Goal: Task Accomplishment & Management: Complete application form

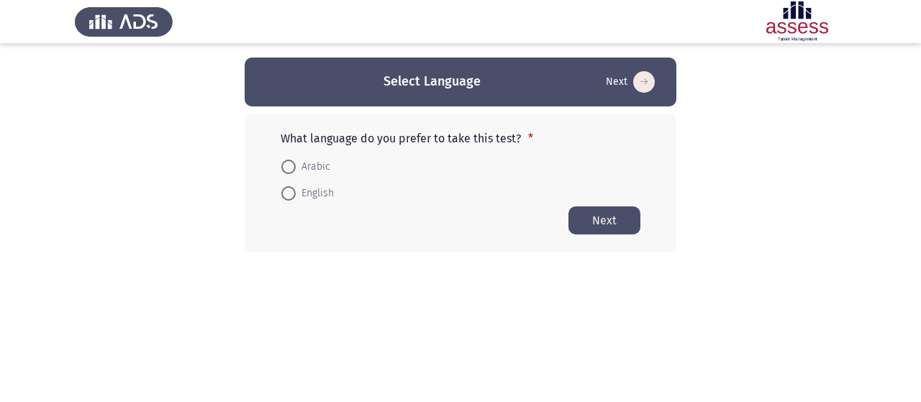
click at [288, 192] on span at bounding box center [288, 193] width 14 height 14
click at [288, 192] on input "English" at bounding box center [288, 193] width 14 height 14
radio input "true"
click at [627, 228] on button "Next" at bounding box center [604, 220] width 72 height 28
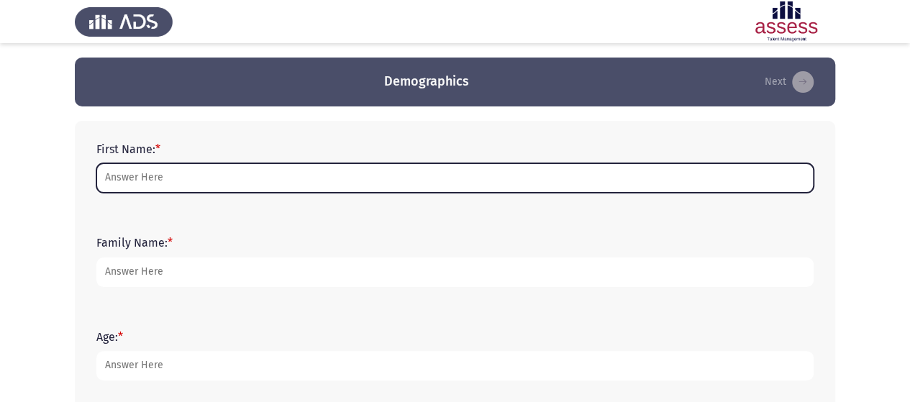
click at [256, 183] on input "First Name: *" at bounding box center [454, 177] width 717 height 29
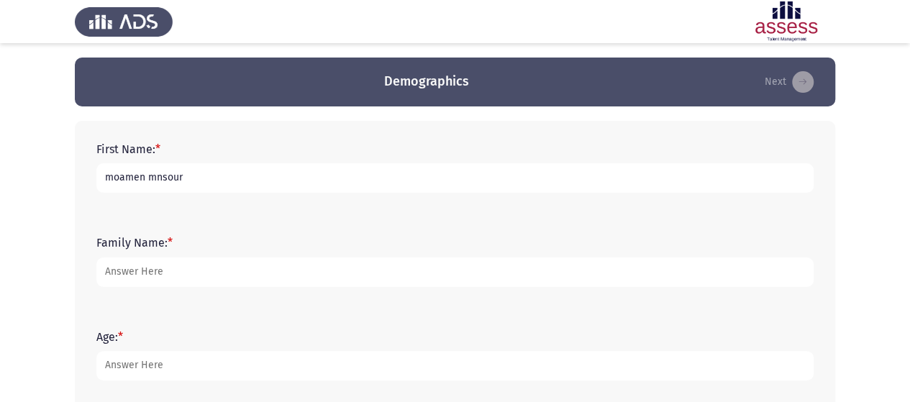
type input "moamen mnsour"
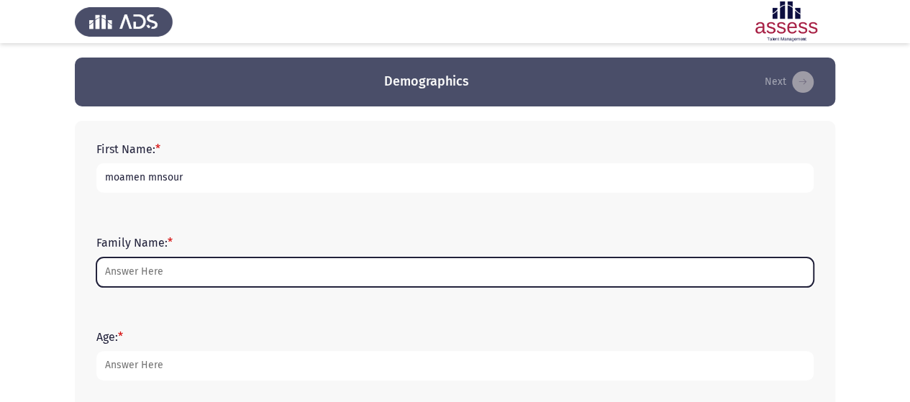
click at [179, 278] on input "Family Name: *" at bounding box center [454, 272] width 717 height 29
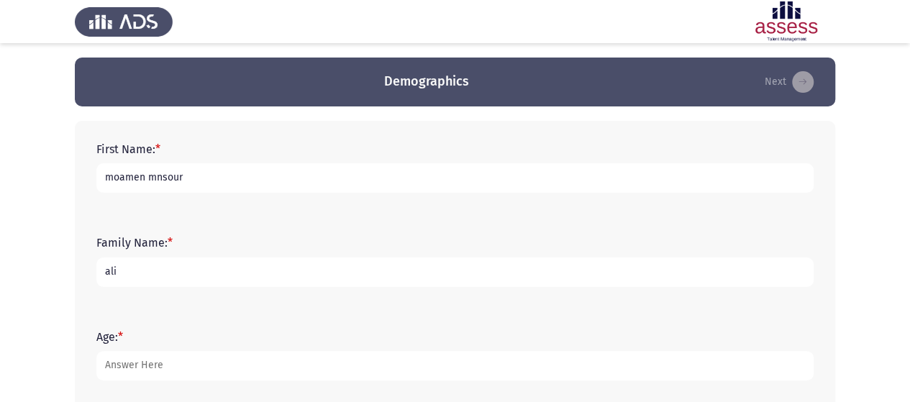
type input "ali"
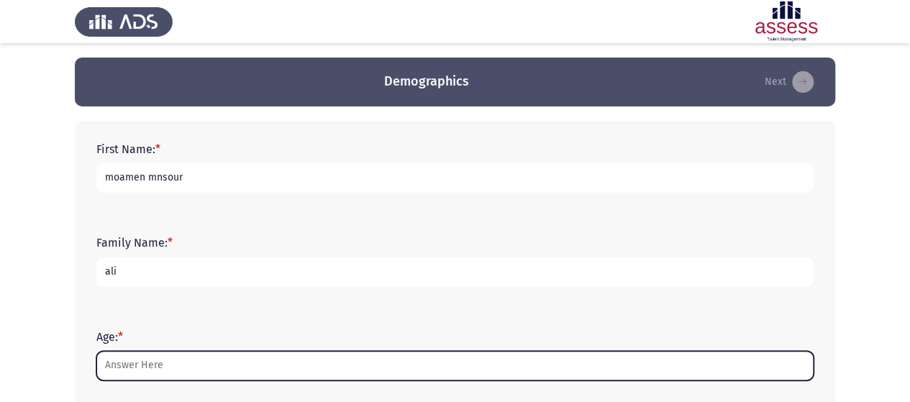
click at [168, 375] on input "Age: *" at bounding box center [454, 365] width 717 height 29
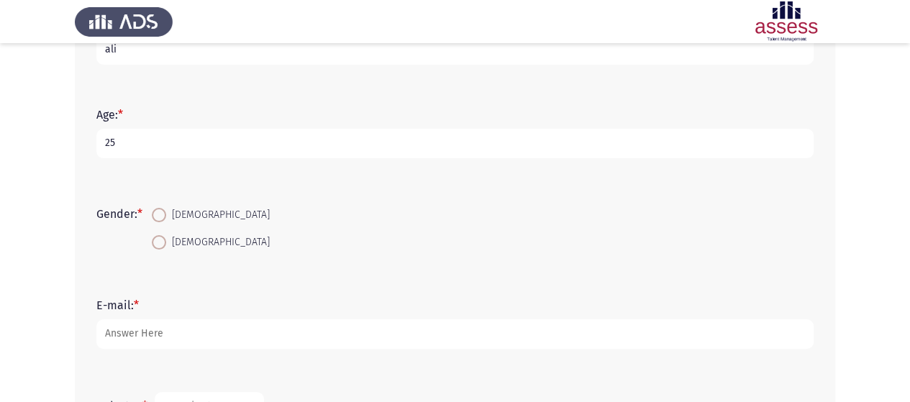
scroll to position [224, 0]
type input "25"
click at [164, 217] on span at bounding box center [159, 213] width 14 height 14
click at [164, 217] on input "[DEMOGRAPHIC_DATA]" at bounding box center [159, 213] width 14 height 14
radio input "true"
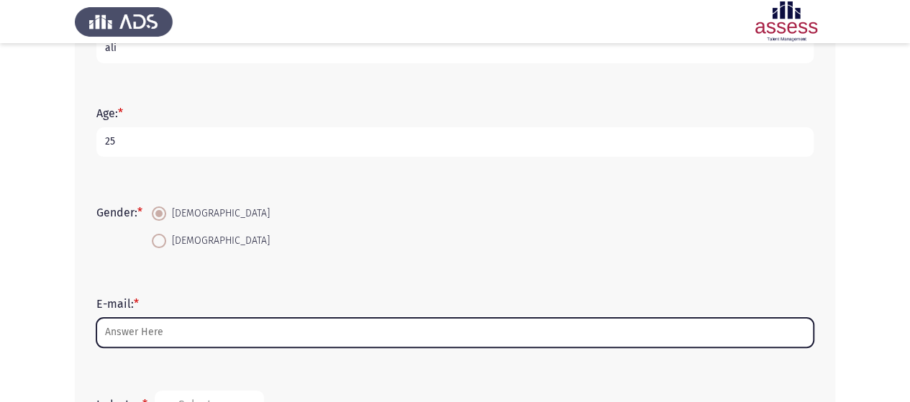
click at [164, 332] on input "E-mail: *" at bounding box center [454, 332] width 717 height 29
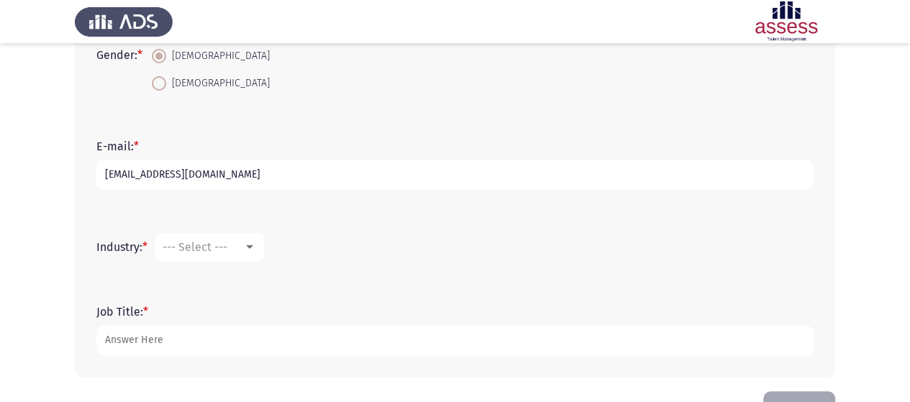
scroll to position [386, 0]
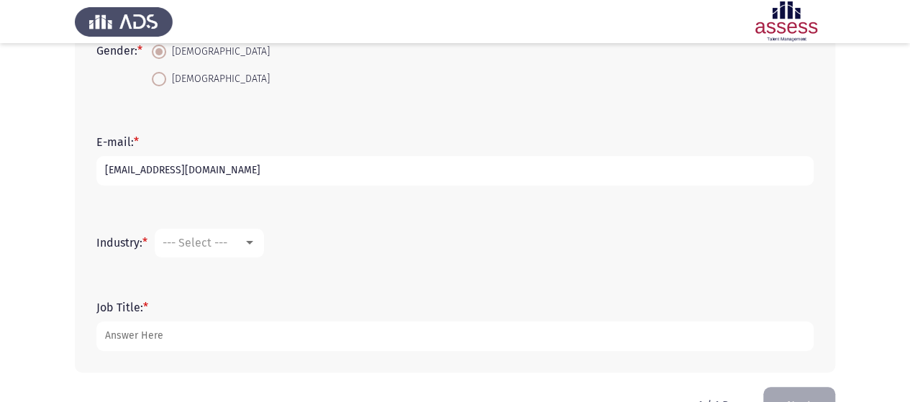
type input "[EMAIL_ADDRESS][DOMAIN_NAME]"
click at [245, 232] on mat-select "--- Select ---" at bounding box center [209, 243] width 109 height 29
click at [256, 240] on div at bounding box center [249, 243] width 13 height 12
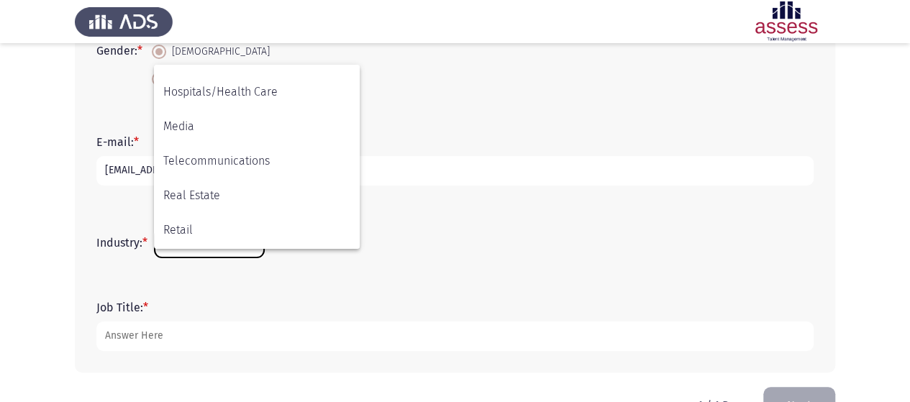
scroll to position [472, 0]
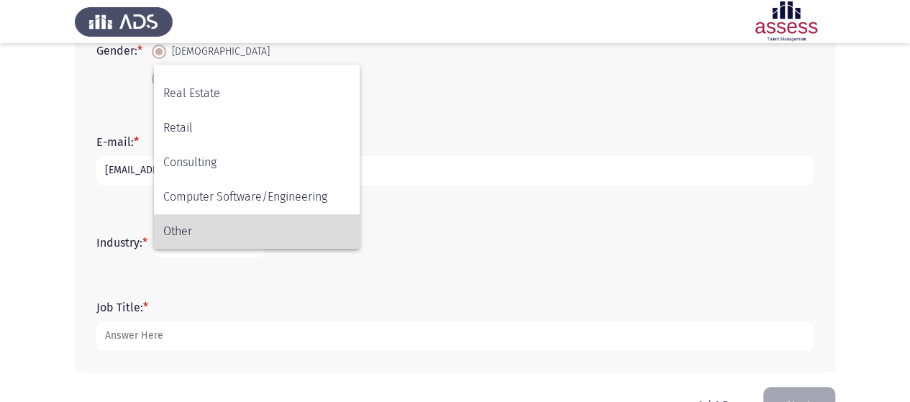
click at [210, 234] on span "Other" at bounding box center [256, 231] width 187 height 35
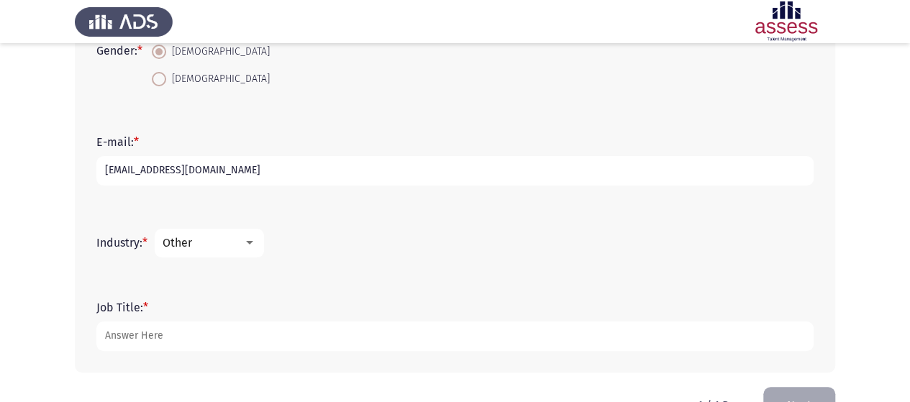
click at [233, 236] on div "Other" at bounding box center [203, 243] width 81 height 14
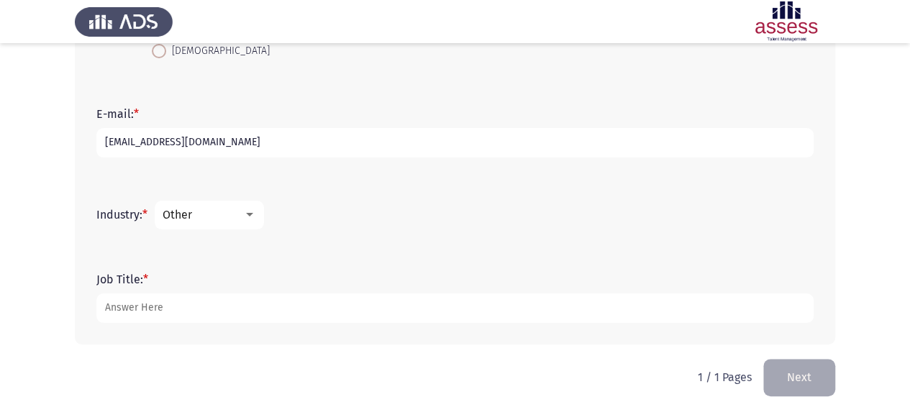
scroll to position [427, 0]
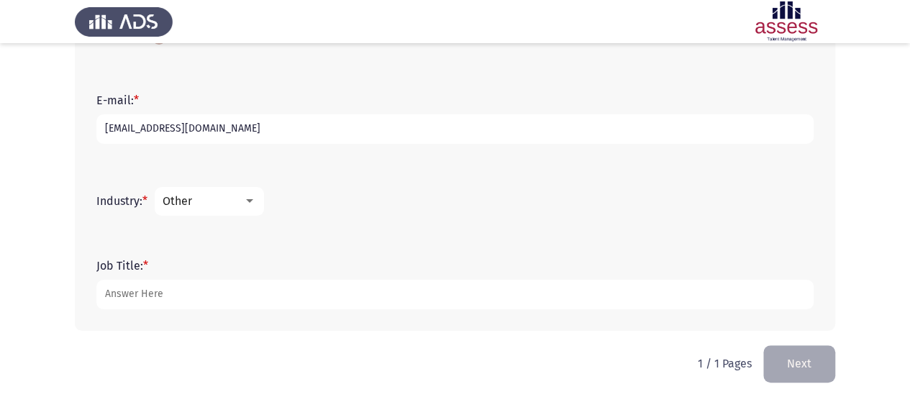
click at [243, 205] on div "Other" at bounding box center [203, 201] width 81 height 14
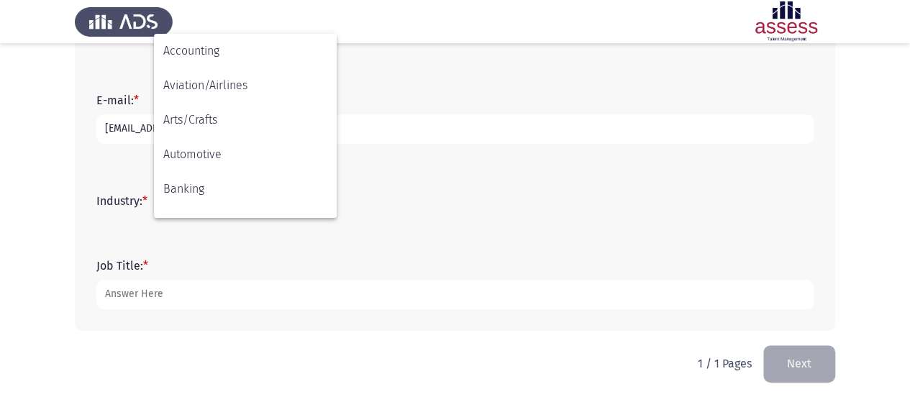
scroll to position [472, 0]
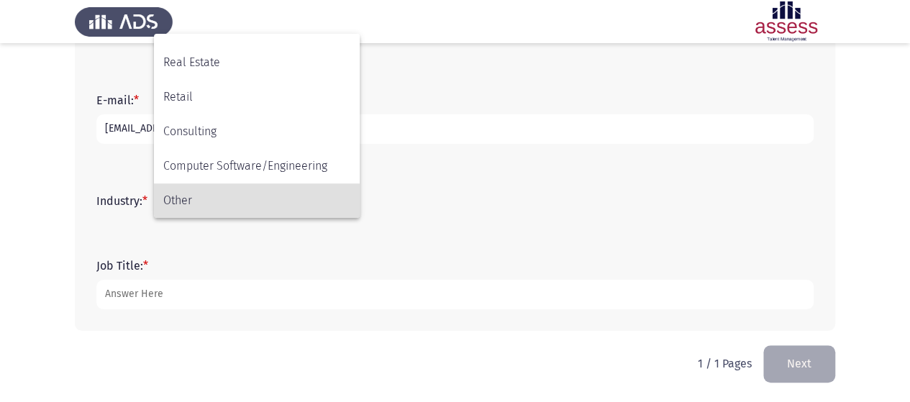
click at [229, 209] on span "Other" at bounding box center [256, 200] width 187 height 35
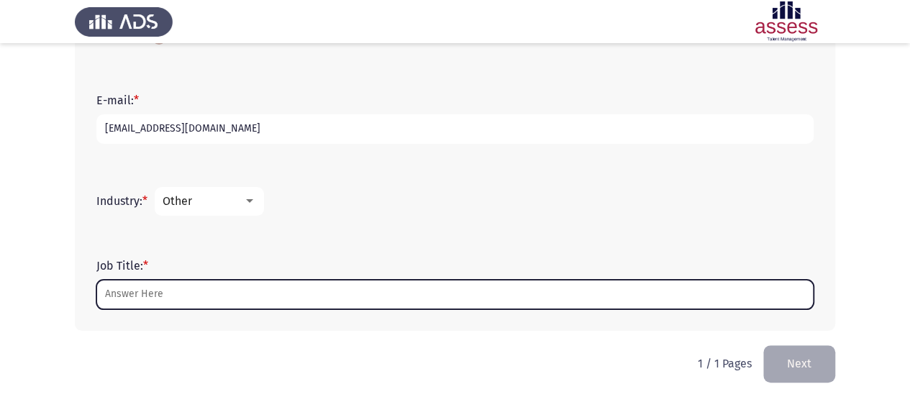
click at [198, 302] on input "Job Title: *" at bounding box center [454, 294] width 717 height 29
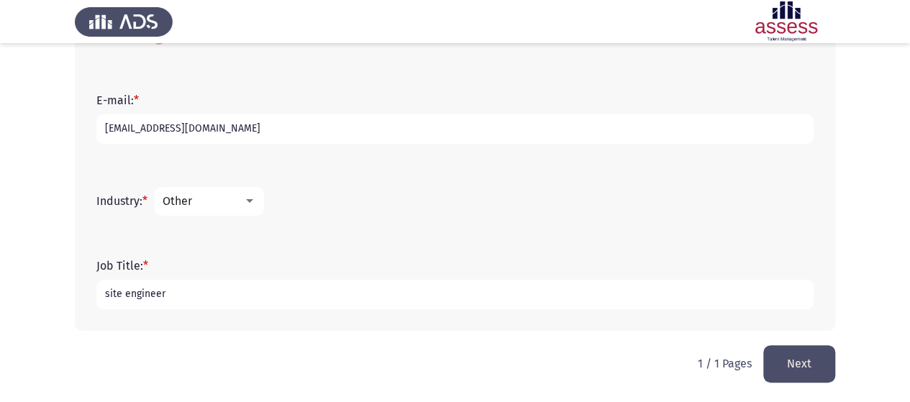
click at [198, 302] on input "site engineer" at bounding box center [454, 294] width 717 height 29
click at [99, 291] on input "site engineer" at bounding box center [454, 294] width 717 height 29
click at [142, 296] on input "light curent site engineer" at bounding box center [454, 294] width 717 height 29
click at [274, 298] on input "light current site engineer" at bounding box center [454, 294] width 717 height 29
type input "light current site engineer"
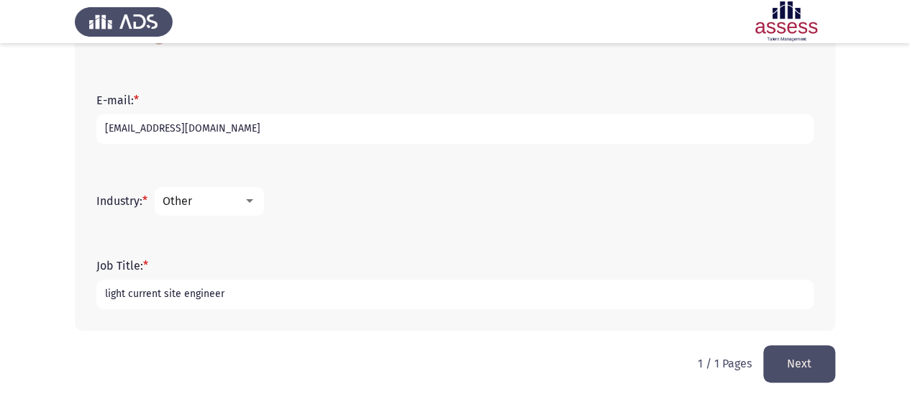
click at [778, 367] on button "Next" at bounding box center [799, 363] width 72 height 37
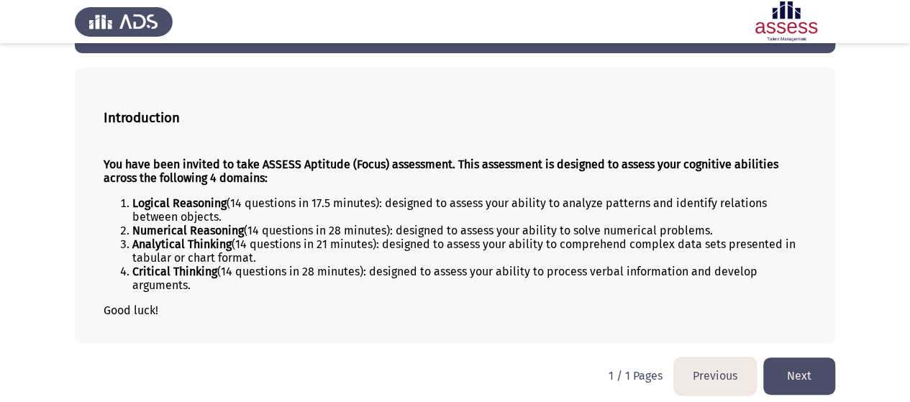
scroll to position [58, 0]
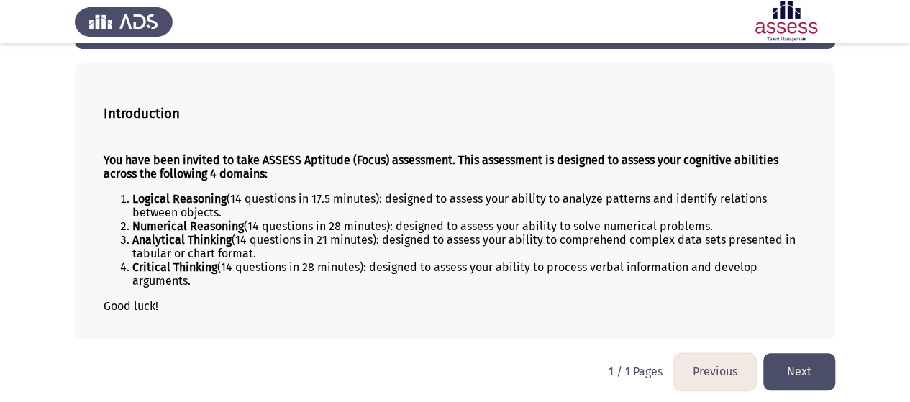
click at [819, 371] on button "Next" at bounding box center [799, 371] width 72 height 37
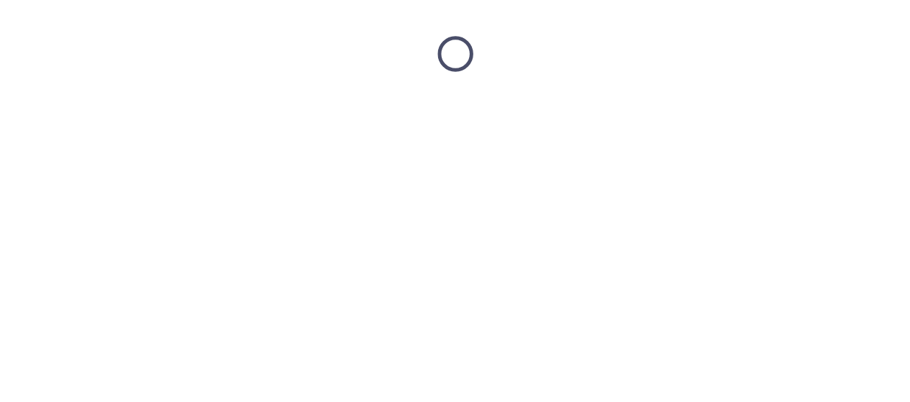
scroll to position [0, 0]
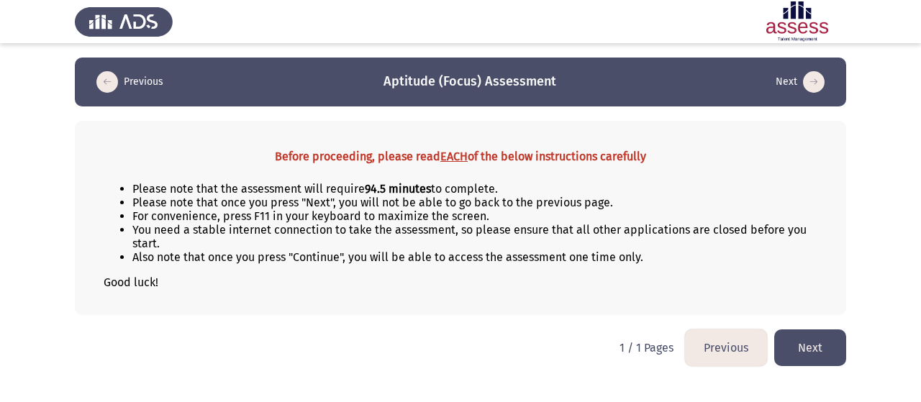
click at [805, 332] on button "Next" at bounding box center [810, 348] width 72 height 37
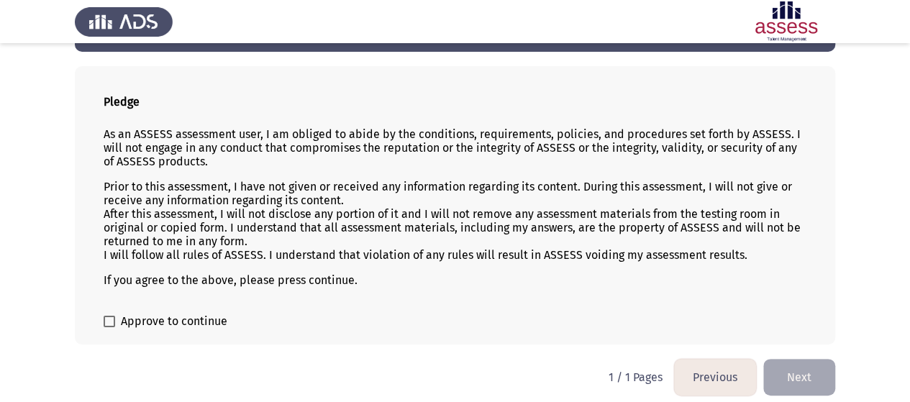
scroll to position [54, 0]
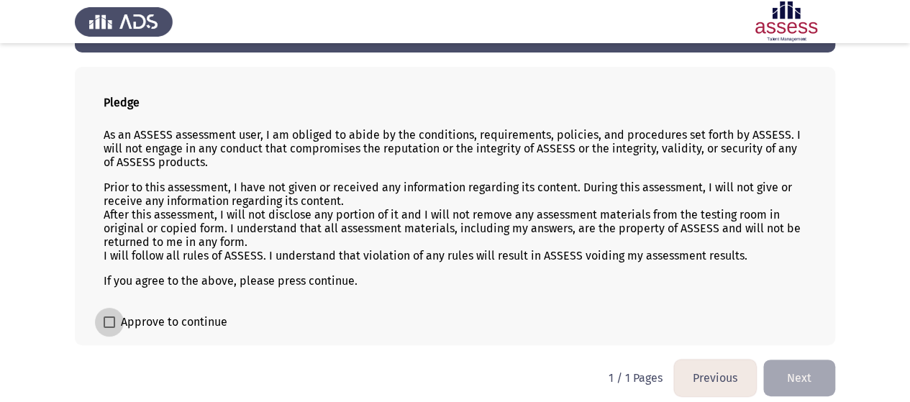
click at [112, 324] on span at bounding box center [110, 323] width 12 height 12
click at [109, 328] on input "Approve to continue" at bounding box center [109, 328] width 1 height 1
checkbox input "true"
click at [780, 371] on button "Next" at bounding box center [799, 378] width 72 height 37
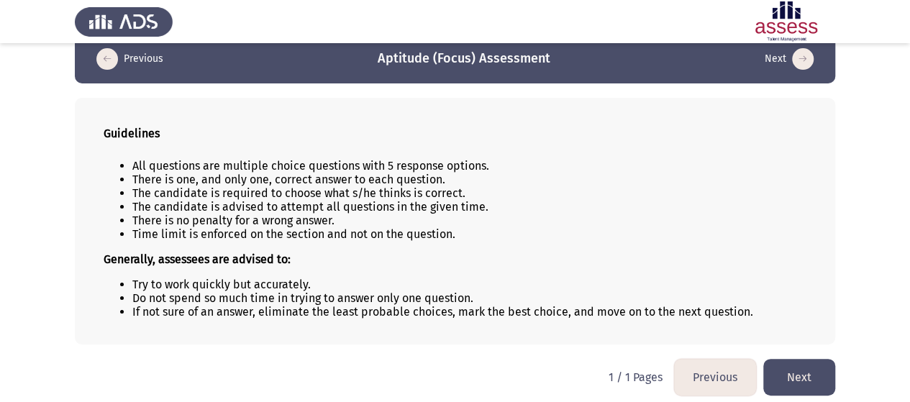
scroll to position [28, 0]
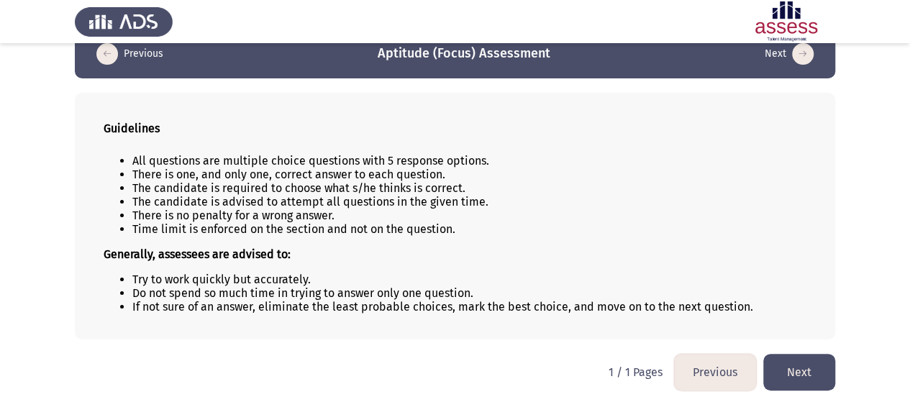
click at [789, 365] on button "Next" at bounding box center [799, 372] width 72 height 37
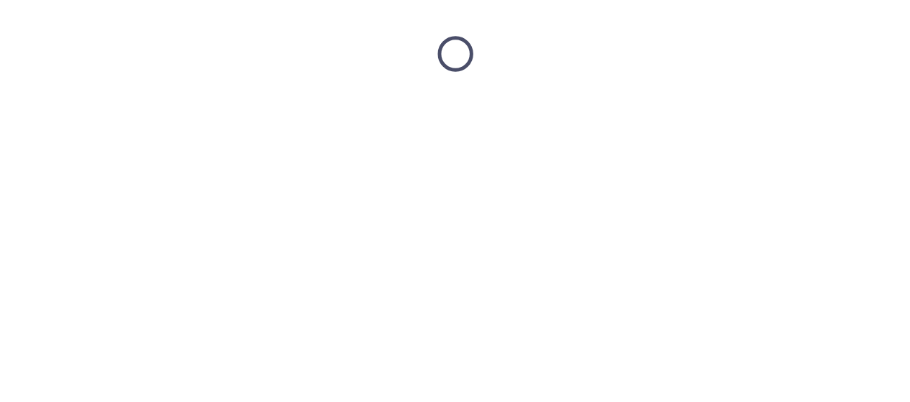
scroll to position [0, 0]
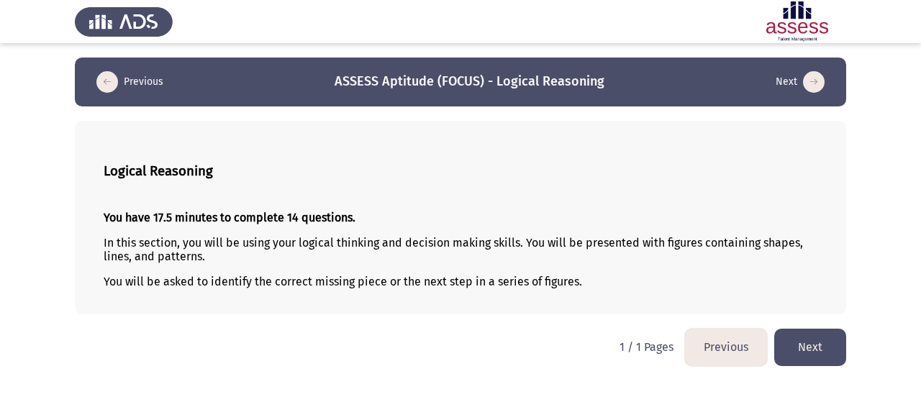
click at [832, 355] on button "Next" at bounding box center [810, 347] width 72 height 37
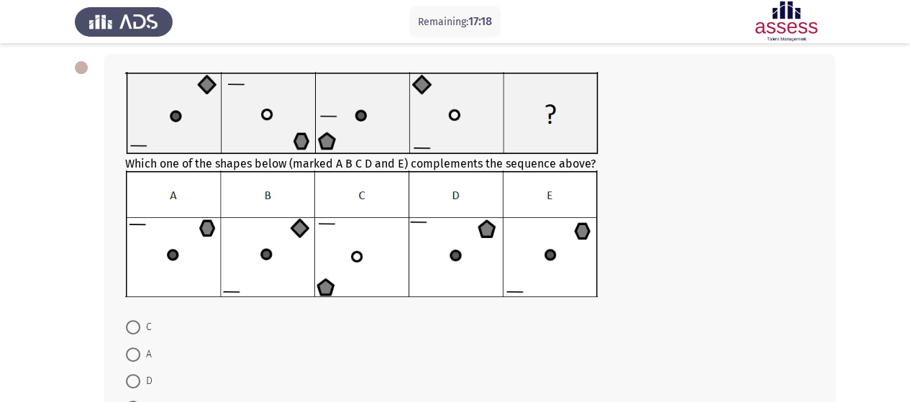
scroll to position [66, 0]
click at [132, 356] on span at bounding box center [133, 355] width 14 height 14
click at [132, 356] on input "A" at bounding box center [133, 355] width 14 height 14
radio input "true"
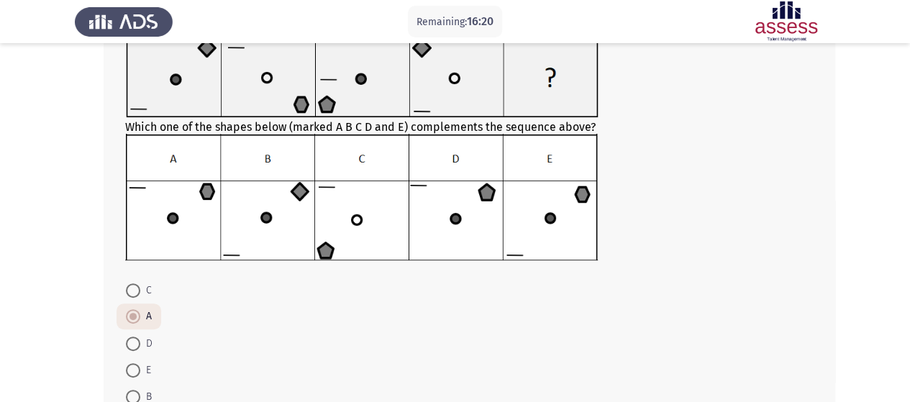
scroll to position [200, 0]
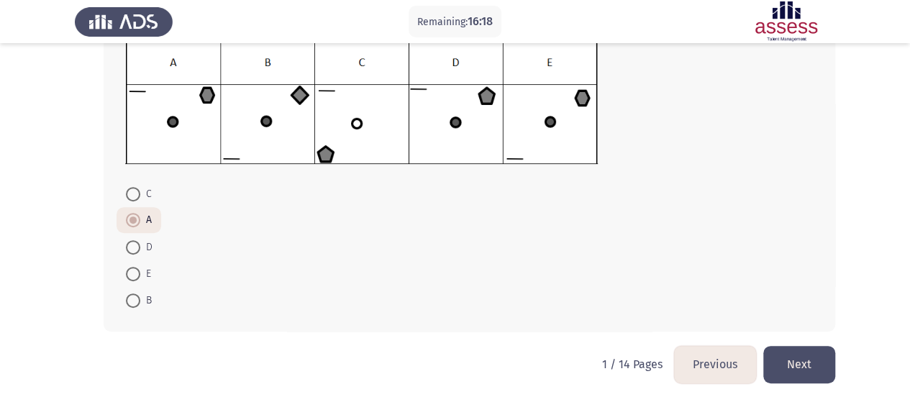
click at [789, 362] on button "Next" at bounding box center [799, 364] width 72 height 37
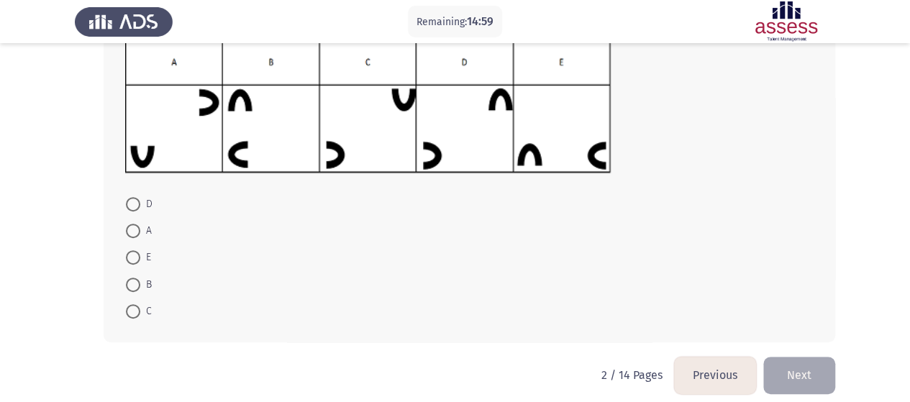
scroll to position [207, 0]
click at [130, 201] on span at bounding box center [133, 203] width 14 height 14
click at [130, 201] on input "D" at bounding box center [133, 203] width 14 height 14
radio input "true"
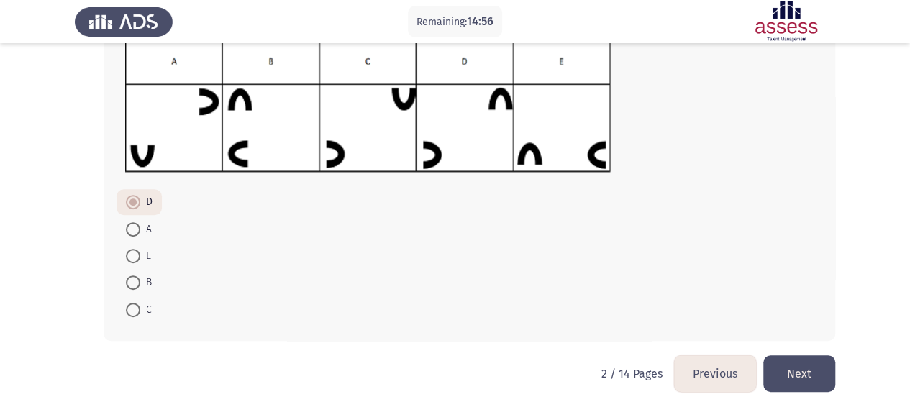
click at [785, 379] on button "Next" at bounding box center [799, 373] width 72 height 37
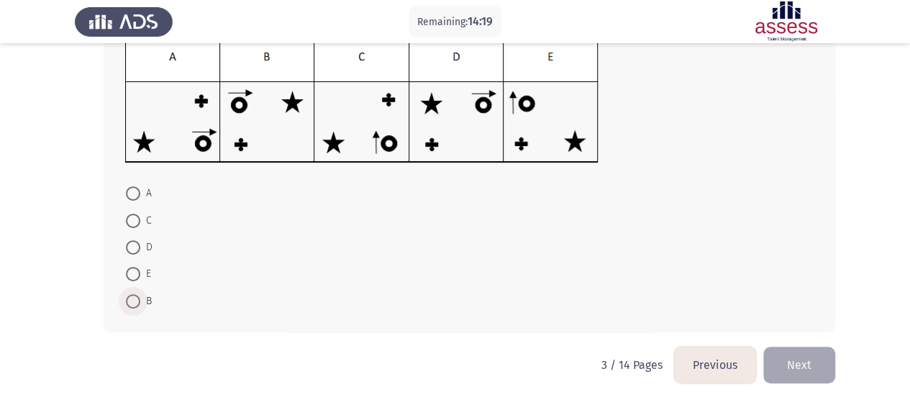
click at [133, 296] on span at bounding box center [133, 301] width 14 height 14
click at [133, 296] on input "B" at bounding box center [133, 301] width 14 height 14
radio input "true"
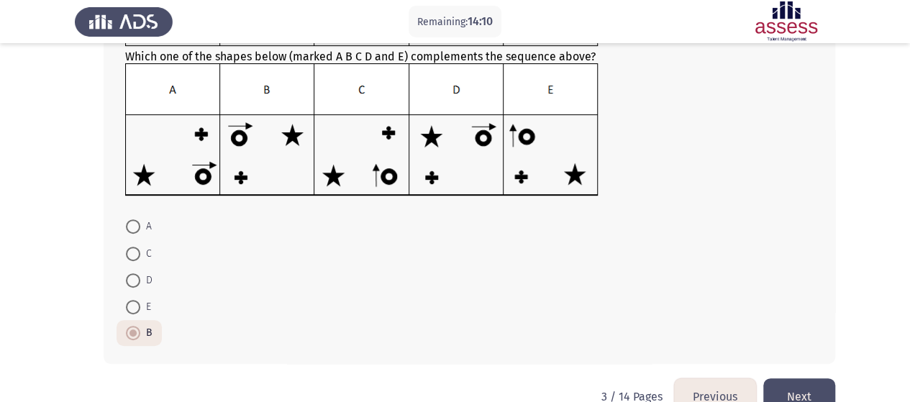
scroll to position [206, 0]
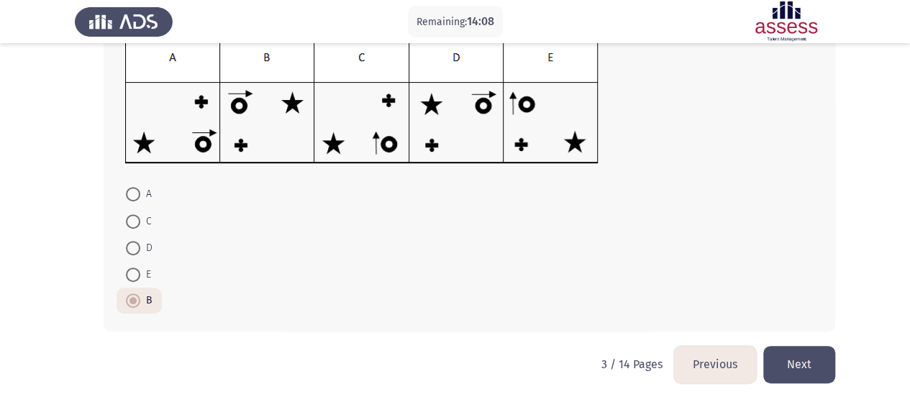
click at [807, 373] on button "Next" at bounding box center [799, 364] width 72 height 37
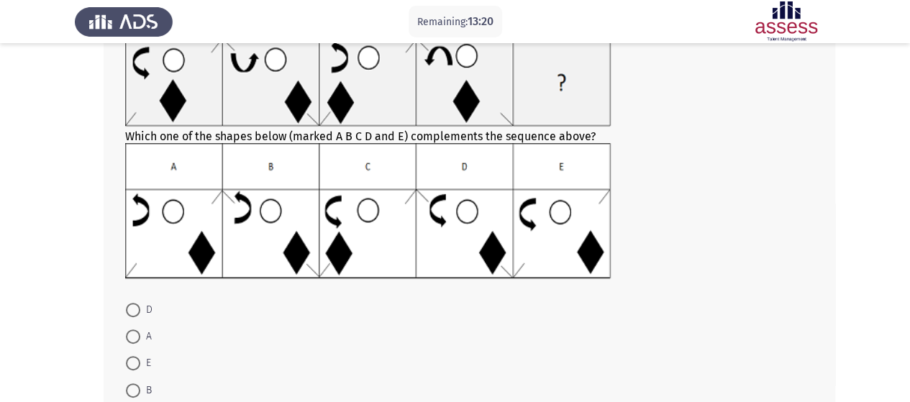
scroll to position [173, 0]
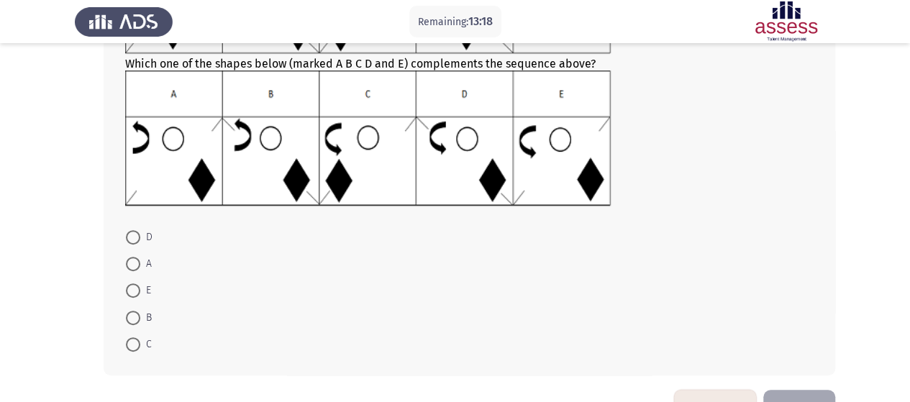
click at [132, 292] on span at bounding box center [133, 290] width 14 height 14
click at [132, 292] on input "E" at bounding box center [133, 290] width 14 height 14
radio input "true"
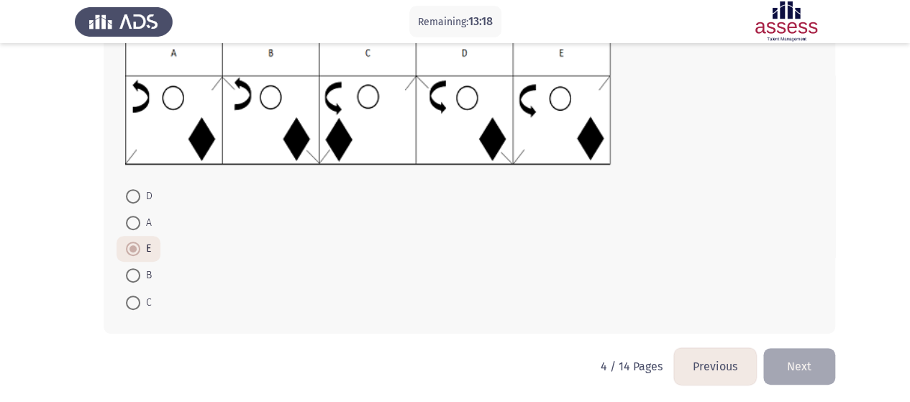
scroll to position [216, 0]
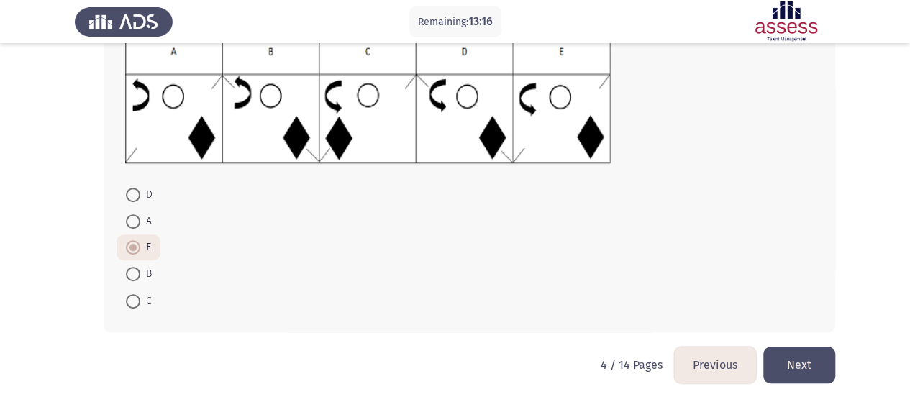
click at [791, 368] on button "Next" at bounding box center [799, 365] width 72 height 37
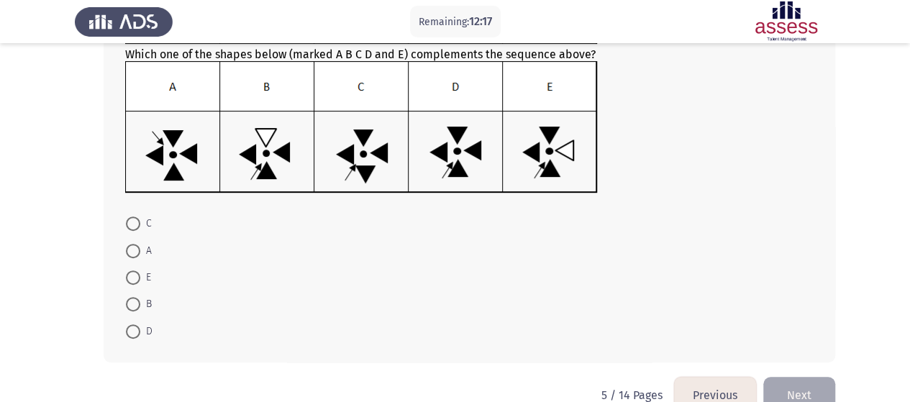
scroll to position [178, 0]
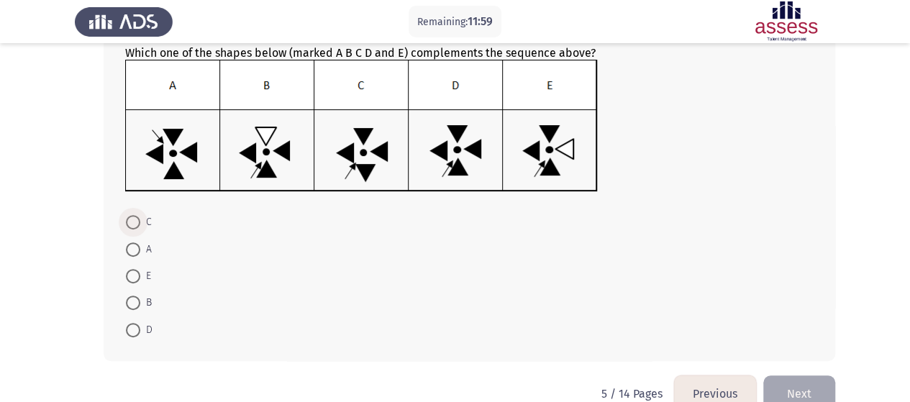
click at [135, 222] on span at bounding box center [133, 222] width 14 height 14
click at [135, 222] on input "C" at bounding box center [133, 222] width 14 height 14
radio input "true"
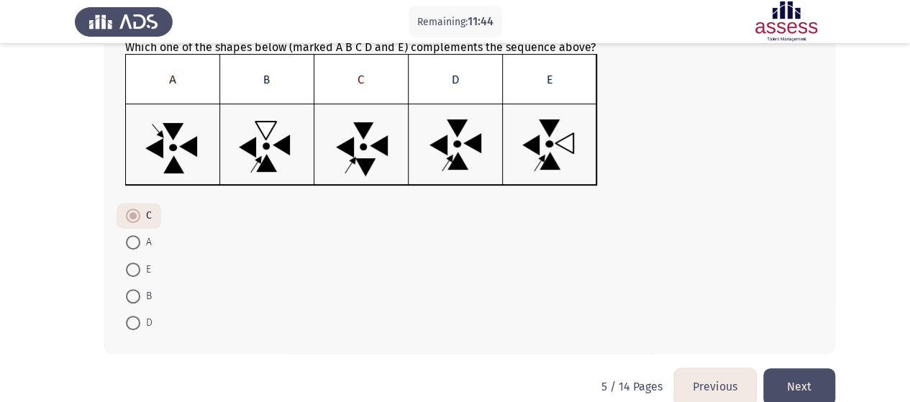
scroll to position [190, 0]
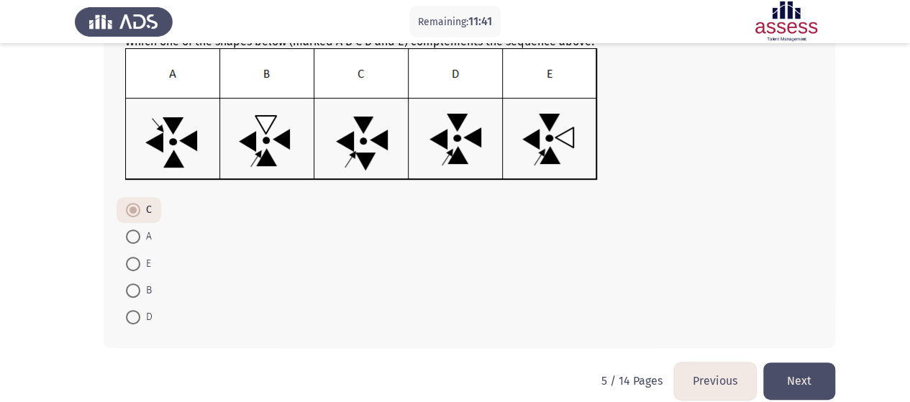
click at [816, 371] on button "Next" at bounding box center [799, 381] width 72 height 37
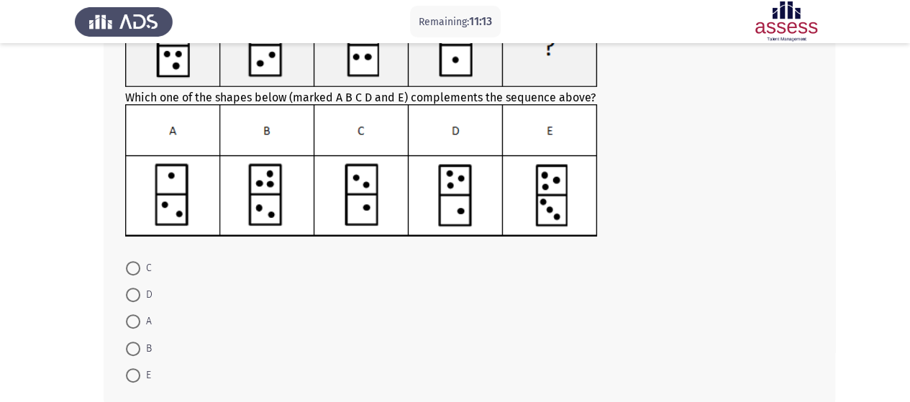
scroll to position [168, 0]
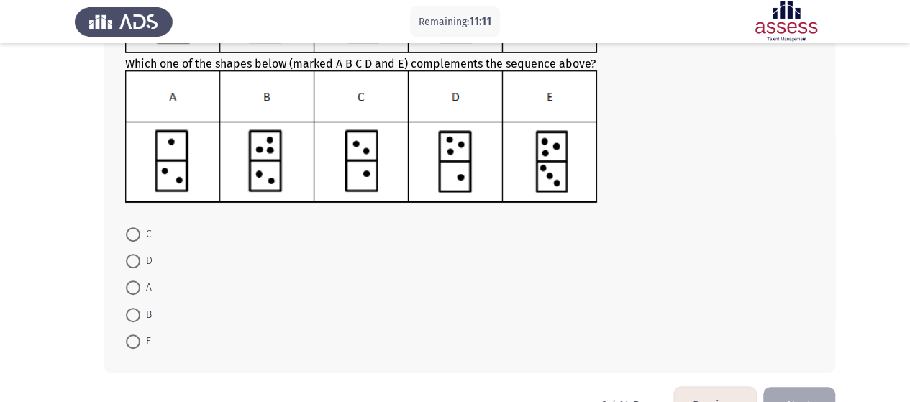
click at [135, 257] on span at bounding box center [133, 261] width 14 height 14
click at [135, 257] on input "D" at bounding box center [133, 261] width 14 height 14
radio input "true"
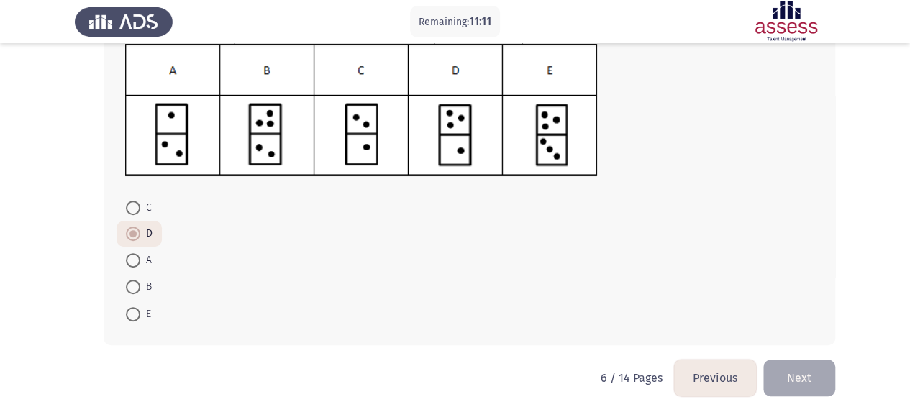
scroll to position [207, 0]
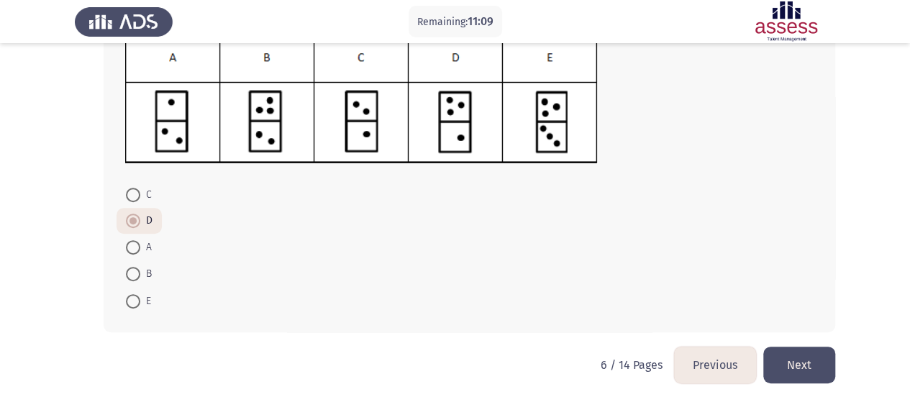
click at [797, 362] on button "Next" at bounding box center [799, 365] width 72 height 37
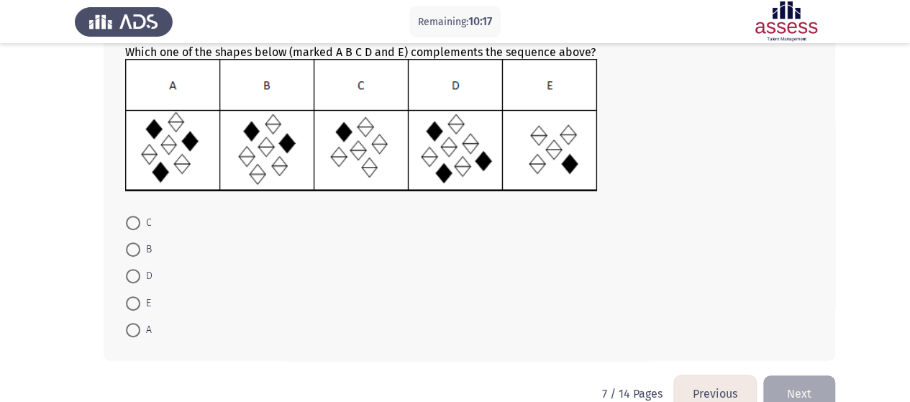
scroll to position [173, 0]
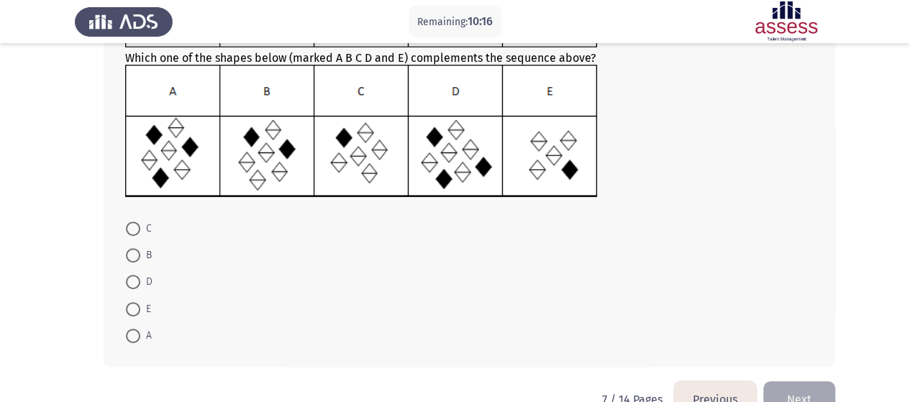
click at [130, 229] on span at bounding box center [133, 229] width 14 height 14
click at [130, 229] on input "C" at bounding box center [133, 229] width 14 height 14
radio input "true"
click at [804, 383] on button "Next" at bounding box center [799, 399] width 72 height 37
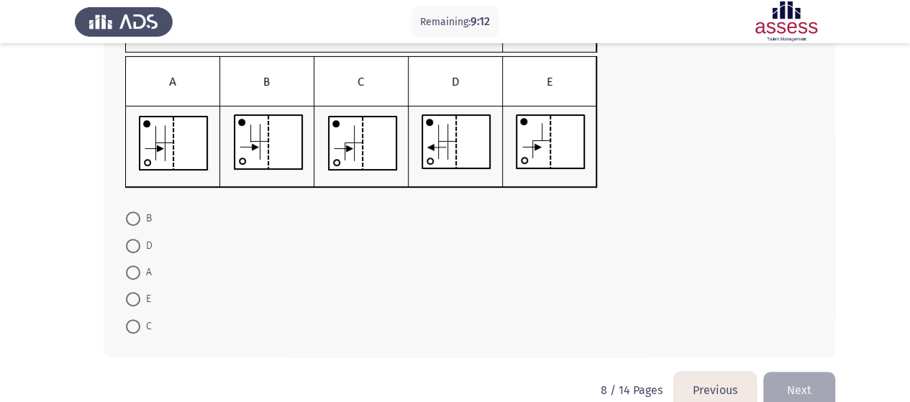
scroll to position [194, 0]
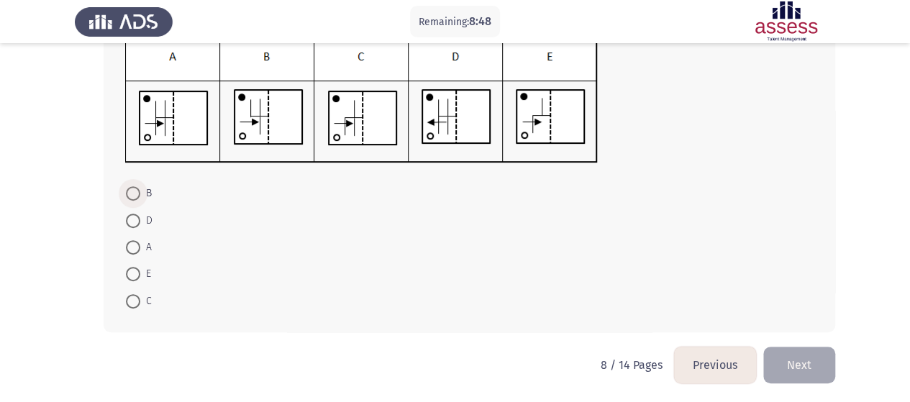
click at [136, 198] on span at bounding box center [133, 193] width 14 height 14
click at [136, 198] on input "B" at bounding box center [133, 193] width 14 height 14
radio input "true"
click at [807, 366] on button "Next" at bounding box center [799, 364] width 72 height 37
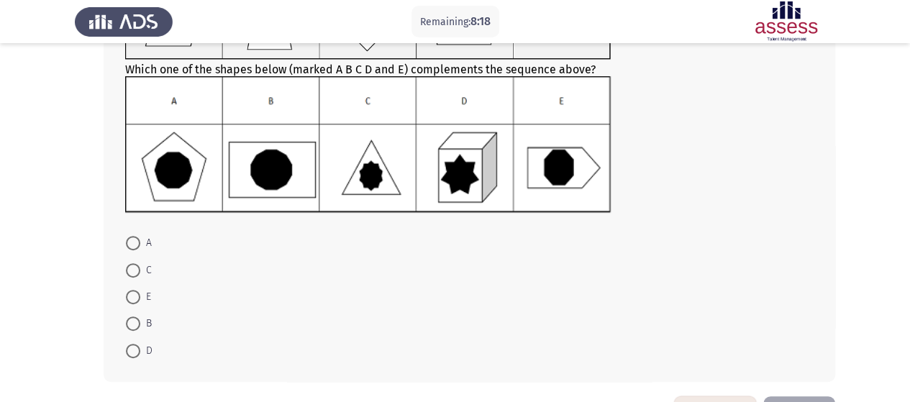
scroll to position [201, 0]
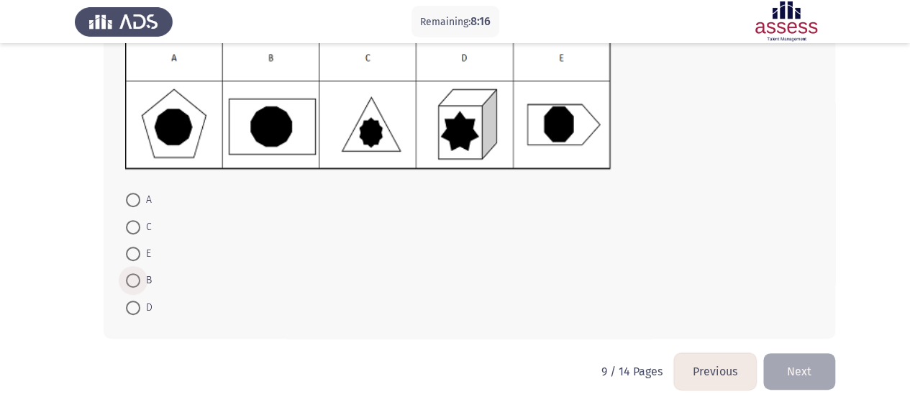
click at [132, 282] on span at bounding box center [133, 280] width 14 height 14
click at [132, 282] on input "B" at bounding box center [133, 280] width 14 height 14
radio input "true"
click at [805, 377] on button "Next" at bounding box center [799, 370] width 72 height 37
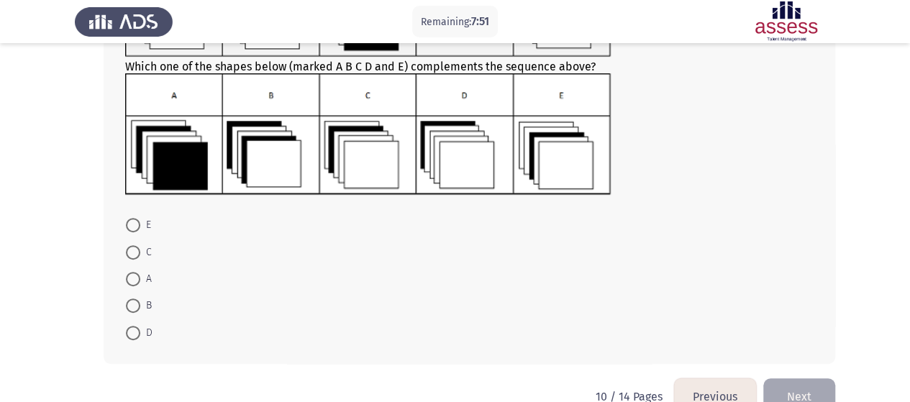
scroll to position [191, 0]
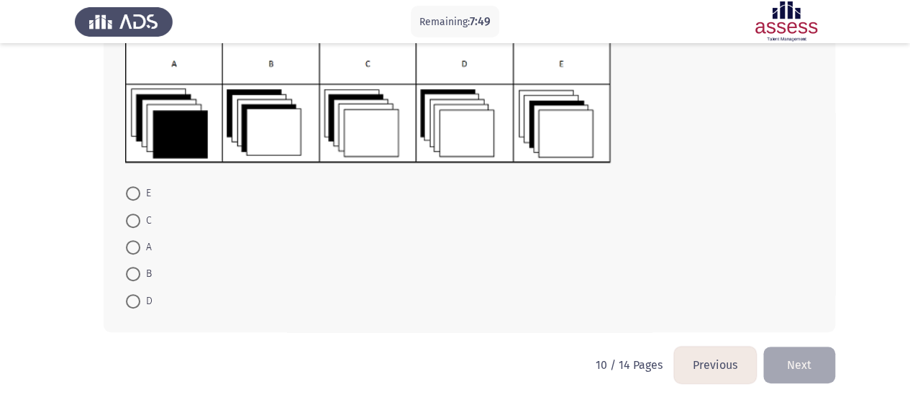
click at [126, 219] on span at bounding box center [133, 221] width 14 height 14
click at [126, 219] on input "C" at bounding box center [133, 221] width 14 height 14
radio input "true"
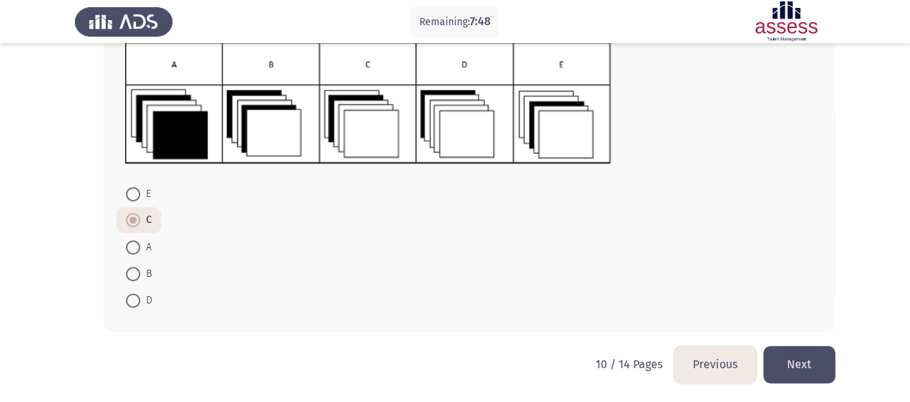
click at [807, 375] on button "Next" at bounding box center [799, 364] width 72 height 37
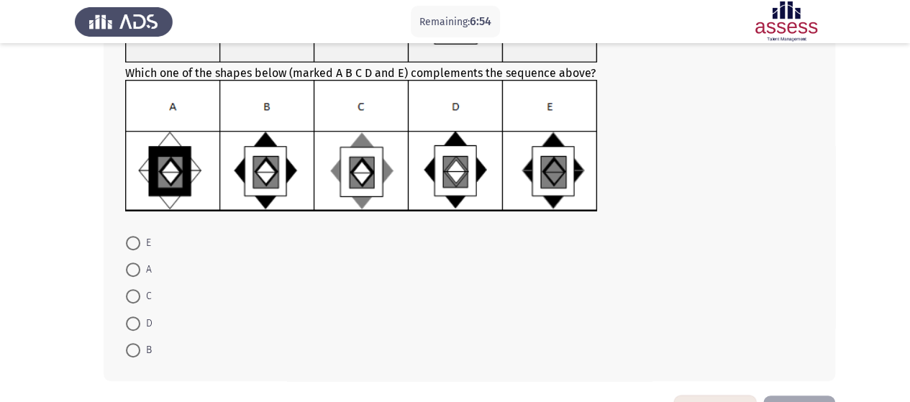
scroll to position [162, 0]
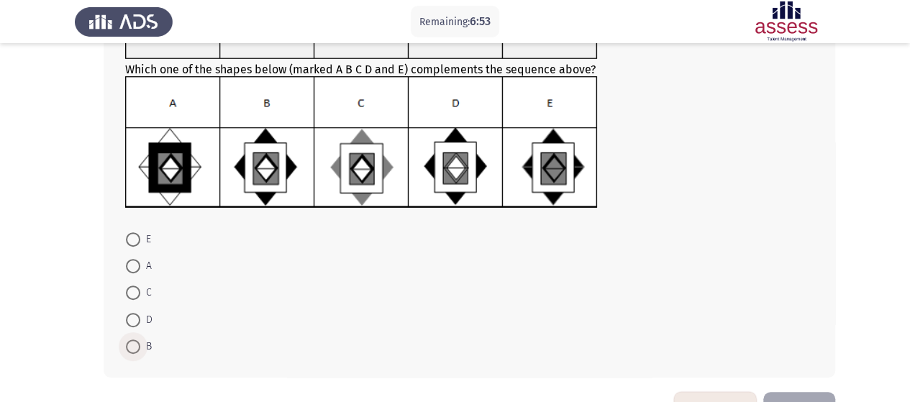
click at [135, 348] on span at bounding box center [133, 347] width 14 height 14
click at [135, 348] on input "B" at bounding box center [133, 347] width 14 height 14
radio input "true"
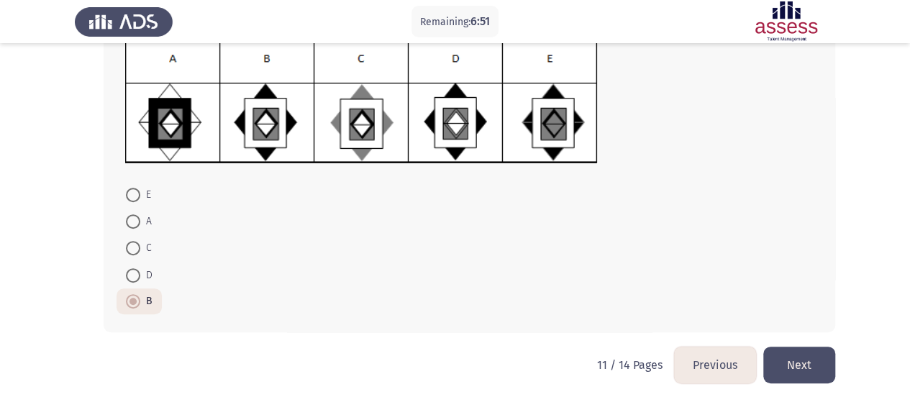
click at [783, 371] on button "Next" at bounding box center [799, 365] width 72 height 37
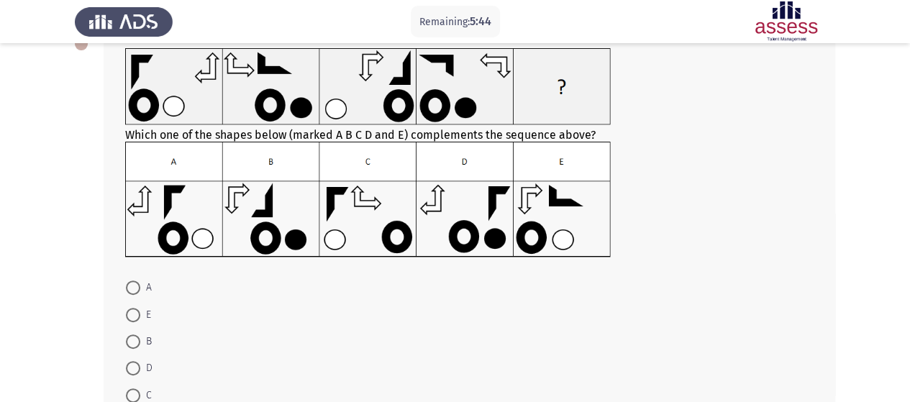
scroll to position [112, 0]
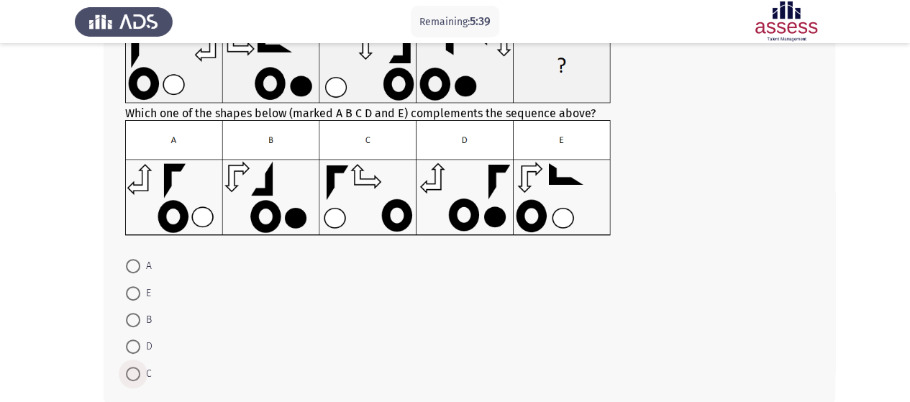
click at [135, 370] on span at bounding box center [133, 374] width 14 height 14
click at [135, 370] on input "C" at bounding box center [133, 374] width 14 height 14
radio input "true"
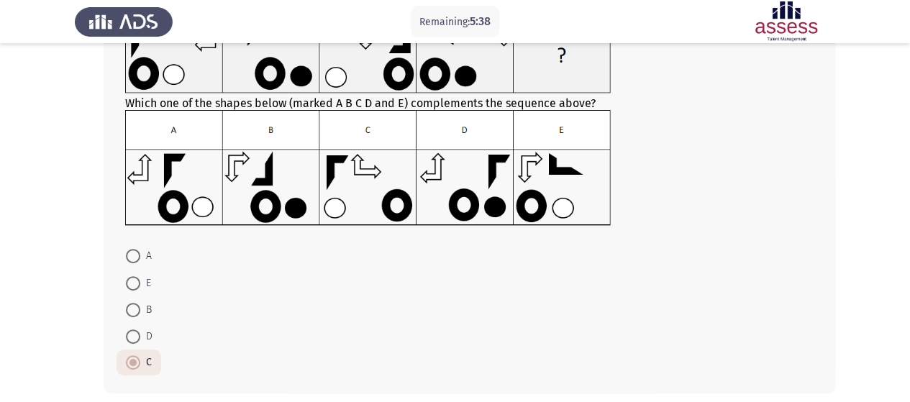
scroll to position [184, 0]
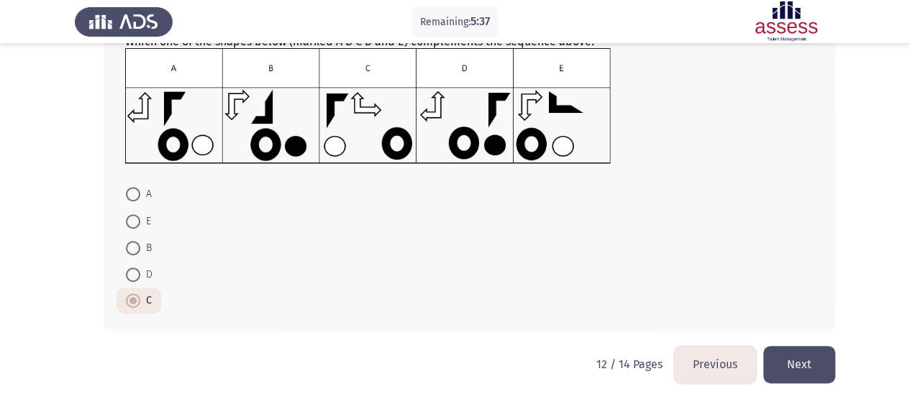
click at [805, 374] on button "Next" at bounding box center [799, 364] width 72 height 37
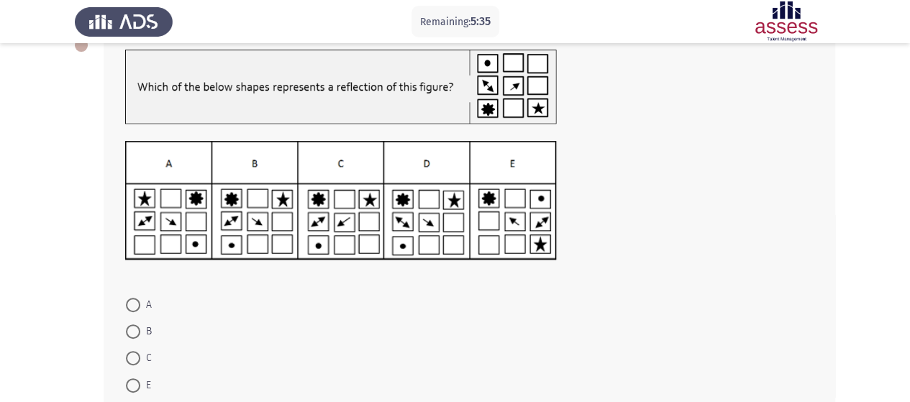
scroll to position [83, 0]
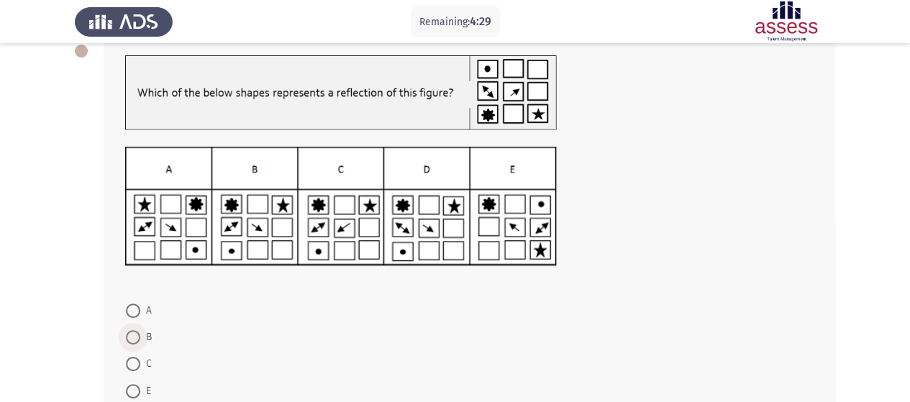
click at [137, 332] on span at bounding box center [133, 337] width 14 height 14
click at [137, 332] on input "B" at bounding box center [133, 337] width 14 height 14
radio input "true"
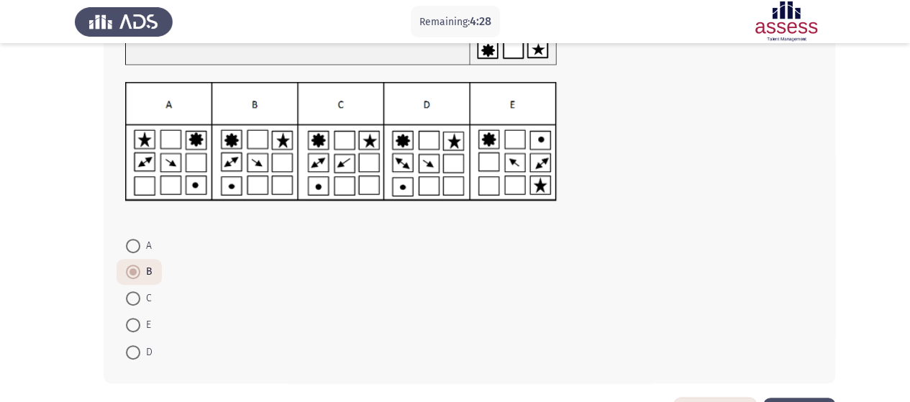
scroll to position [199, 0]
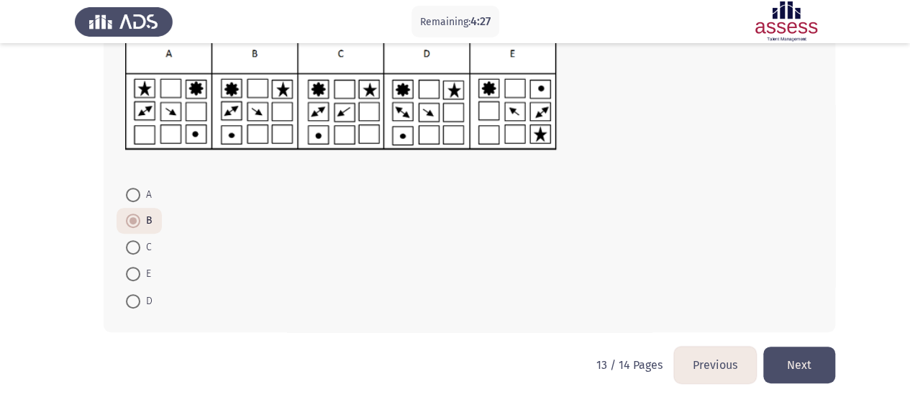
click at [807, 359] on button "Next" at bounding box center [799, 365] width 72 height 37
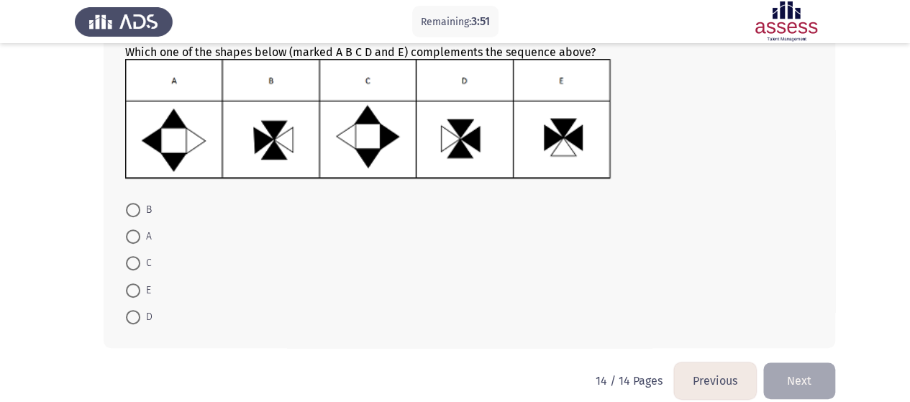
scroll to position [184, 0]
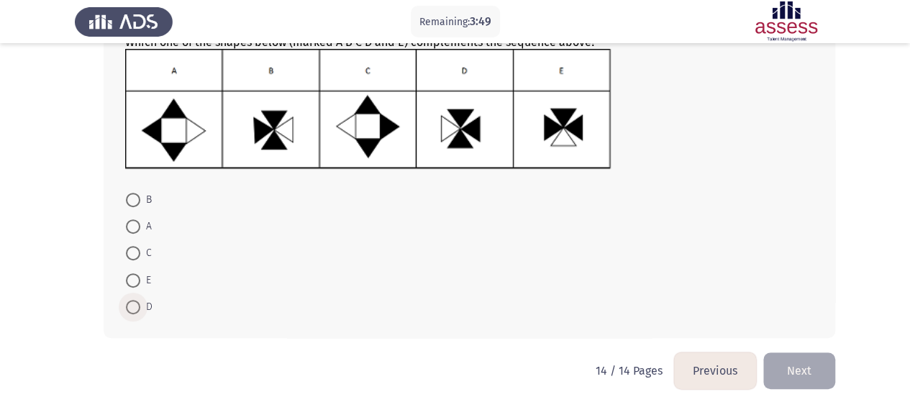
click at [131, 301] on span at bounding box center [133, 307] width 14 height 14
click at [131, 301] on input "D" at bounding box center [133, 307] width 14 height 14
radio input "true"
click at [810, 363] on button "Next" at bounding box center [799, 370] width 72 height 37
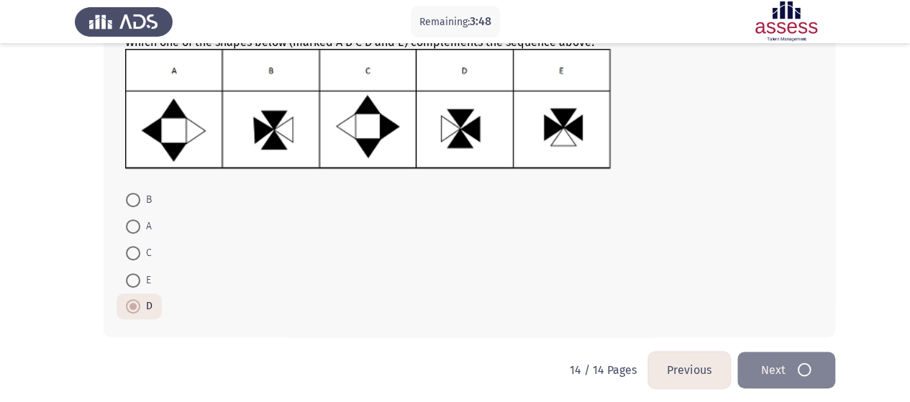
scroll to position [0, 0]
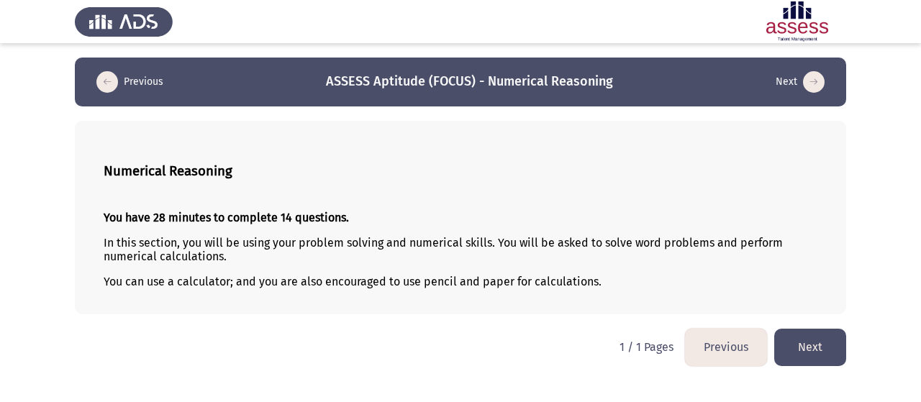
click at [801, 349] on button "Next" at bounding box center [810, 347] width 72 height 37
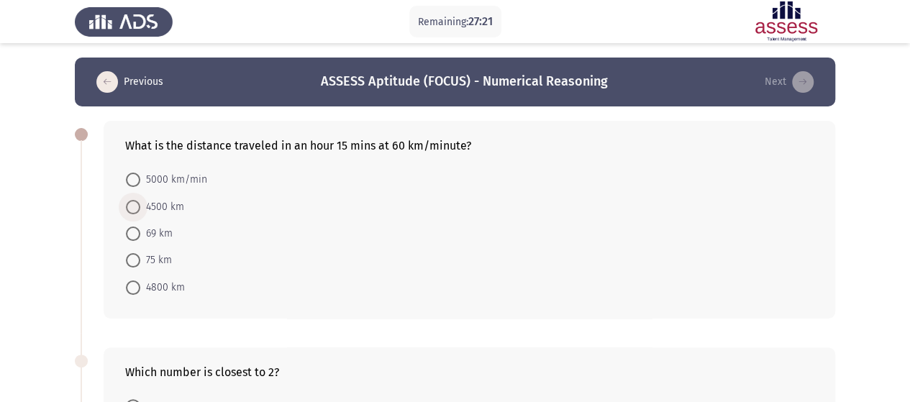
click at [135, 212] on span at bounding box center [133, 207] width 14 height 14
click at [135, 212] on input "4500 km" at bounding box center [133, 207] width 14 height 14
radio input "true"
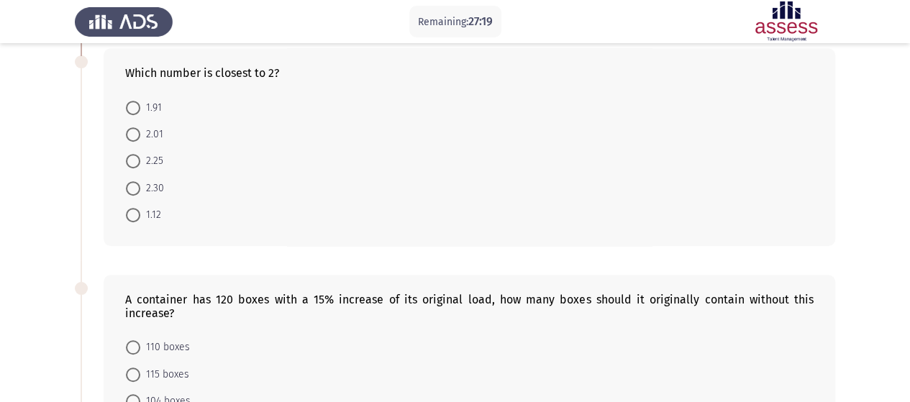
scroll to position [291, 0]
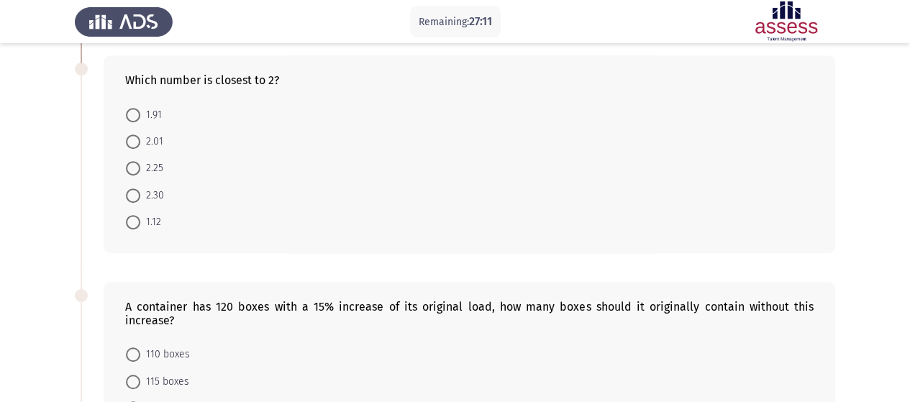
click at [132, 135] on span at bounding box center [133, 142] width 14 height 14
click at [132, 135] on input "2.01" at bounding box center [133, 142] width 14 height 14
radio input "true"
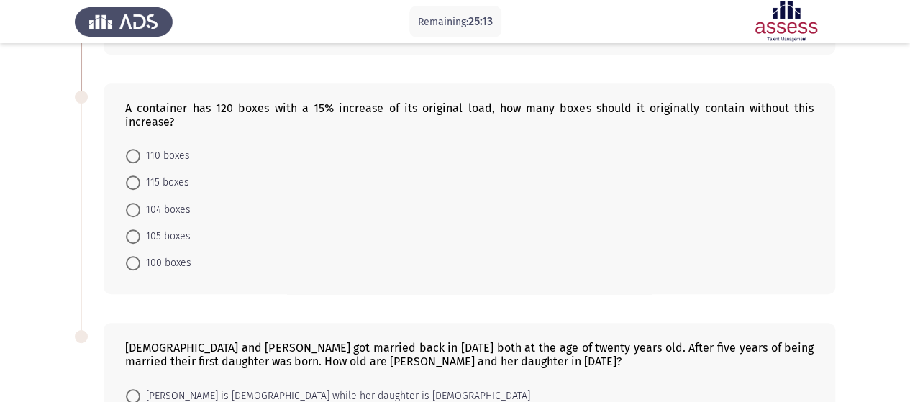
scroll to position [486, 0]
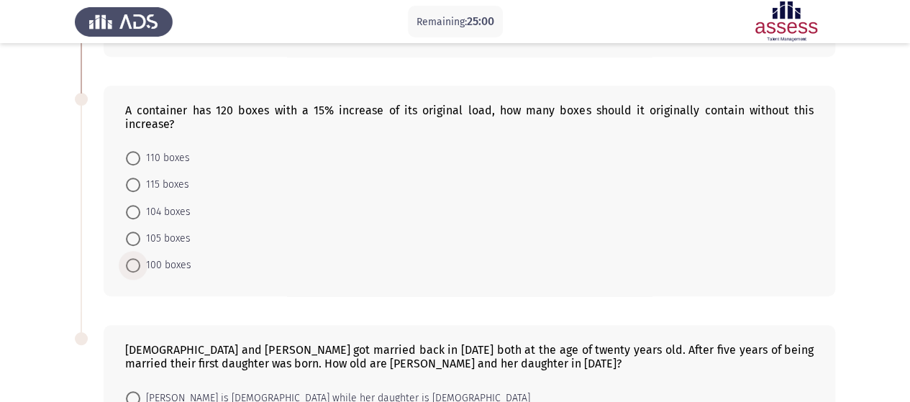
click at [131, 263] on span at bounding box center [133, 265] width 14 height 14
click at [131, 263] on input "100 boxes" at bounding box center [133, 265] width 14 height 14
radio input "true"
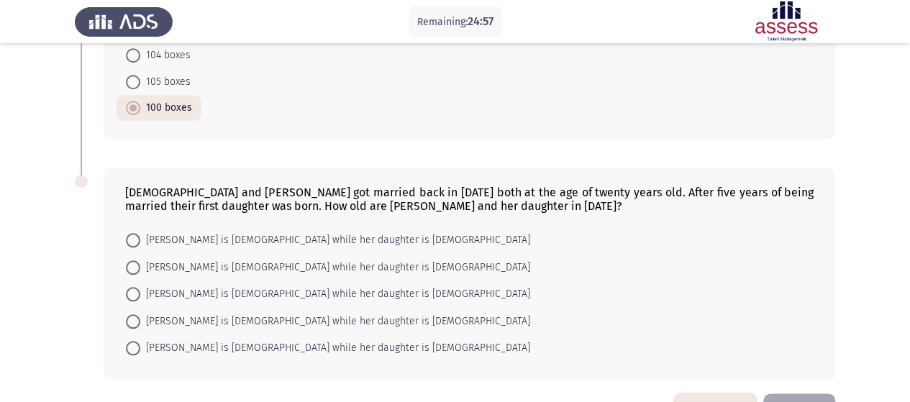
scroll to position [637, 0]
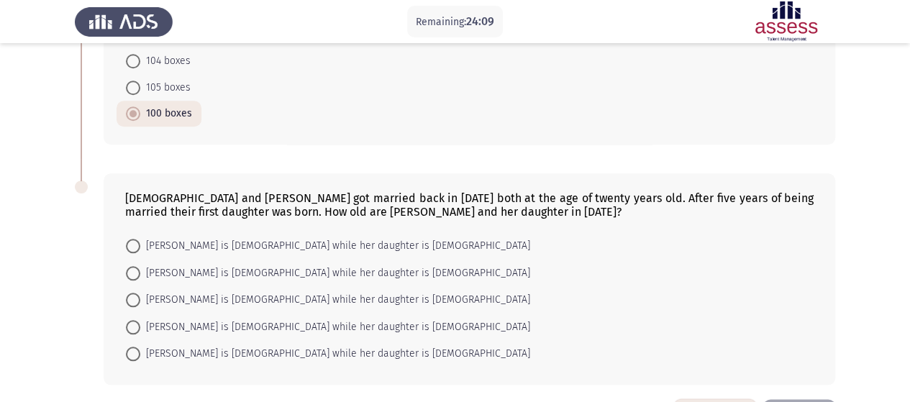
click at [135, 348] on span at bounding box center [133, 354] width 14 height 14
click at [135, 348] on input "Mona is 43 years old while her daughter is 18 years old" at bounding box center [133, 354] width 14 height 14
radio input "true"
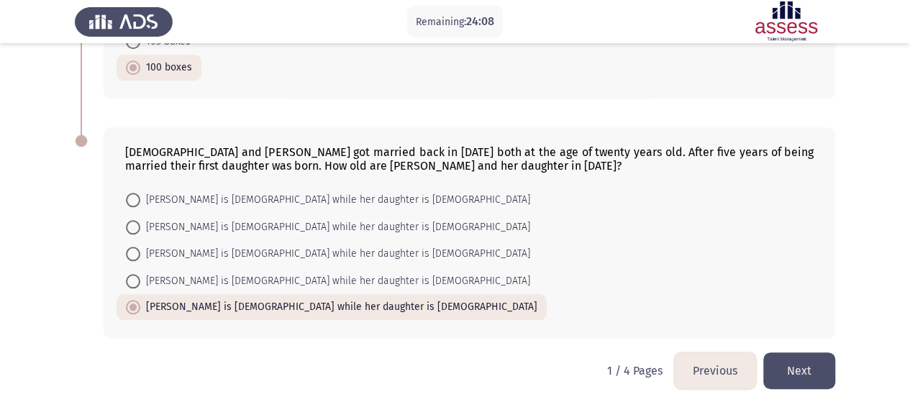
scroll to position [685, 0]
click at [801, 351] on button "Next" at bounding box center [799, 369] width 72 height 37
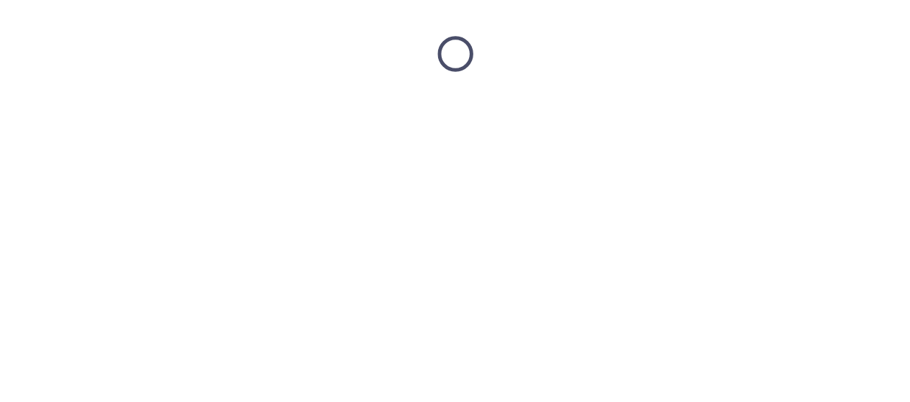
scroll to position [0, 0]
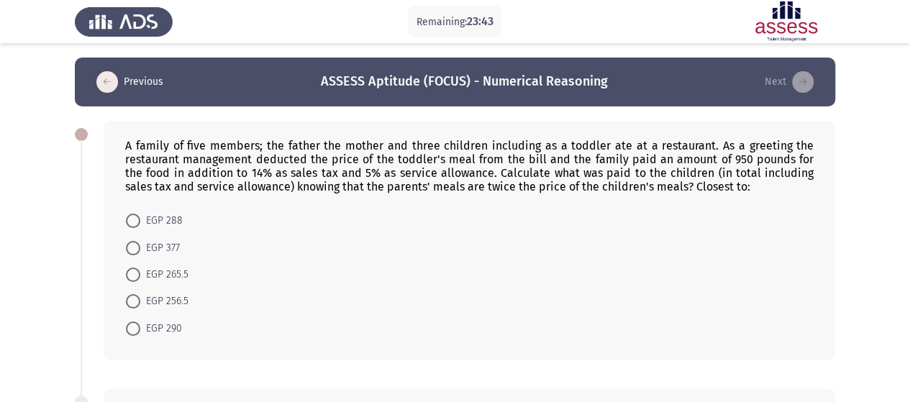
click at [376, 158] on div "A family of five members; the father the mother and three children including as…" at bounding box center [469, 166] width 689 height 55
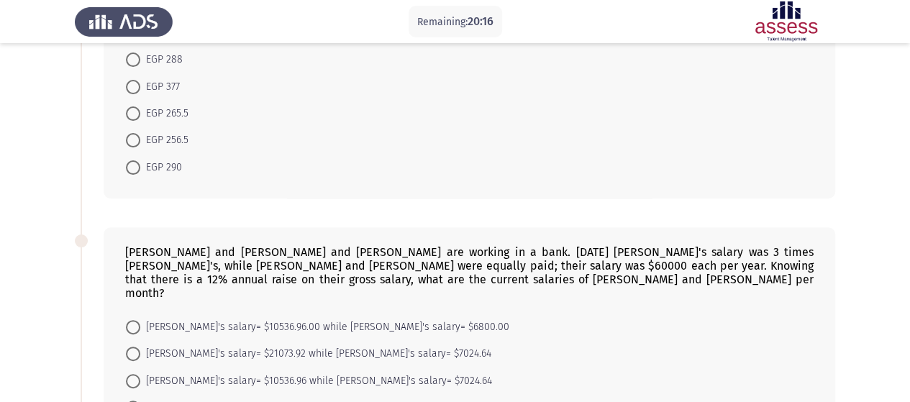
scroll to position [162, 0]
click at [132, 81] on span at bounding box center [133, 86] width 14 height 14
click at [132, 81] on input "EGP 377" at bounding box center [133, 86] width 14 height 14
radio input "true"
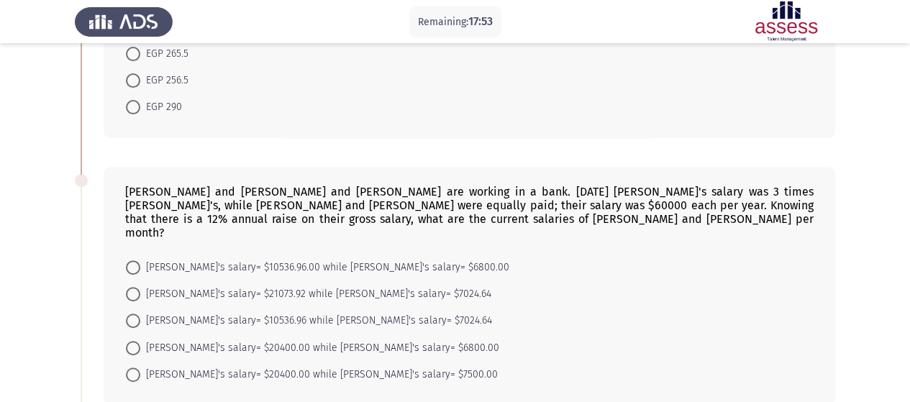
scroll to position [224, 0]
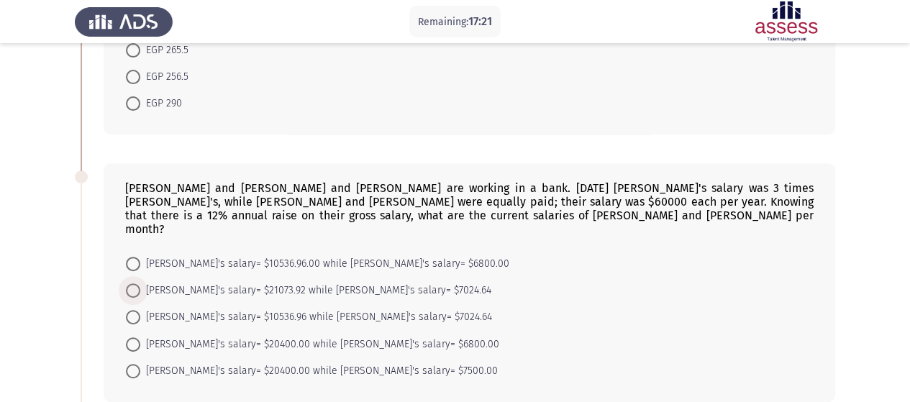
click at [135, 283] on span at bounding box center [133, 290] width 14 height 14
click at [135, 283] on input "Karim's salary= $21073.92 while Ashraf's salary= $7024.64" at bounding box center [133, 290] width 14 height 14
radio input "true"
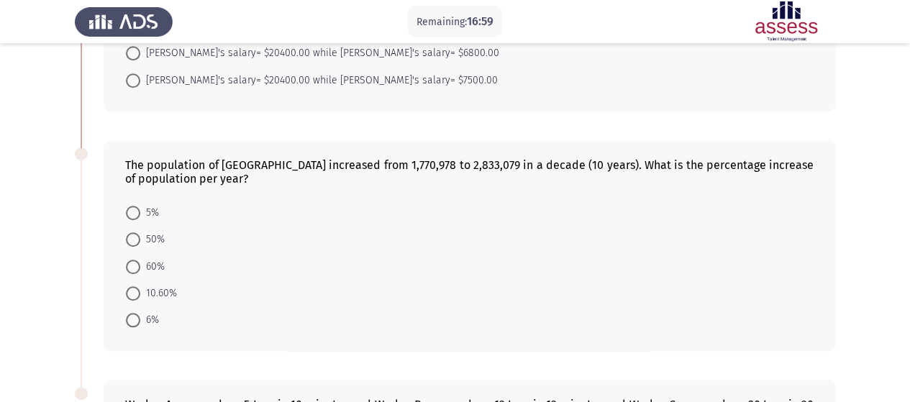
scroll to position [514, 0]
click at [136, 205] on span at bounding box center [133, 212] width 14 height 14
click at [136, 205] on input "5%" at bounding box center [133, 212] width 14 height 14
radio input "true"
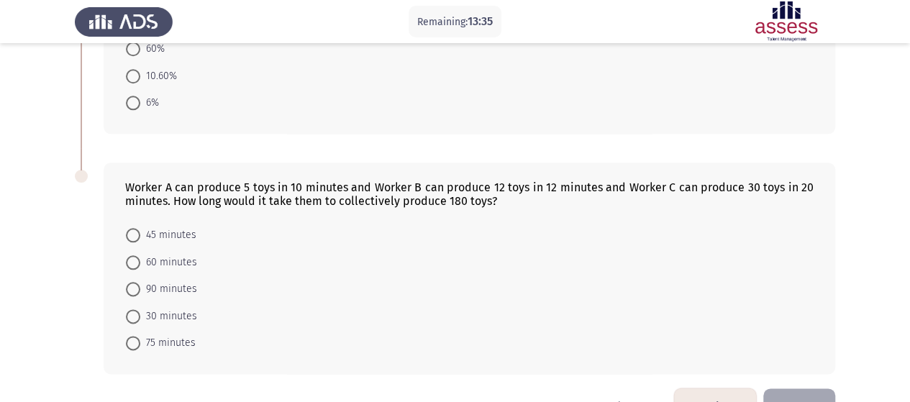
scroll to position [753, 0]
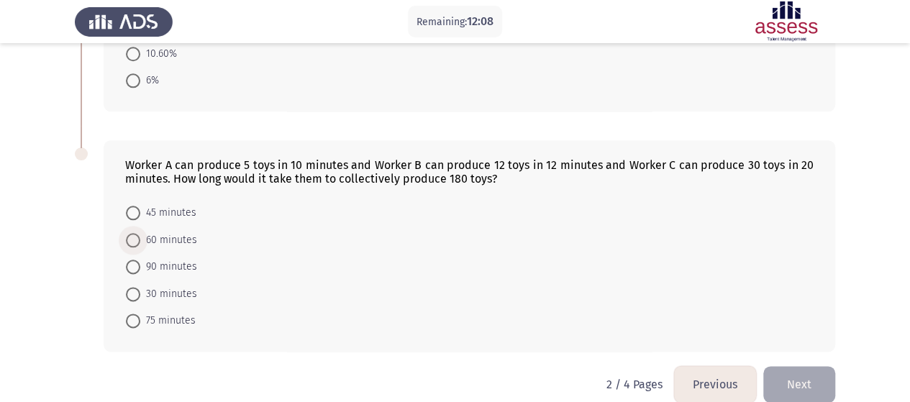
click at [141, 232] on span "60 minutes" at bounding box center [168, 240] width 57 height 17
click at [140, 233] on input "60 minutes" at bounding box center [133, 240] width 14 height 14
radio input "true"
click at [798, 366] on button "Next" at bounding box center [799, 384] width 72 height 37
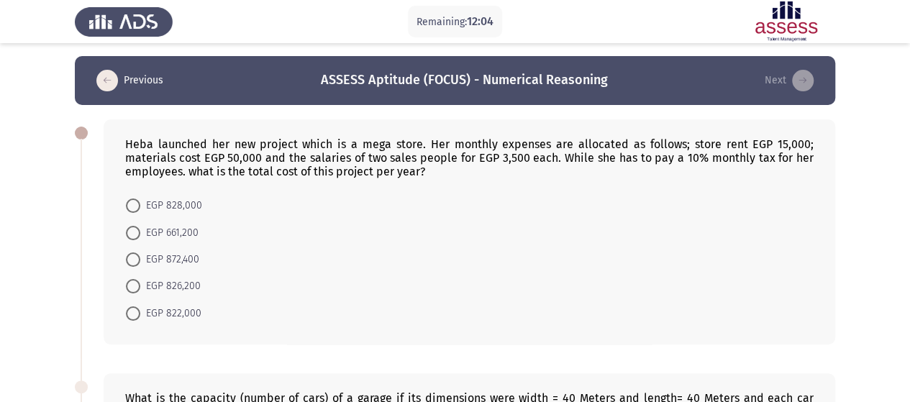
scroll to position [0, 0]
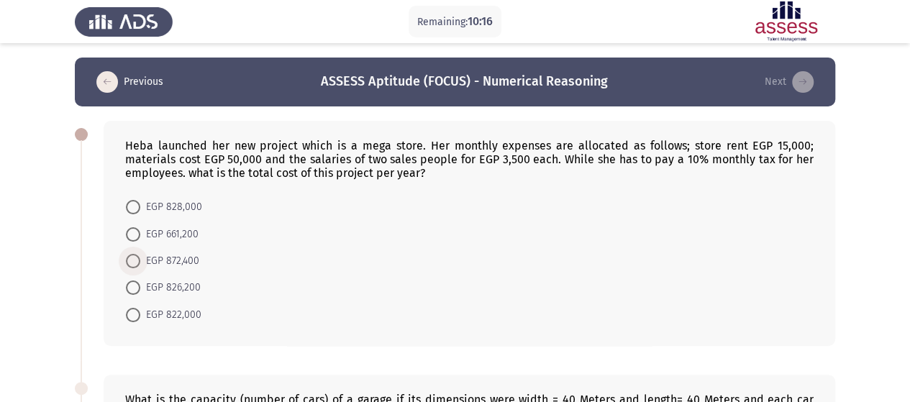
click at [134, 256] on span at bounding box center [133, 261] width 14 height 14
click at [134, 256] on input "EGP 872,400" at bounding box center [133, 261] width 14 height 14
radio input "true"
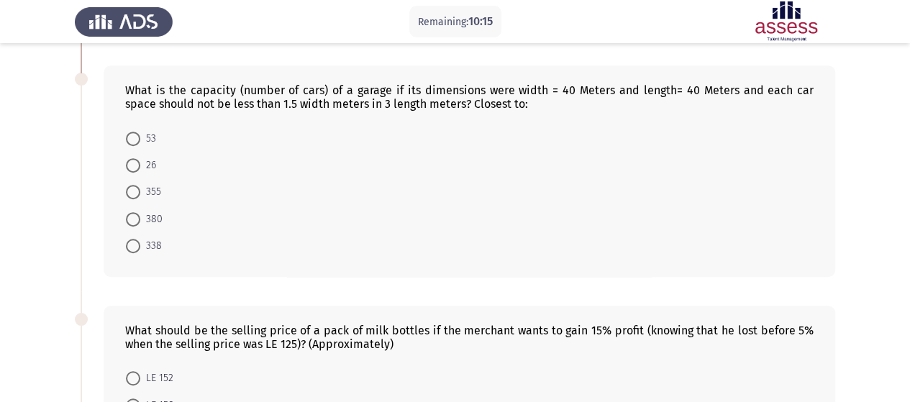
scroll to position [308, 0]
click at [138, 188] on span at bounding box center [133, 192] width 14 height 14
click at [138, 188] on input "355" at bounding box center [133, 192] width 14 height 14
radio input "true"
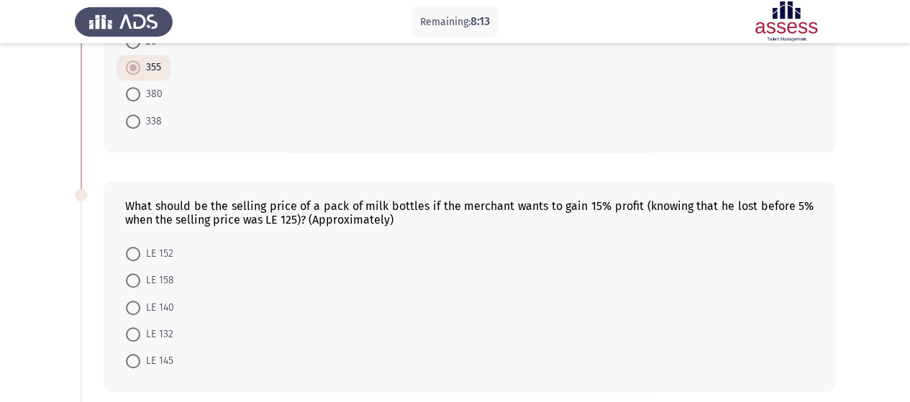
scroll to position [430, 0]
click at [130, 250] on span at bounding box center [133, 255] width 14 height 14
click at [130, 250] on input "LE 152" at bounding box center [133, 255] width 14 height 14
radio input "true"
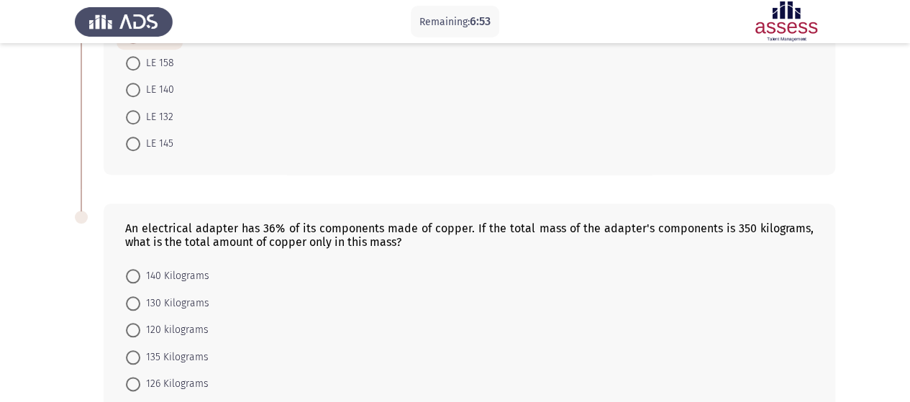
scroll to position [648, 0]
click at [133, 378] on span at bounding box center [133, 385] width 14 height 14
click at [133, 378] on input "126 Kilograms" at bounding box center [133, 385] width 14 height 14
radio input "true"
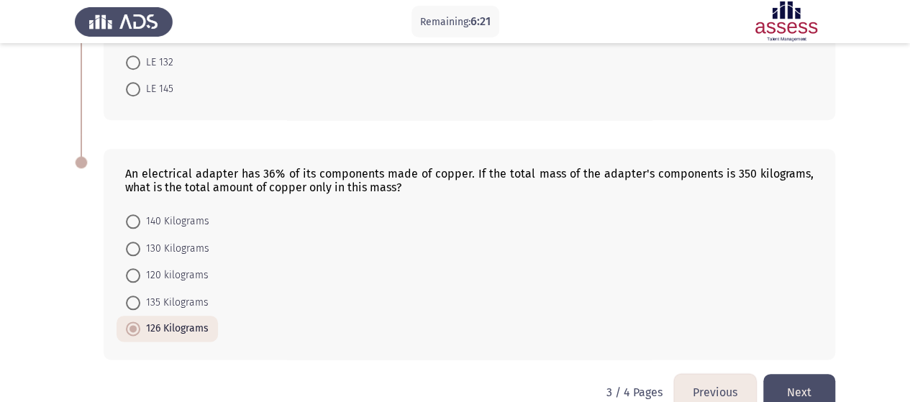
scroll to position [725, 0]
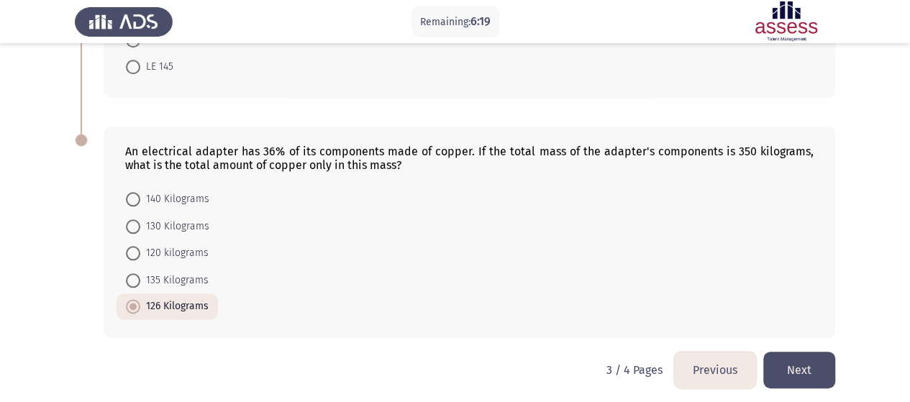
click at [804, 360] on button "Next" at bounding box center [799, 370] width 72 height 37
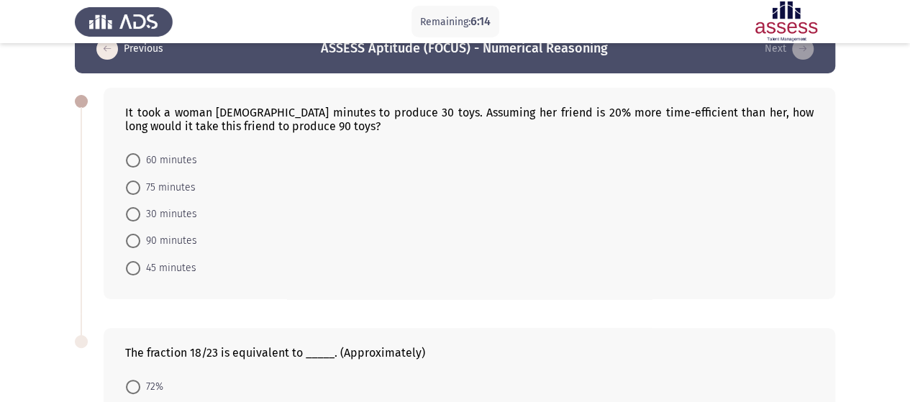
scroll to position [0, 0]
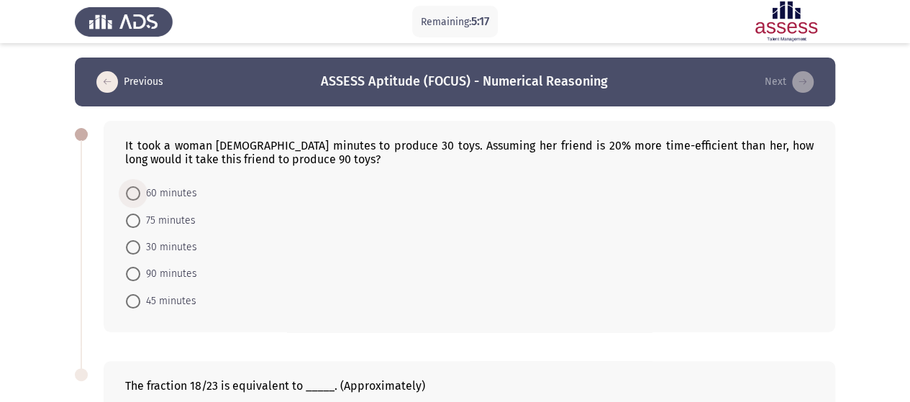
click at [135, 191] on span at bounding box center [133, 193] width 14 height 14
click at [135, 191] on input "60 minutes" at bounding box center [133, 193] width 14 height 14
radio input "true"
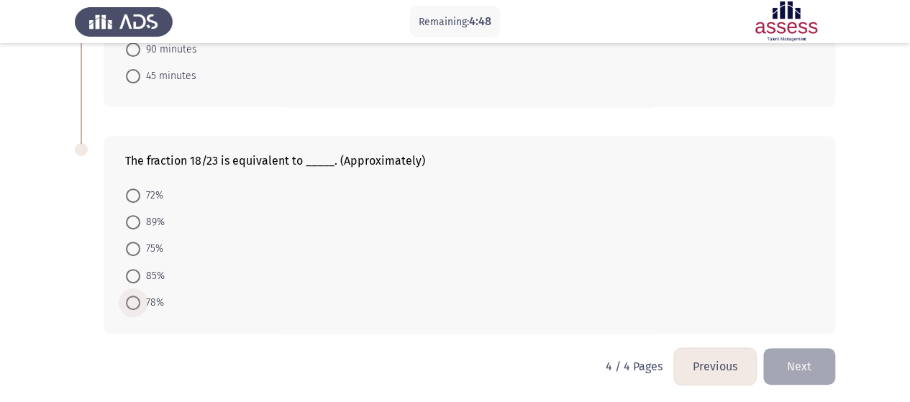
click at [137, 299] on span at bounding box center [133, 303] width 14 height 14
click at [137, 299] on input "78%" at bounding box center [133, 303] width 14 height 14
radio input "true"
click at [812, 369] on button "Next" at bounding box center [799, 366] width 72 height 37
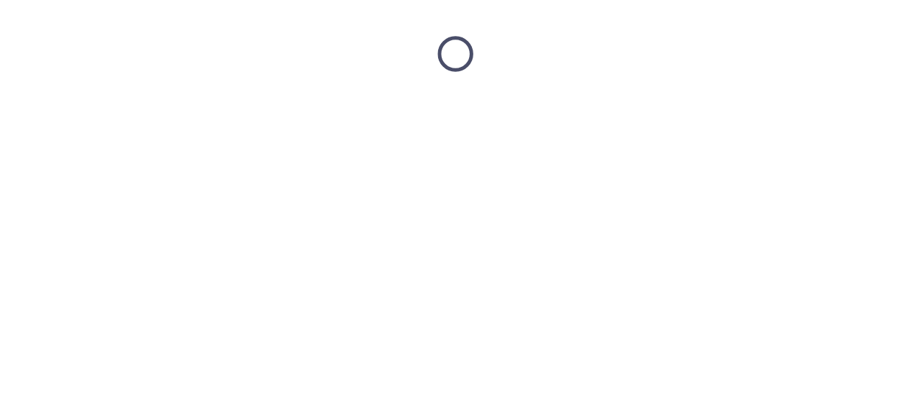
scroll to position [0, 0]
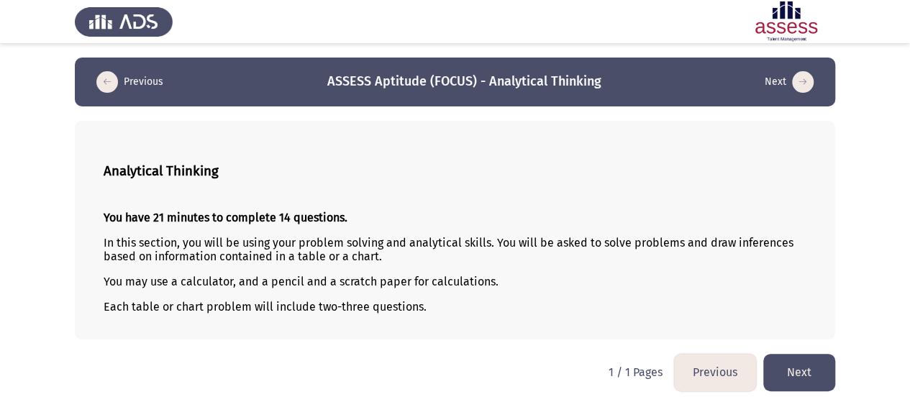
click at [828, 379] on button "Next" at bounding box center [799, 372] width 72 height 37
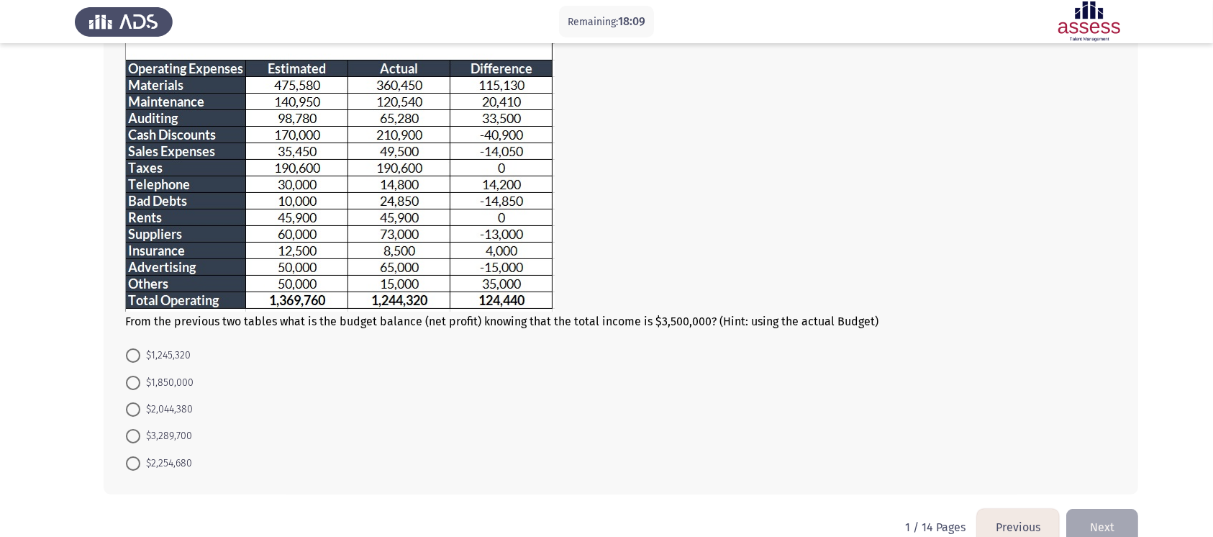
scroll to position [207, 0]
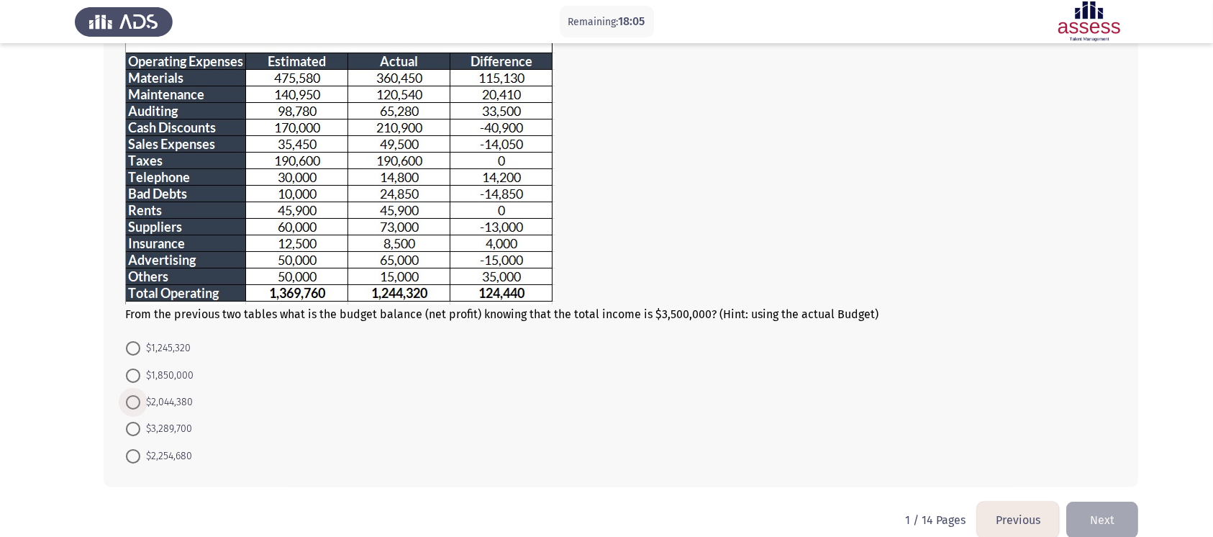
click at [139, 401] on span at bounding box center [133, 402] width 14 height 14
click at [139, 401] on input "$2,044,380" at bounding box center [133, 402] width 14 height 14
radio input "true"
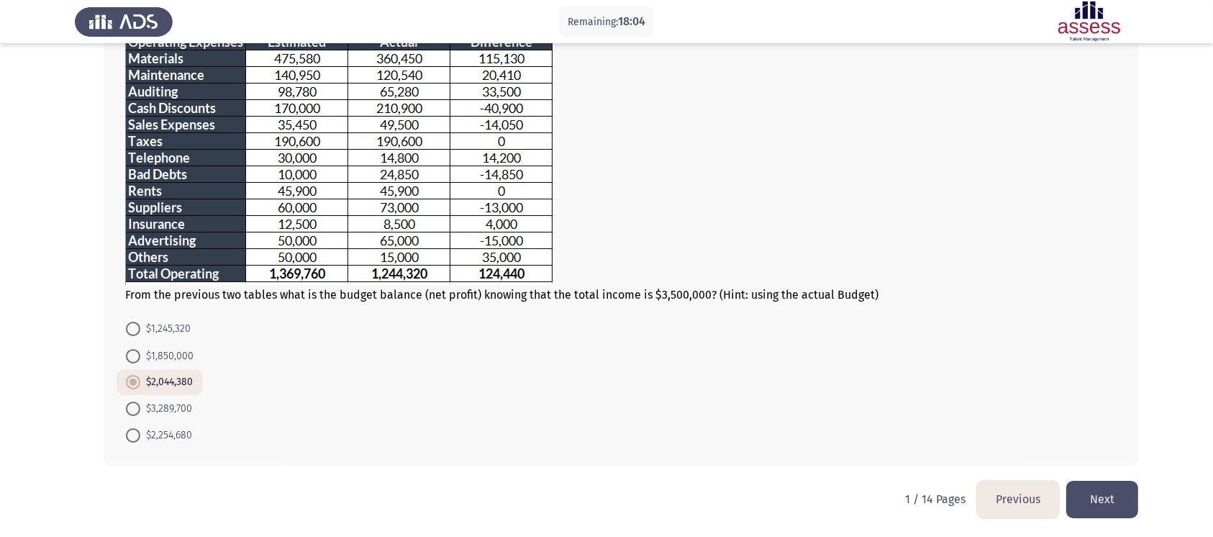
scroll to position [230, 0]
click at [920, 401] on button "Next" at bounding box center [1102, 497] width 72 height 37
click at [920, 401] on html "Remaining: 18:03 Previous ASSESS Aptitude (FOCUS) - Analytical Thinking Next Fr…" at bounding box center [606, 154] width 1213 height 765
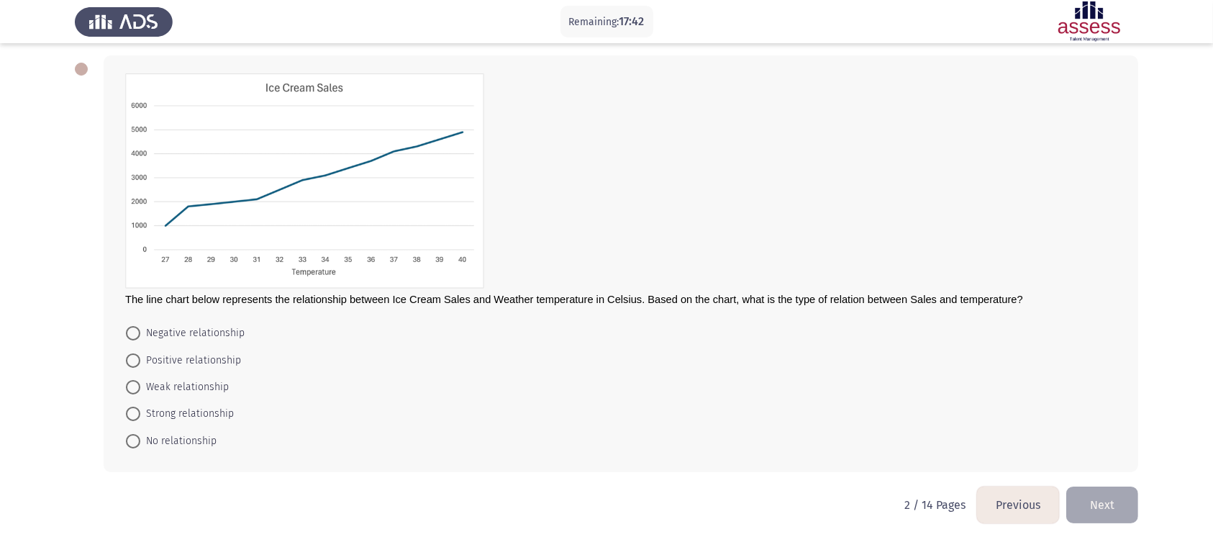
scroll to position [58, 0]
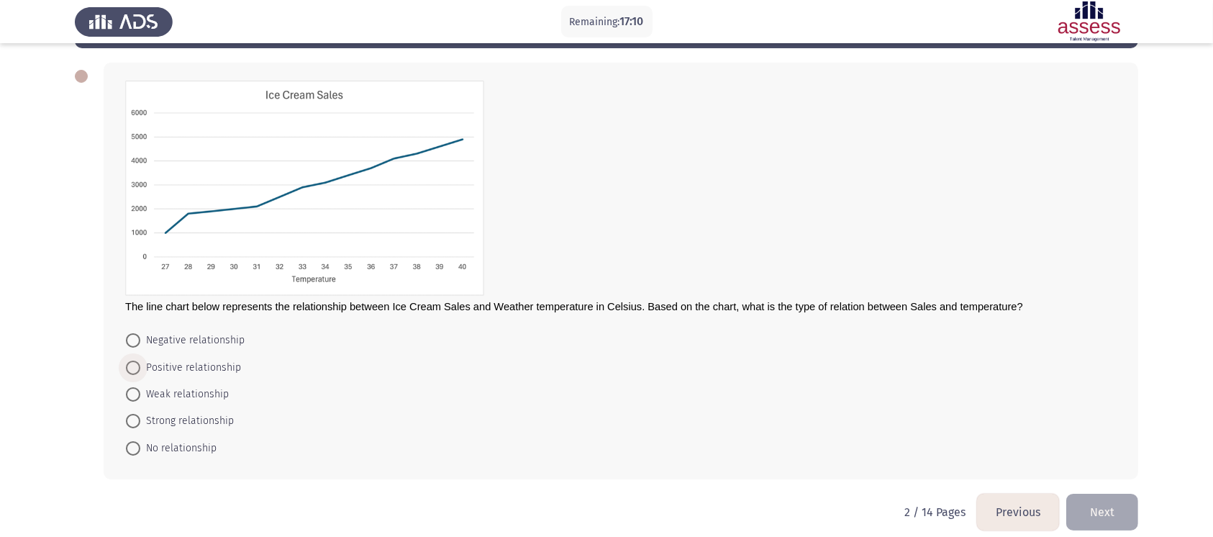
click at [132, 369] on span at bounding box center [133, 367] width 14 height 14
click at [132, 369] on input "Positive relationship" at bounding box center [133, 367] width 14 height 14
radio input "true"
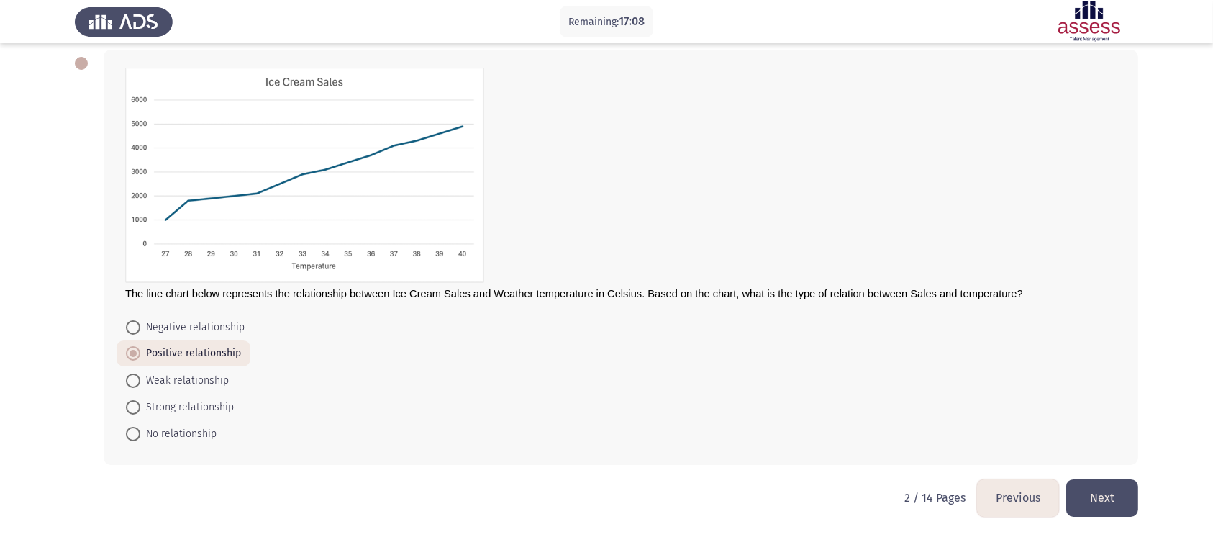
click at [920, 401] on button "Next" at bounding box center [1102, 497] width 72 height 37
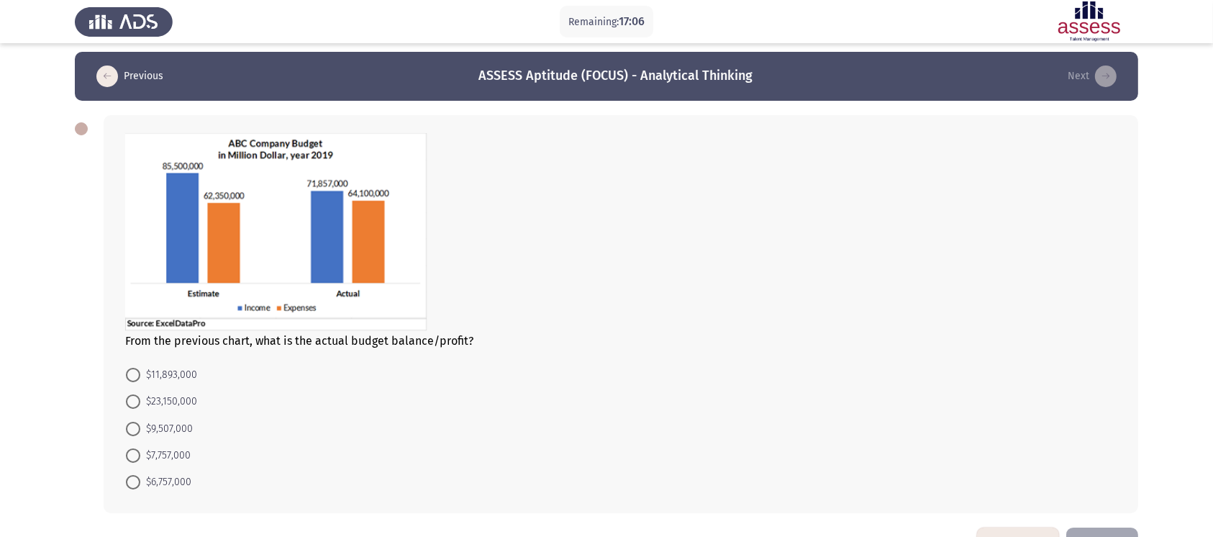
scroll to position [7, 0]
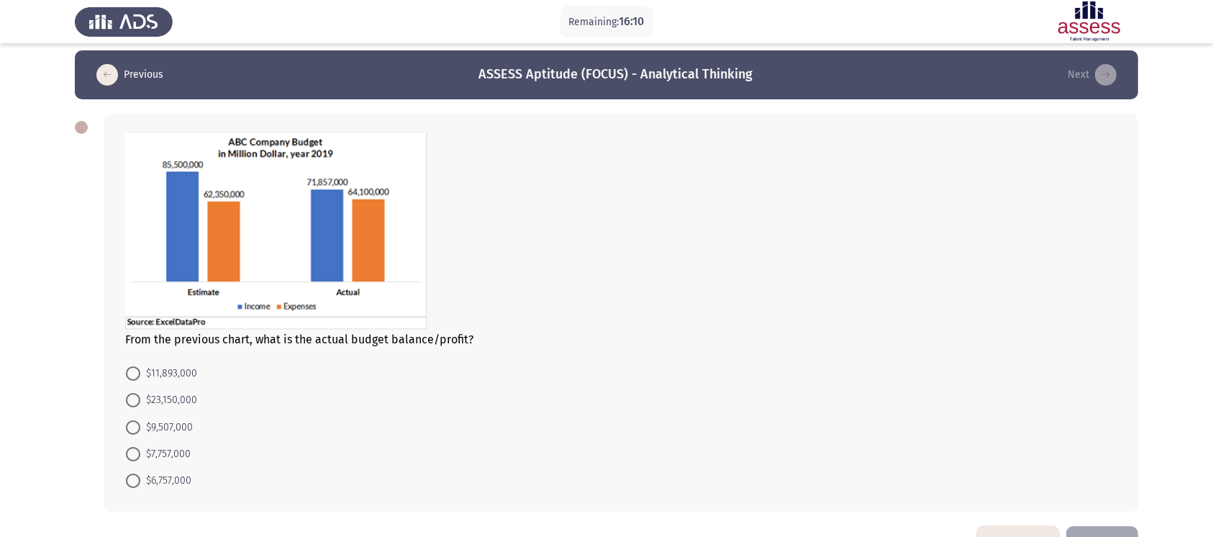
click at [136, 401] on span at bounding box center [133, 454] width 14 height 14
click at [136, 401] on input "$7,757,000" at bounding box center [133, 454] width 14 height 14
radio input "true"
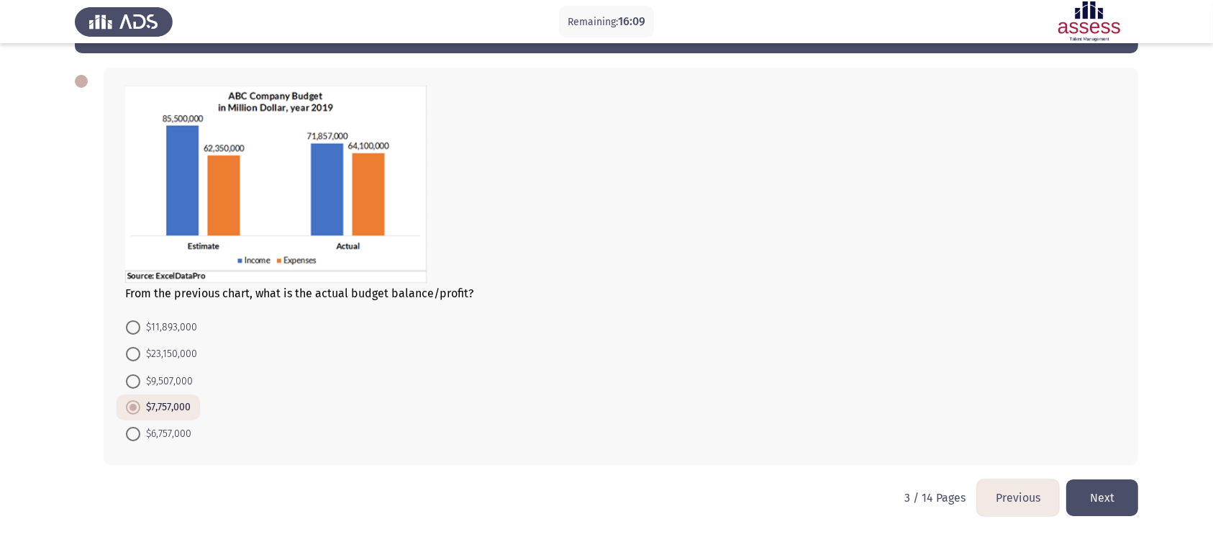
scroll to position [54, 0]
click at [920, 401] on button "Next" at bounding box center [1102, 497] width 72 height 37
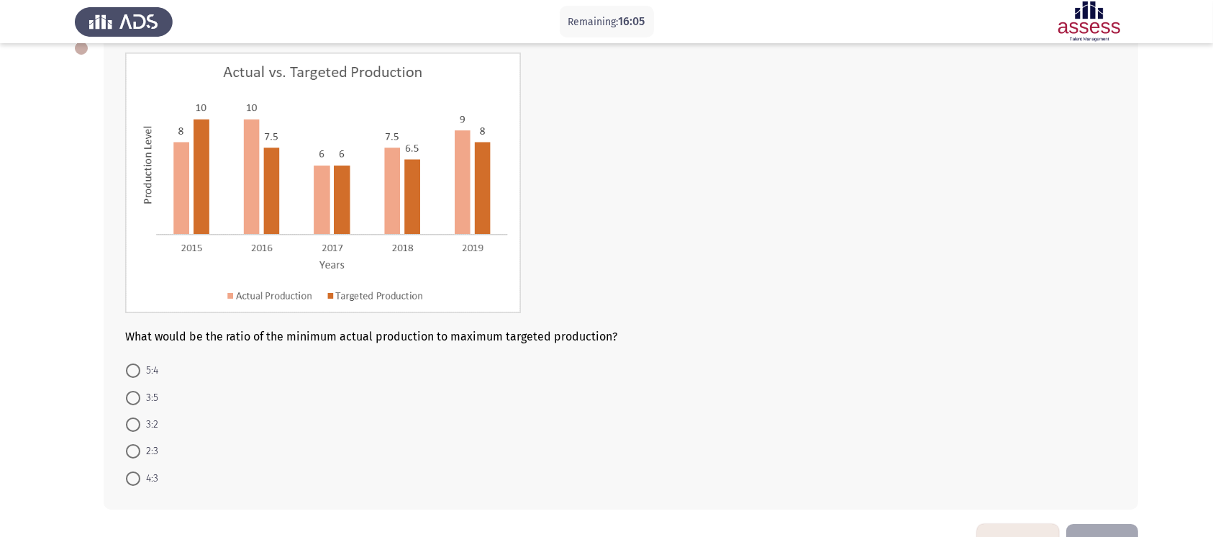
scroll to position [81, 0]
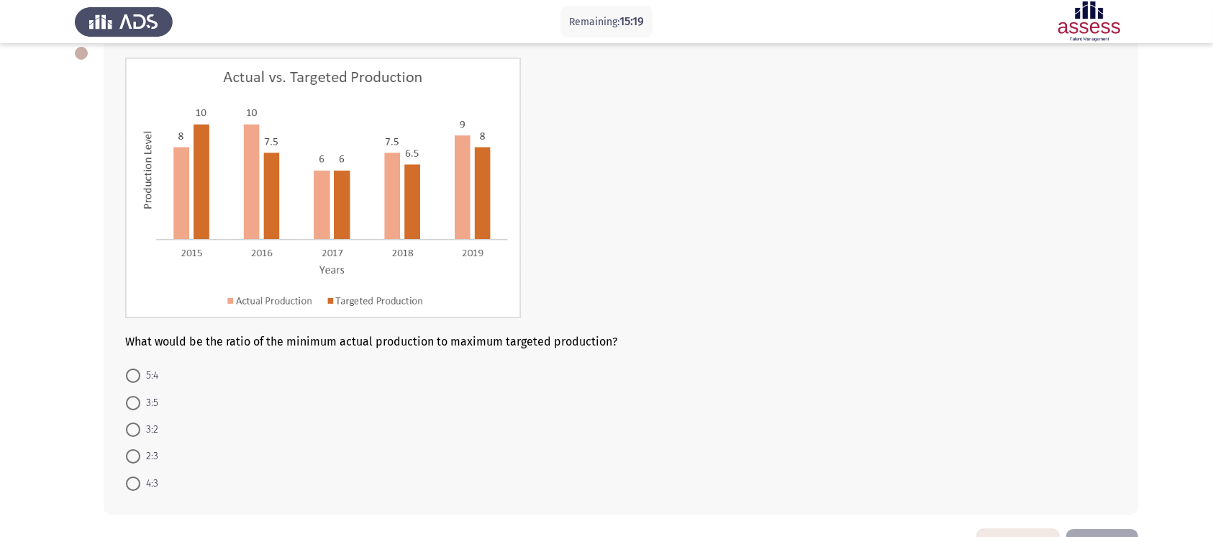
click at [136, 401] on span at bounding box center [133, 403] width 14 height 14
click at [136, 401] on input "3:5" at bounding box center [133, 403] width 14 height 14
radio input "true"
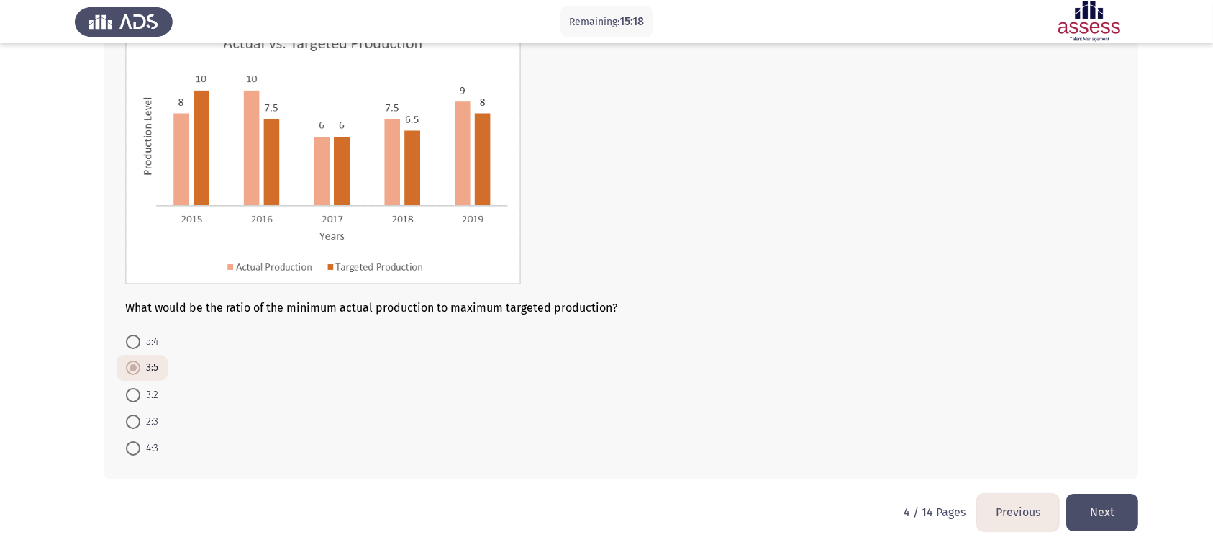
scroll to position [131, 0]
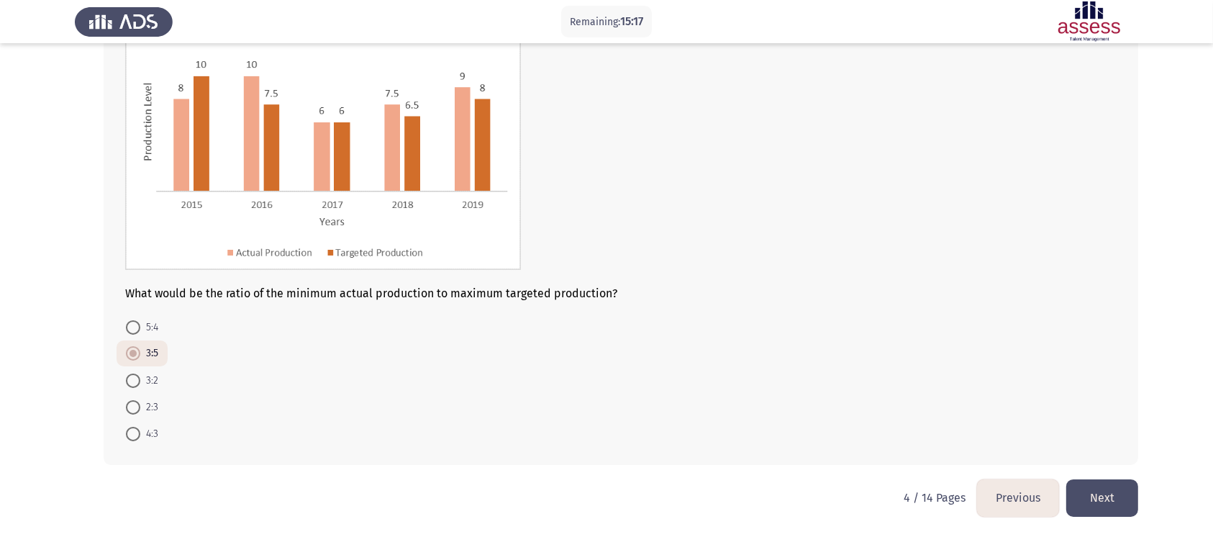
click at [920, 401] on button "Next" at bounding box center [1102, 497] width 72 height 37
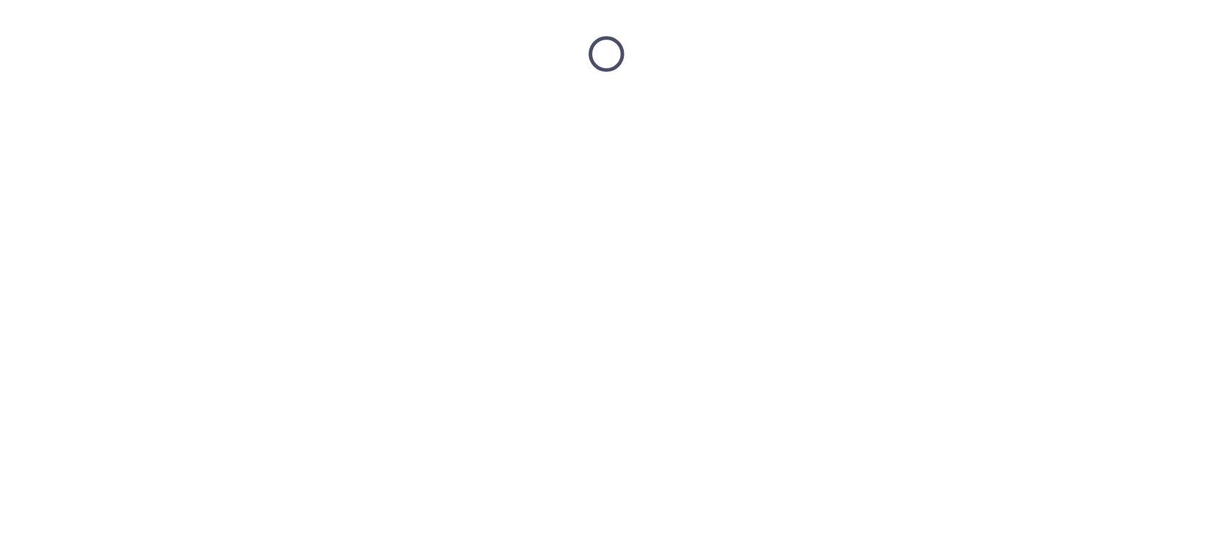
scroll to position [0, 0]
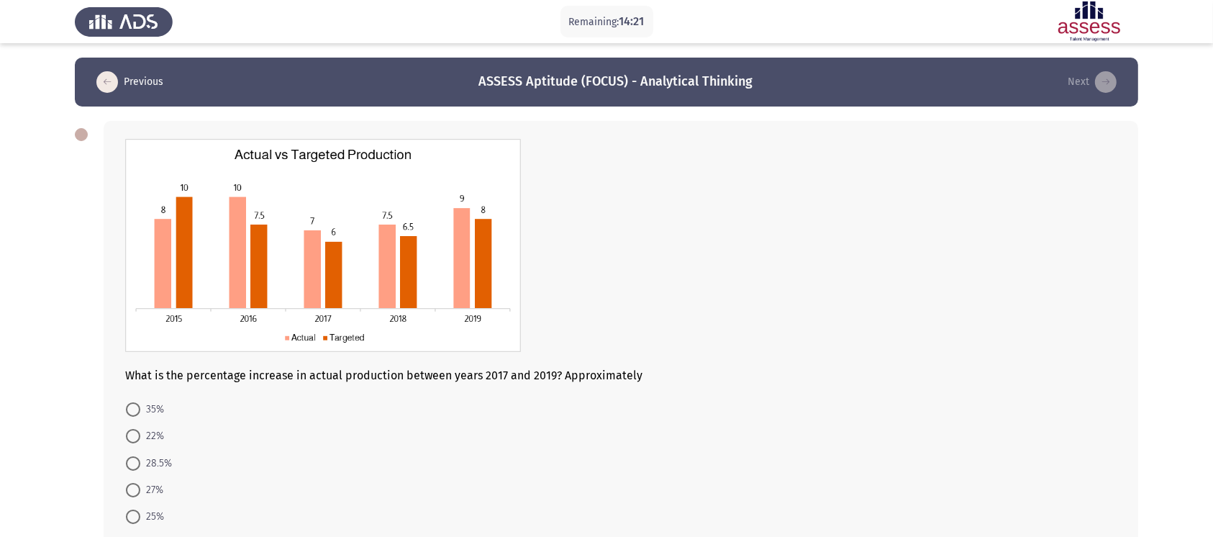
click at [312, 262] on img at bounding box center [323, 245] width 396 height 213
click at [133, 401] on span at bounding box center [133, 463] width 14 height 14
click at [133, 401] on input "28.5%" at bounding box center [133, 463] width 14 height 14
radio input "true"
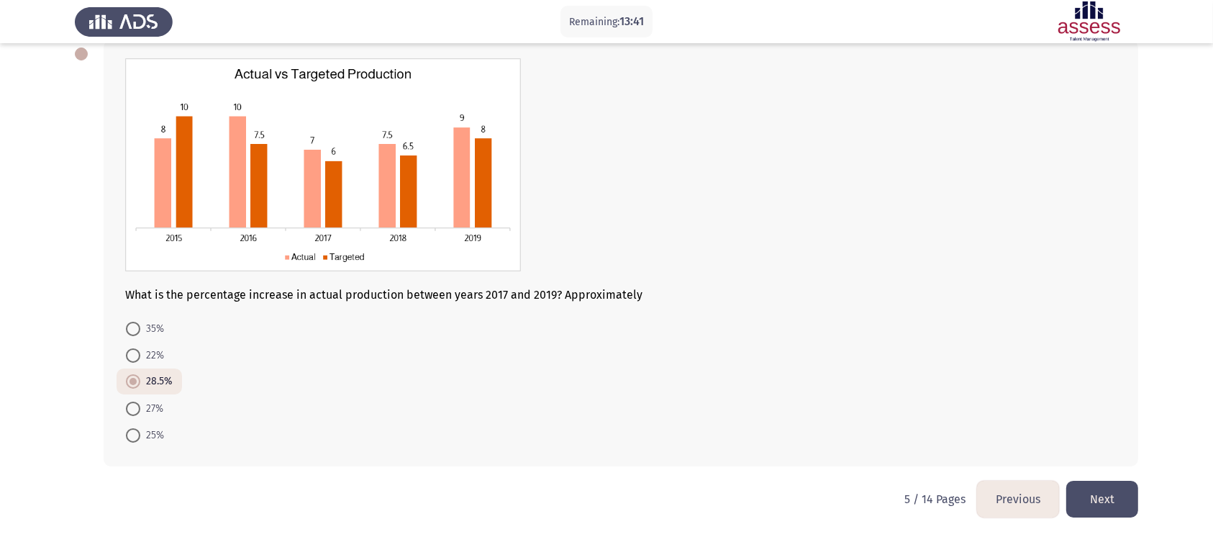
scroll to position [83, 0]
click at [920, 401] on button "Next" at bounding box center [1102, 497] width 72 height 37
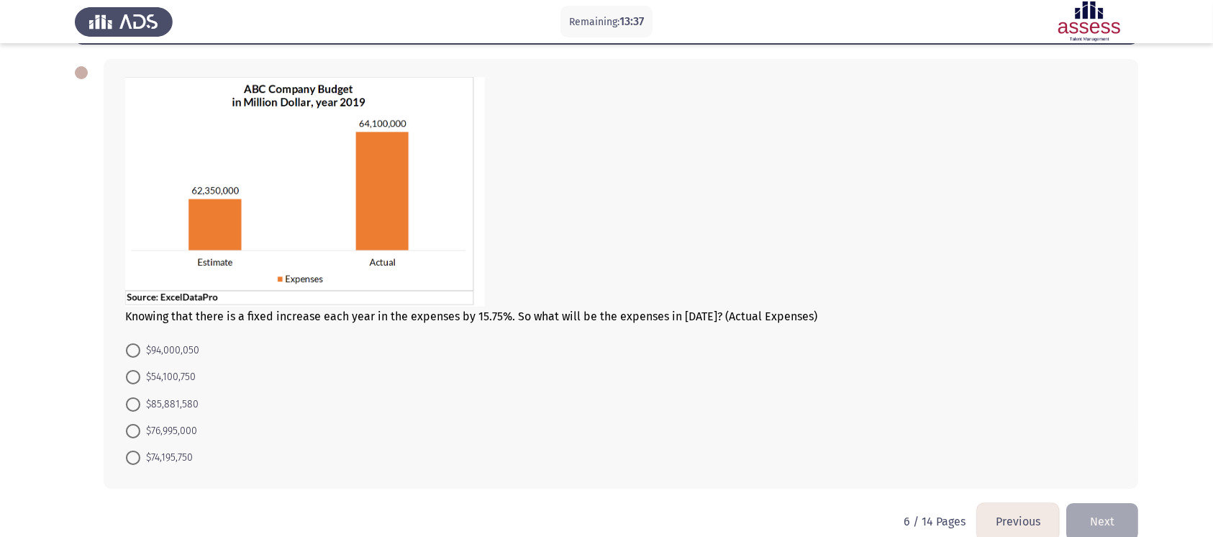
scroll to position [57, 0]
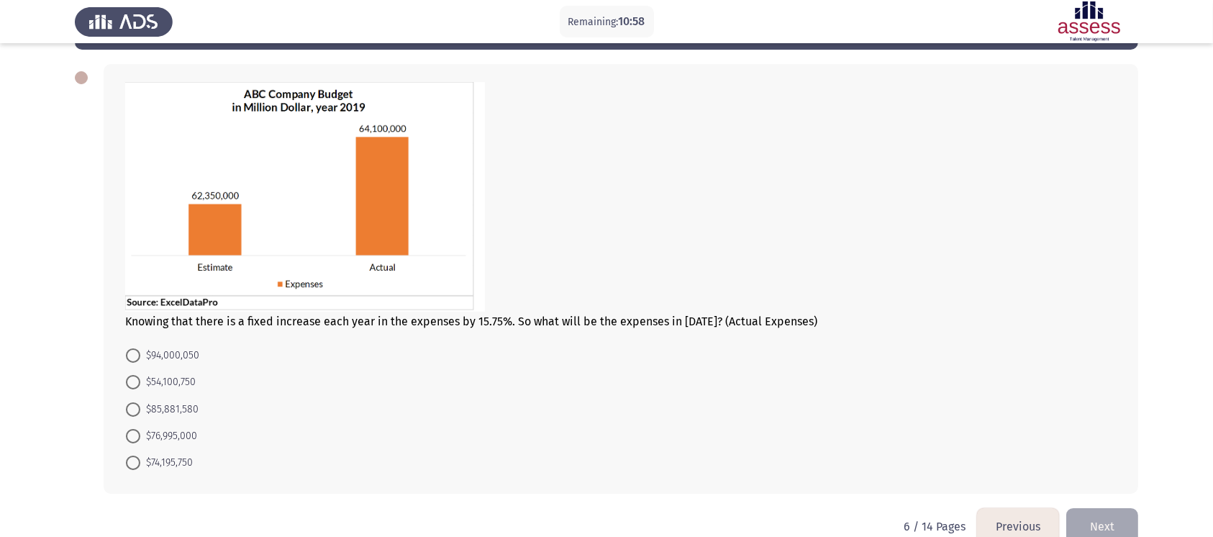
click at [135, 401] on label "$85,881,580" at bounding box center [162, 409] width 73 height 17
click at [135, 401] on input "$85,881,580" at bounding box center [133, 409] width 14 height 14
radio input "true"
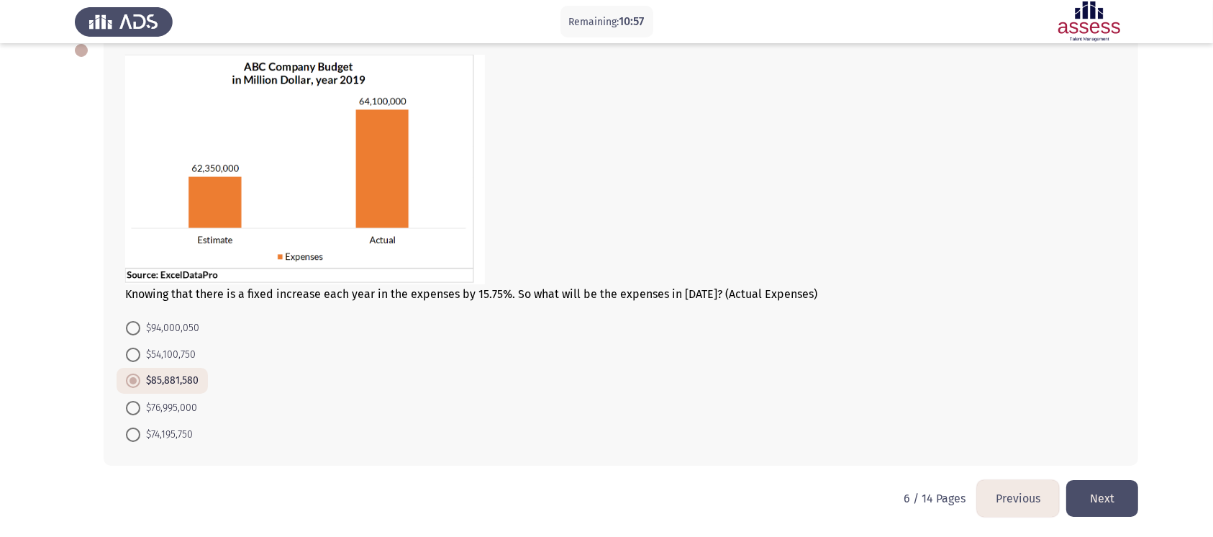
scroll to position [86, 0]
click at [920, 401] on button "Next" at bounding box center [1102, 497] width 72 height 37
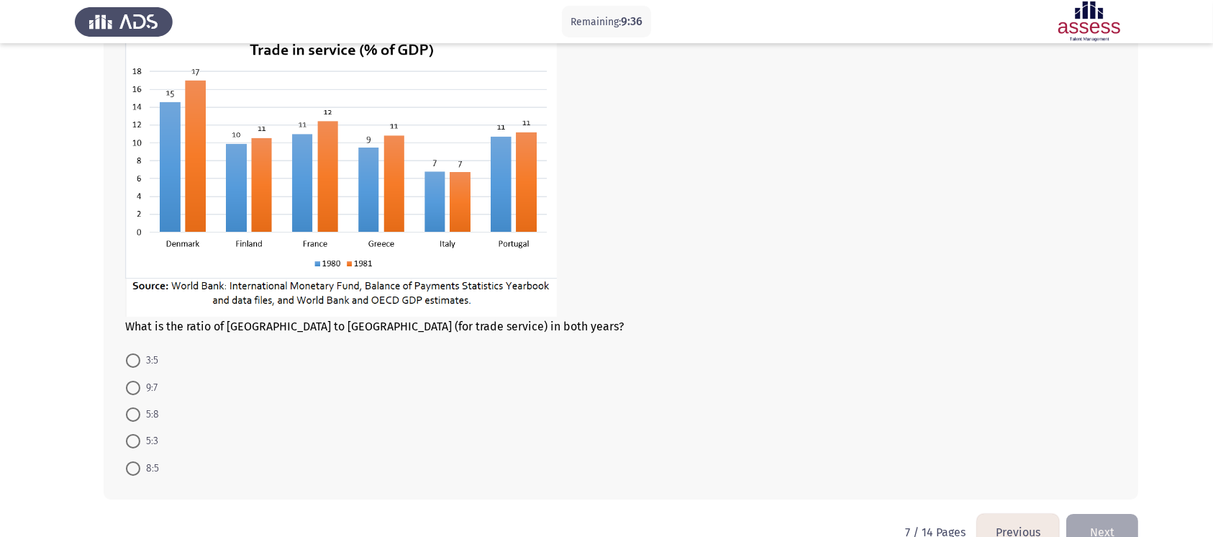
scroll to position [97, 0]
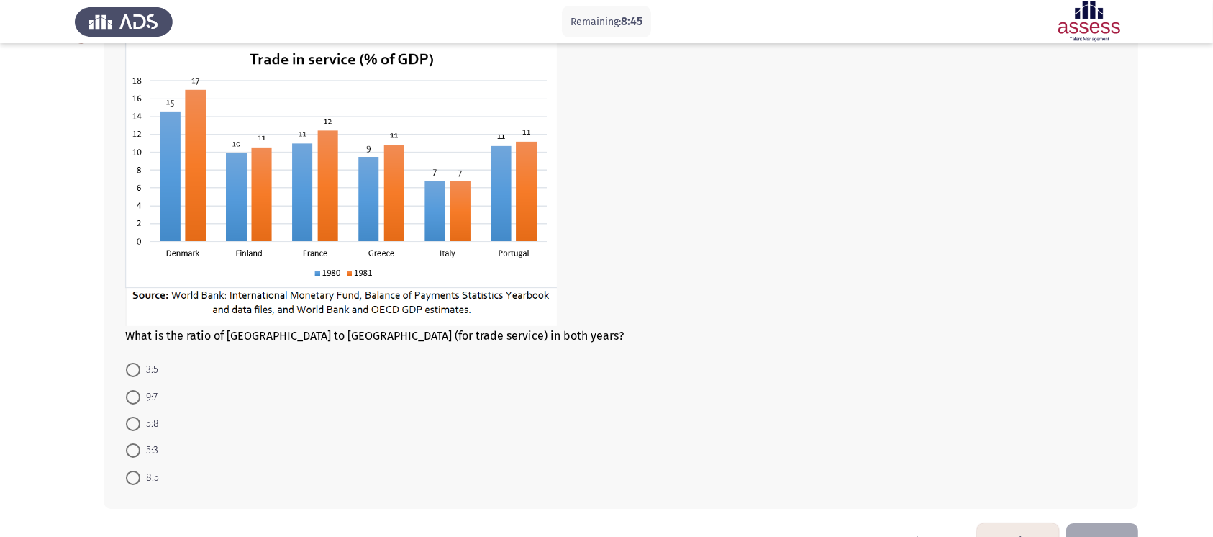
click at [132, 401] on span at bounding box center [133, 450] width 14 height 14
click at [132, 401] on input "5:3" at bounding box center [133, 450] width 14 height 14
radio input "true"
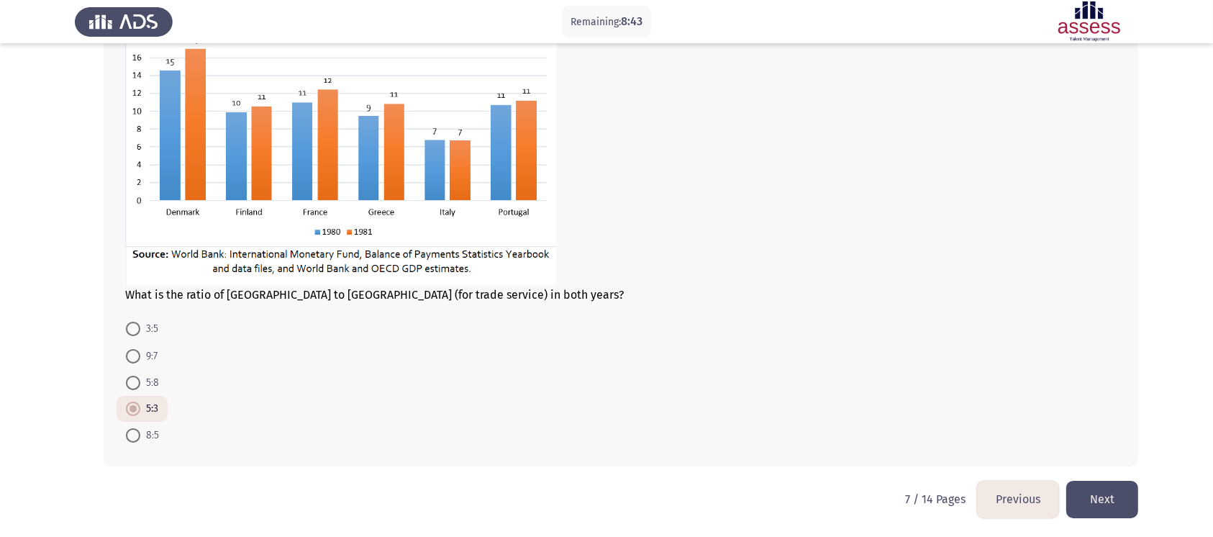
scroll to position [140, 0]
click at [920, 401] on button "Next" at bounding box center [1102, 497] width 72 height 37
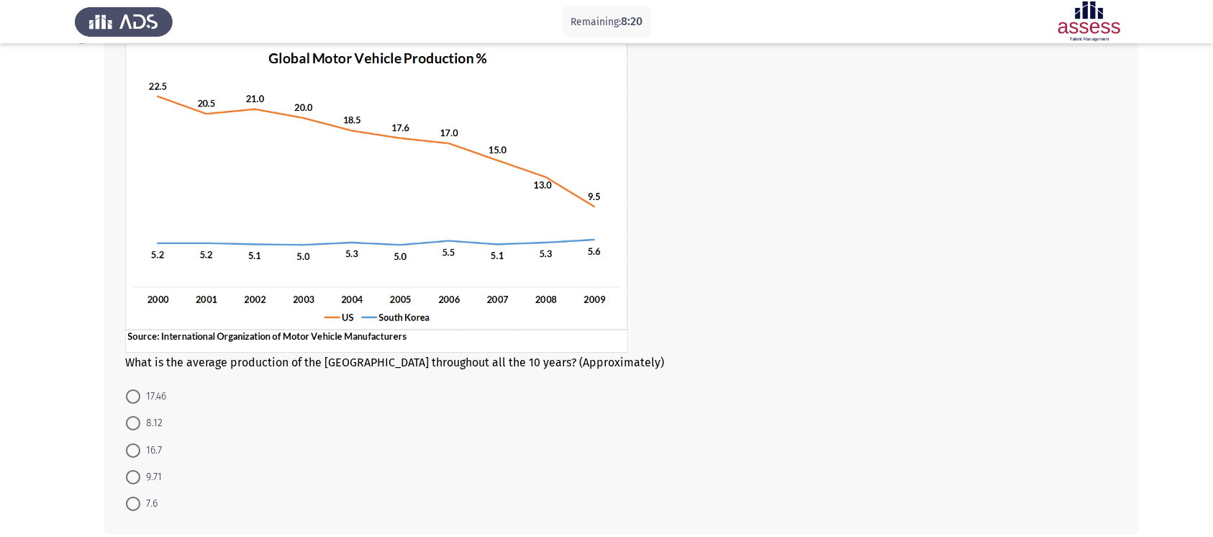
scroll to position [89, 0]
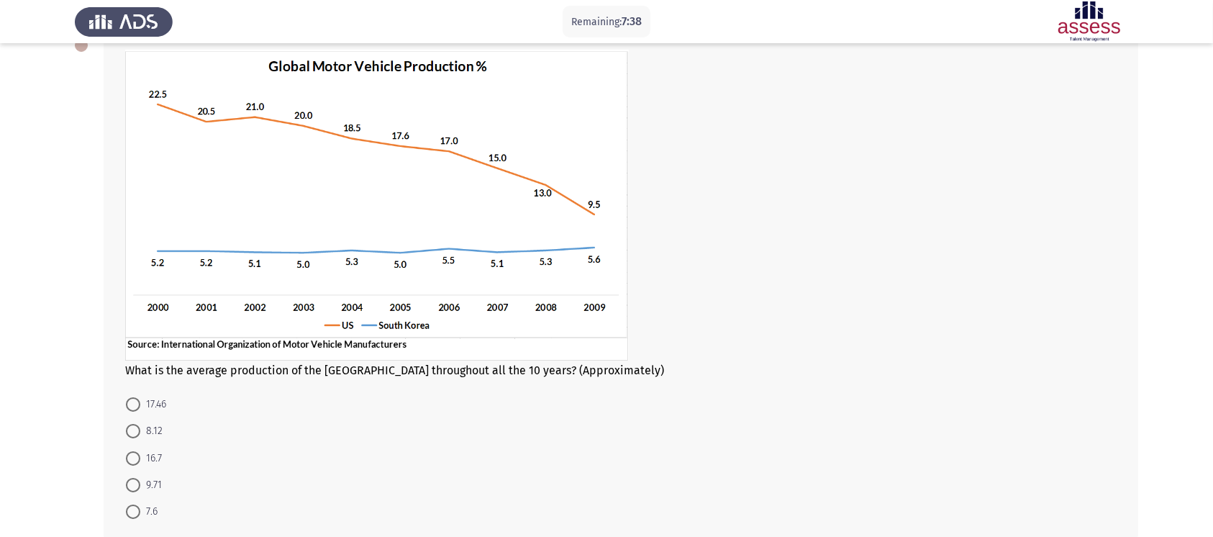
click at [132, 401] on span at bounding box center [133, 404] width 14 height 14
click at [132, 401] on input "17.46" at bounding box center [133, 404] width 14 height 14
radio input "true"
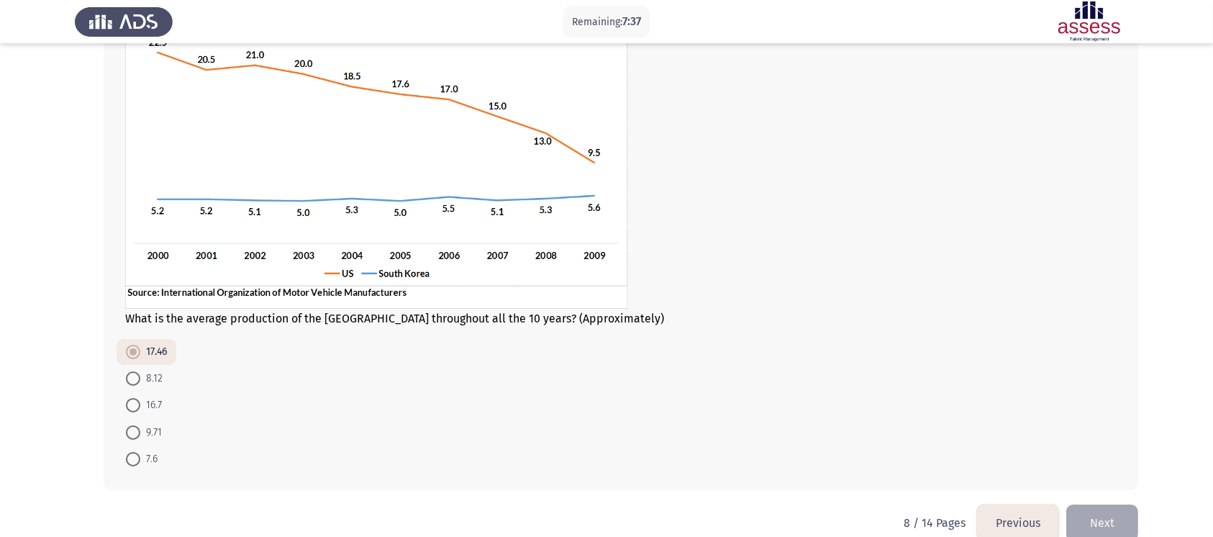
scroll to position [167, 0]
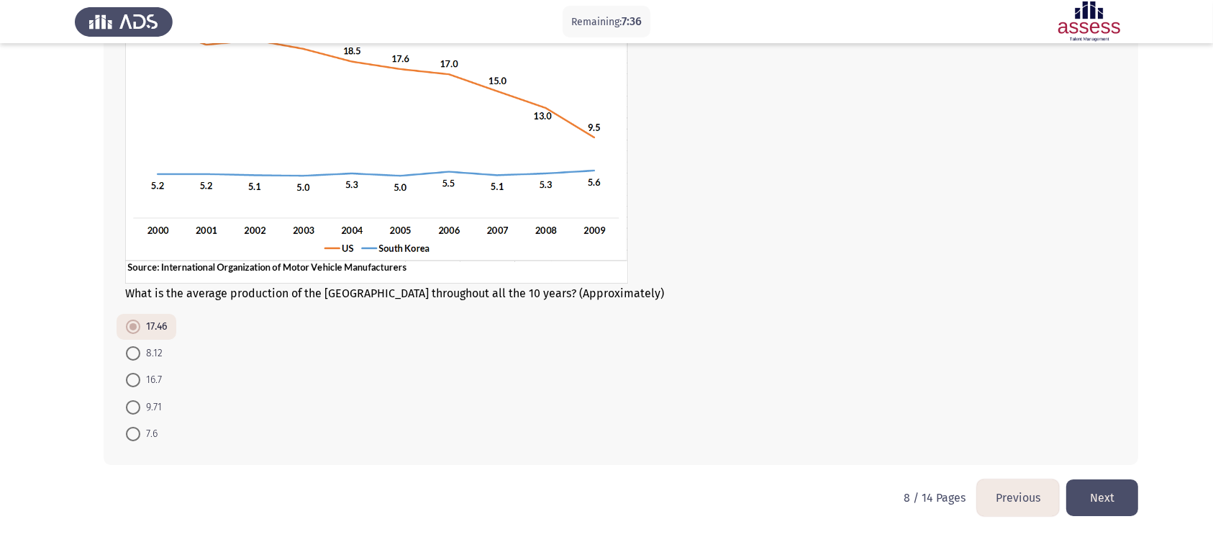
click at [920, 401] on button "Next" at bounding box center [1102, 497] width 72 height 37
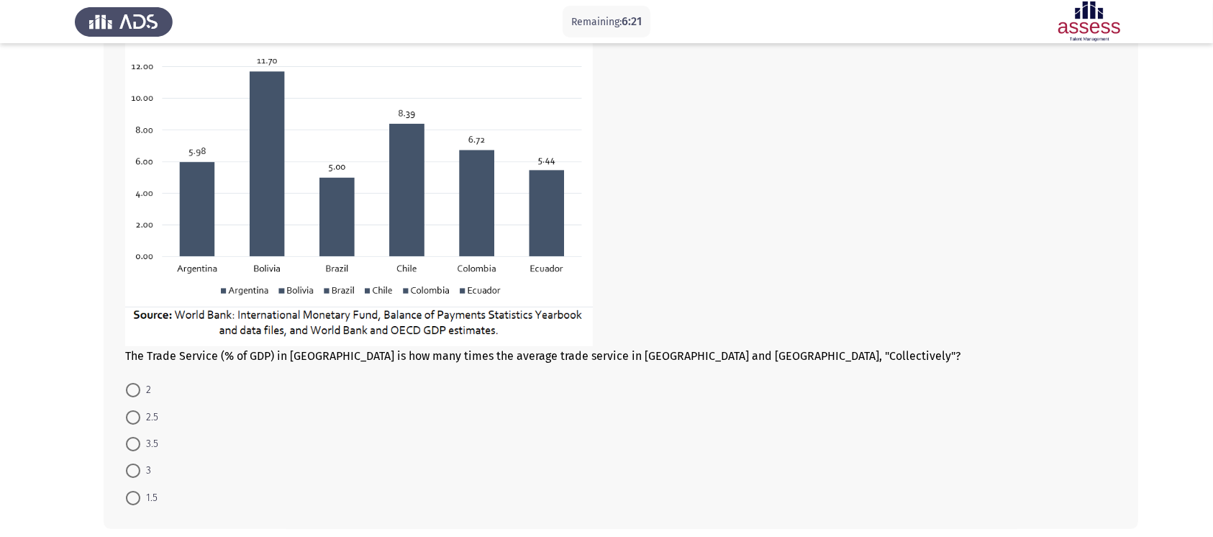
scroll to position [171, 0]
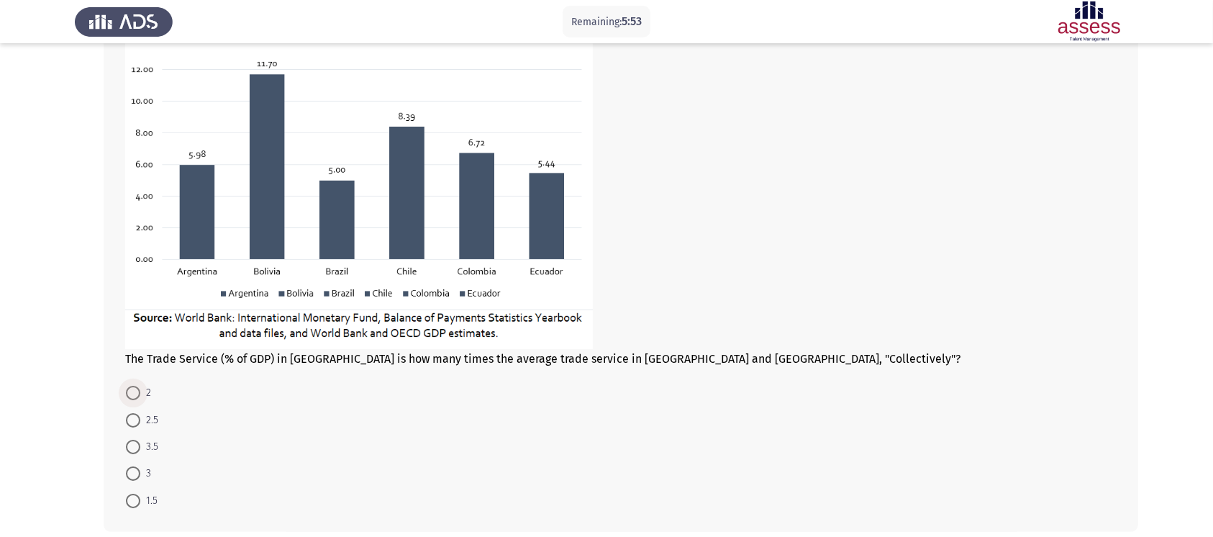
click at [137, 391] on span at bounding box center [133, 393] width 14 height 14
click at [137, 391] on input "2" at bounding box center [133, 393] width 14 height 14
radio input "true"
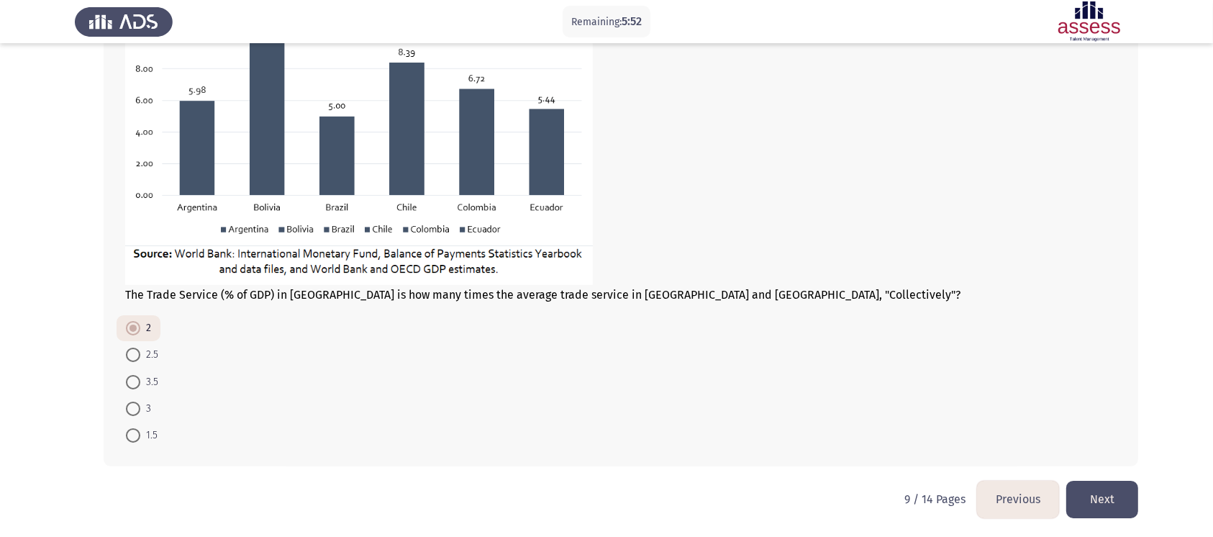
scroll to position [237, 0]
click at [920, 401] on button "Next" at bounding box center [1102, 497] width 72 height 37
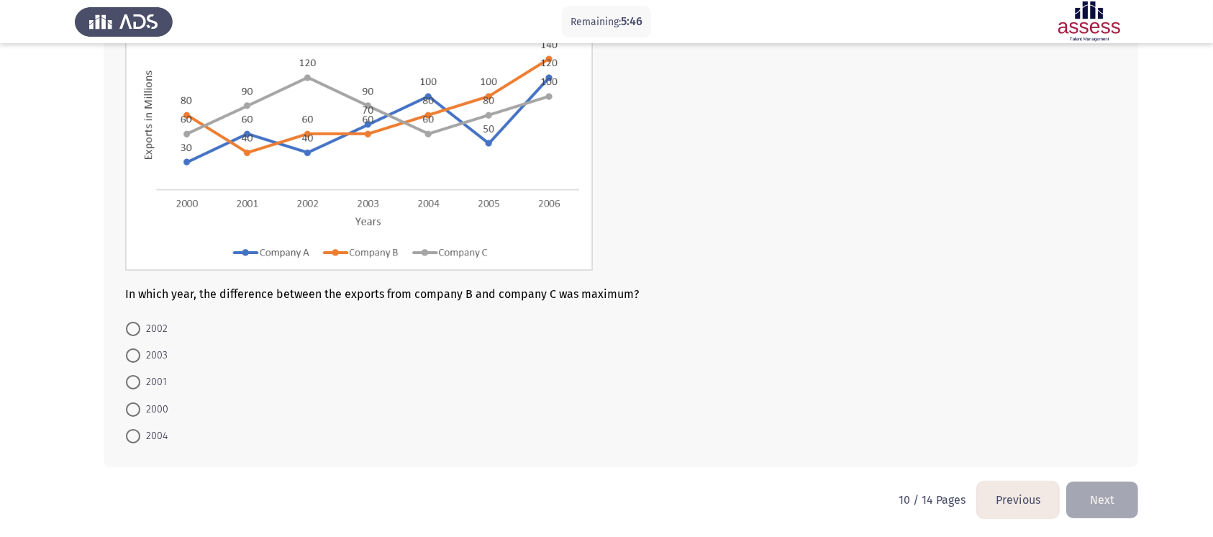
scroll to position [146, 0]
click at [137, 326] on span at bounding box center [133, 326] width 14 height 14
click at [137, 326] on input "2002" at bounding box center [133, 326] width 14 height 14
radio input "true"
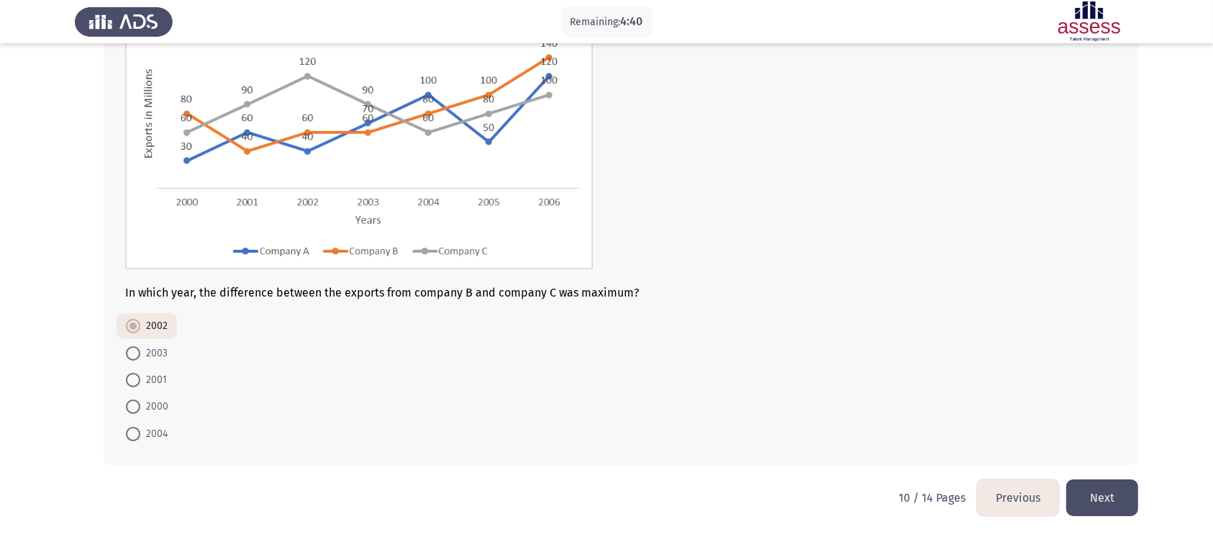
click at [920, 401] on button "Next" at bounding box center [1102, 497] width 72 height 37
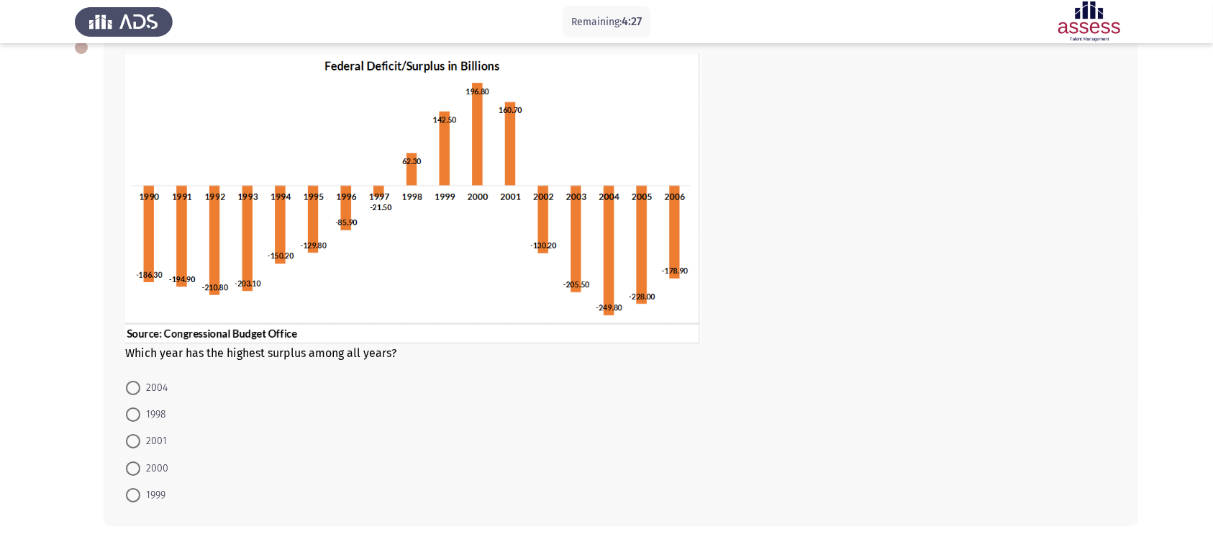
scroll to position [89, 0]
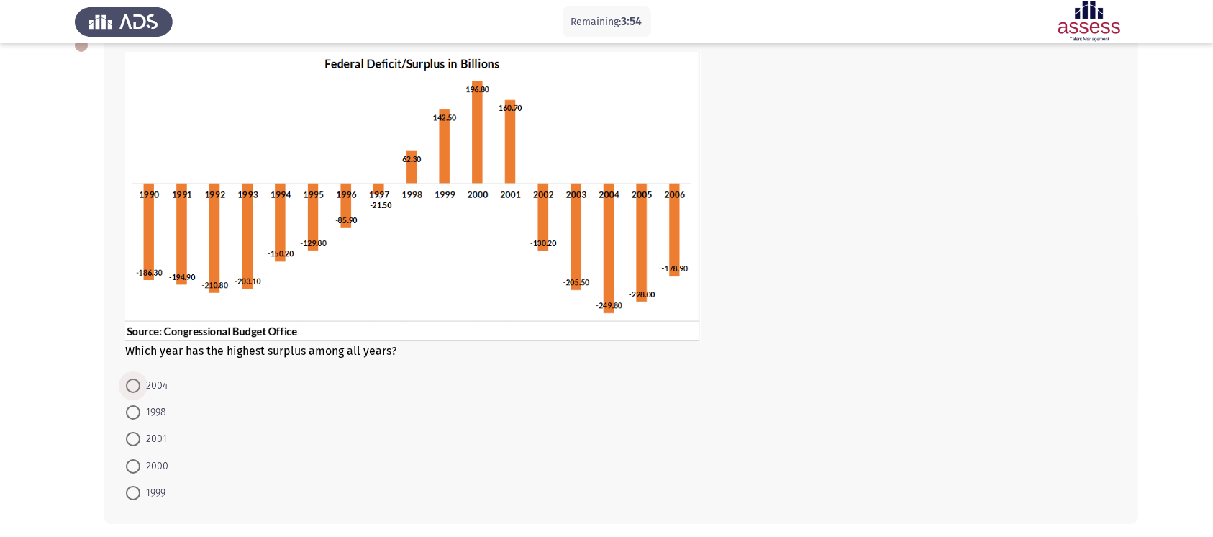
click at [135, 383] on span at bounding box center [133, 385] width 14 height 14
click at [135, 383] on input "2004" at bounding box center [133, 385] width 14 height 14
radio input "true"
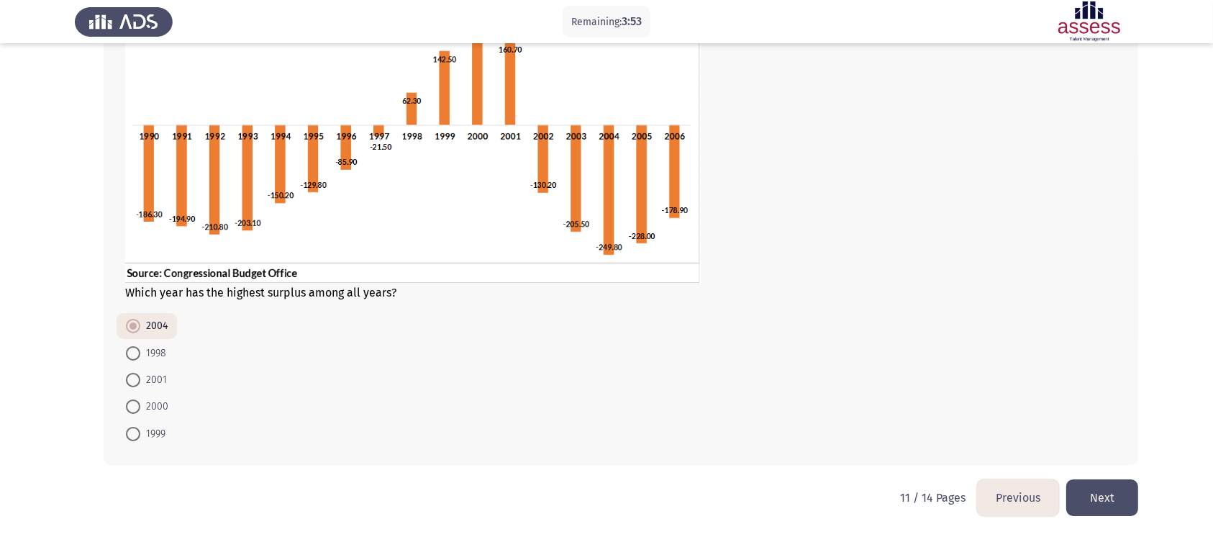
scroll to position [148, 0]
click at [920, 401] on button "Next" at bounding box center [1102, 497] width 72 height 37
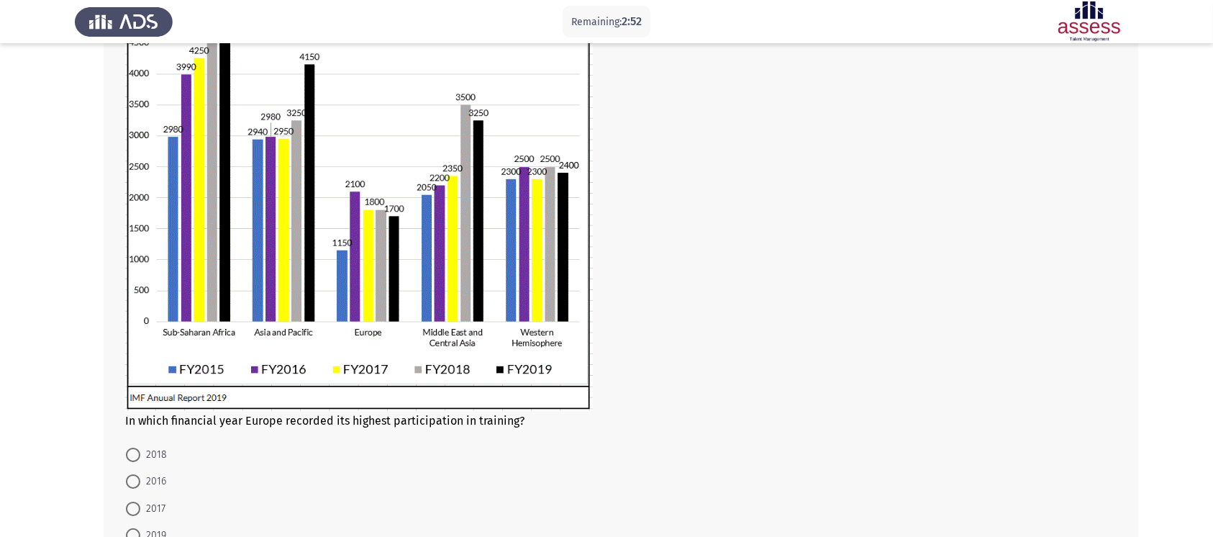
scroll to position [164, 0]
click at [134, 401] on span at bounding box center [133, 480] width 14 height 14
click at [134, 401] on input "2016" at bounding box center [133, 480] width 14 height 14
radio input "true"
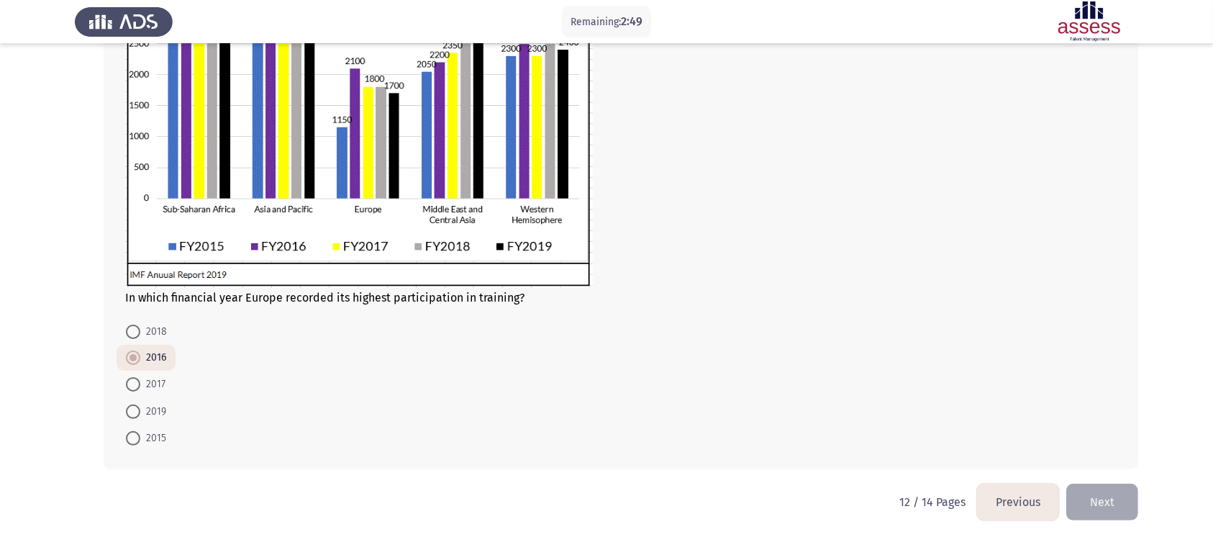
scroll to position [291, 0]
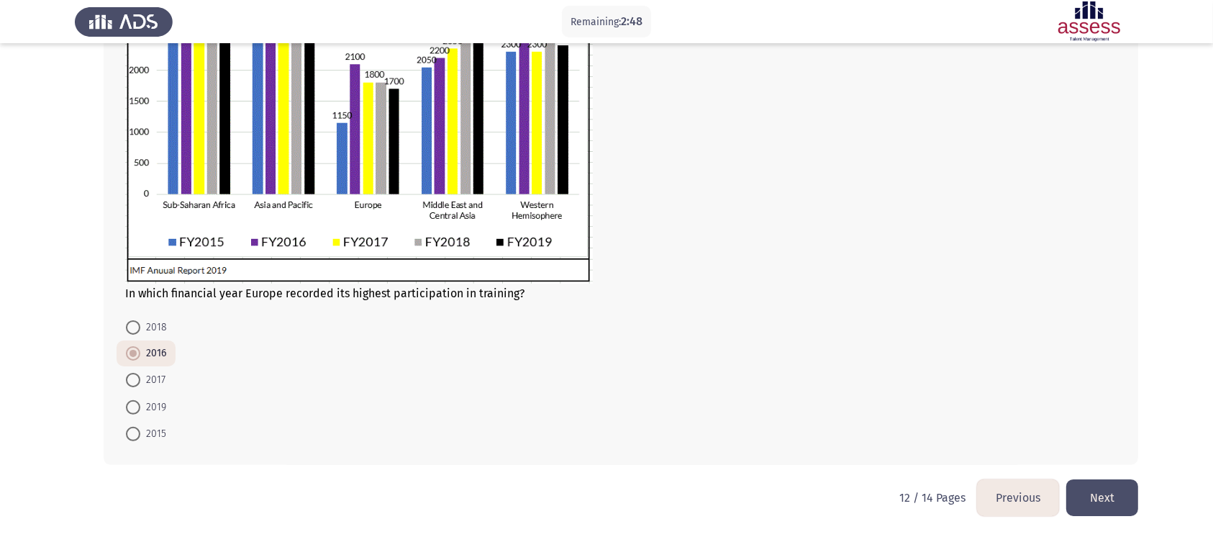
click at [920, 401] on button "Next" at bounding box center [1102, 497] width 72 height 37
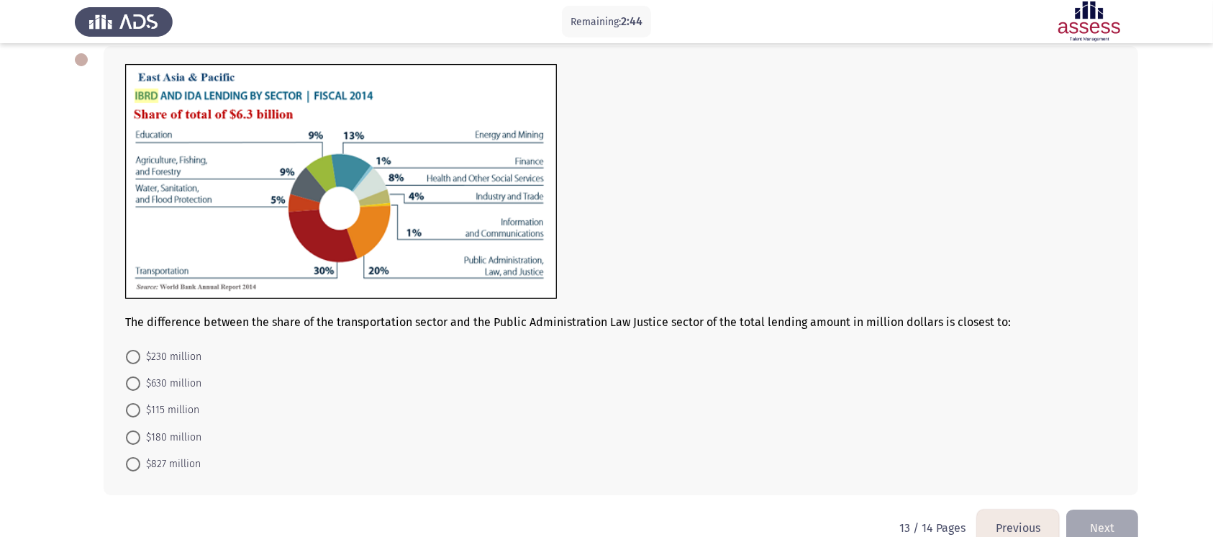
scroll to position [76, 0]
click at [127, 385] on span at bounding box center [133, 383] width 14 height 14
click at [127, 385] on input "$630 million" at bounding box center [133, 383] width 14 height 14
radio input "true"
click at [920, 401] on button "Next" at bounding box center [1102, 526] width 72 height 37
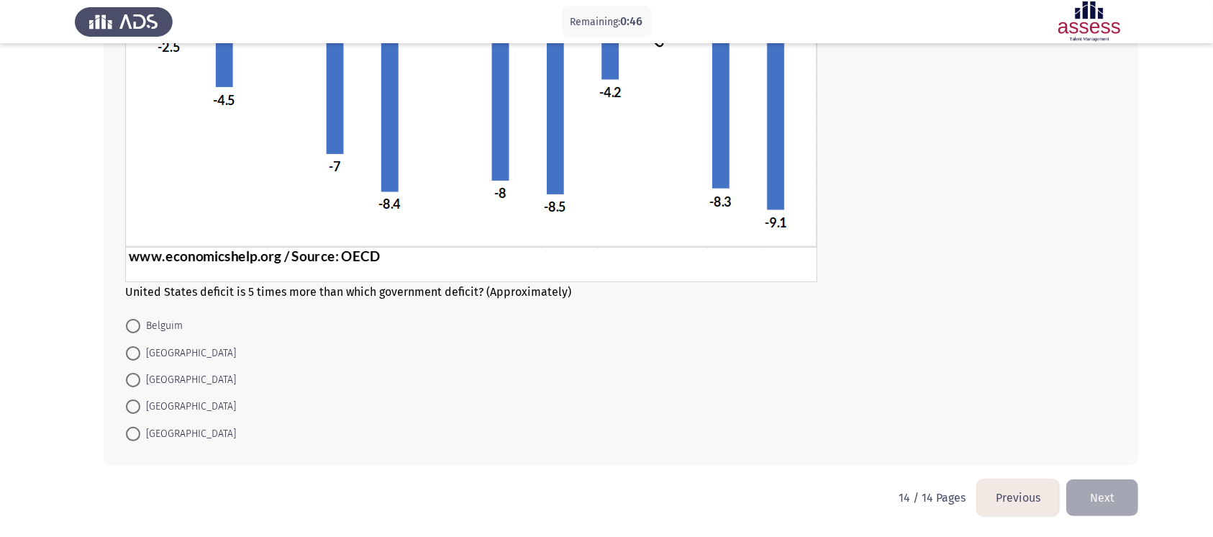
scroll to position [270, 0]
click at [134, 401] on span at bounding box center [133, 406] width 14 height 14
click at [134, 401] on input "Italy" at bounding box center [133, 406] width 14 height 14
radio input "true"
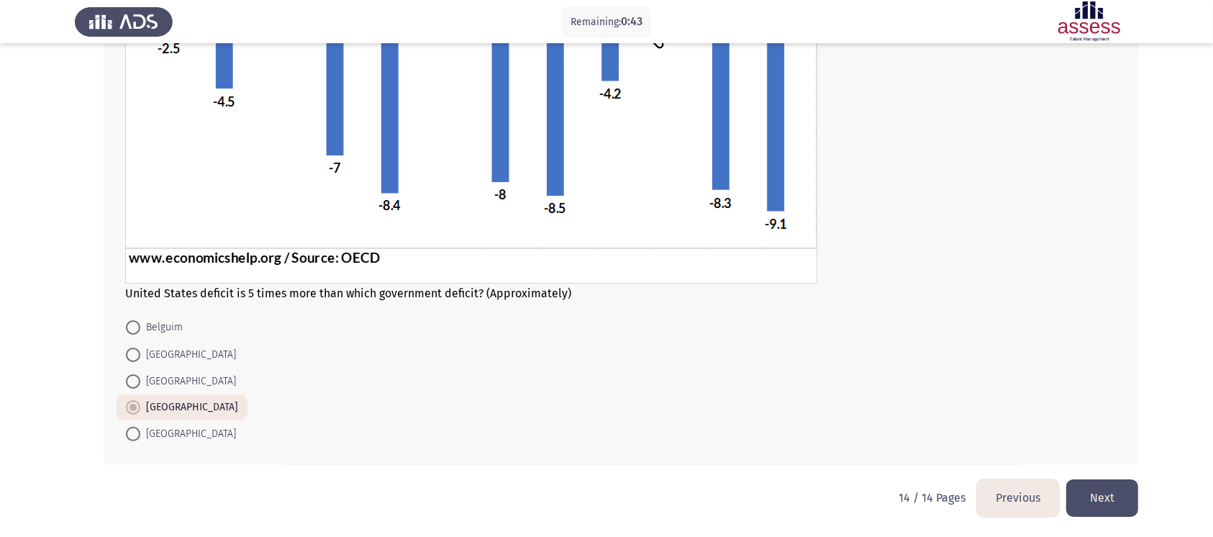
click at [920, 401] on button "Next" at bounding box center [1102, 497] width 72 height 37
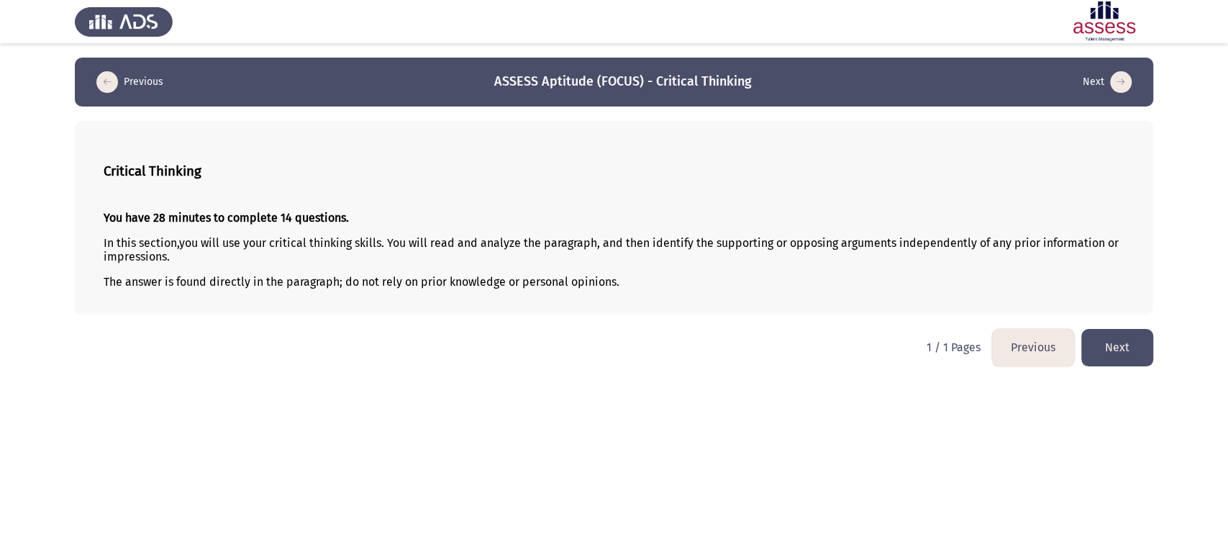
click at [920, 360] on button "Next" at bounding box center [1117, 347] width 72 height 37
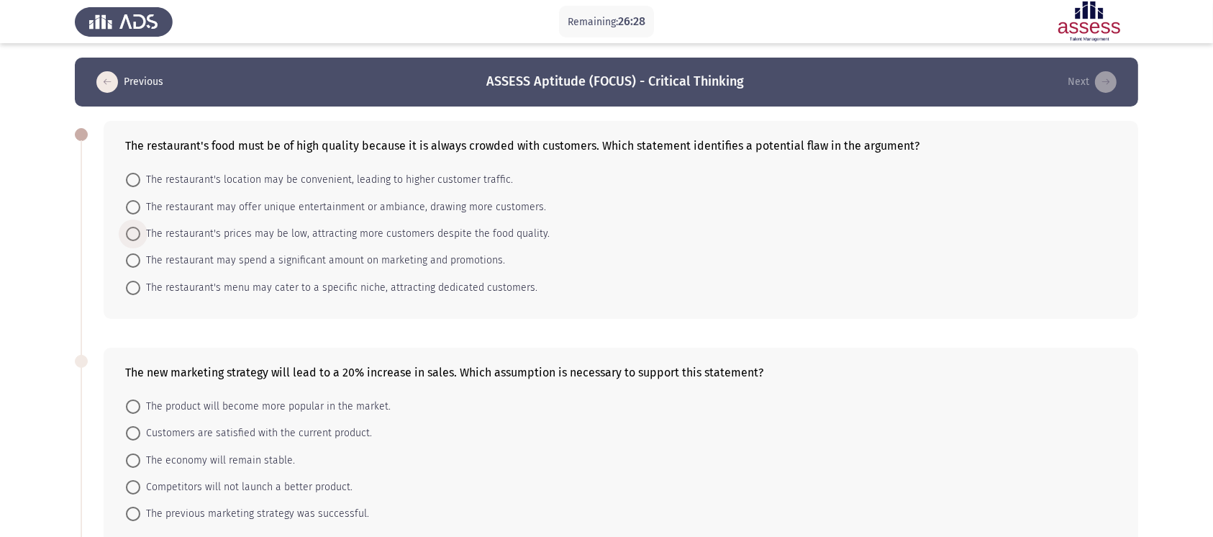
click at [137, 229] on span at bounding box center [133, 234] width 14 height 14
click at [137, 229] on input "The restaurant's prices may be low, attracting more customers despite the food …" at bounding box center [133, 234] width 14 height 14
radio input "true"
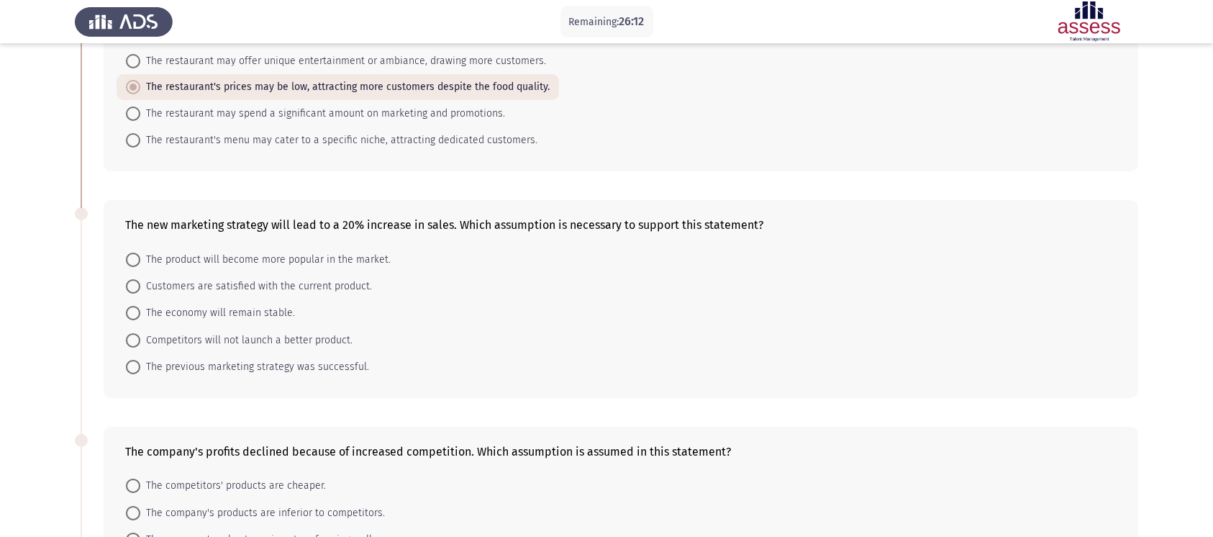
scroll to position [145, 0]
click at [132, 252] on label "The product will become more popular in the market." at bounding box center [258, 260] width 265 height 17
click at [132, 253] on input "The product will become more popular in the market." at bounding box center [133, 260] width 14 height 14
radio input "true"
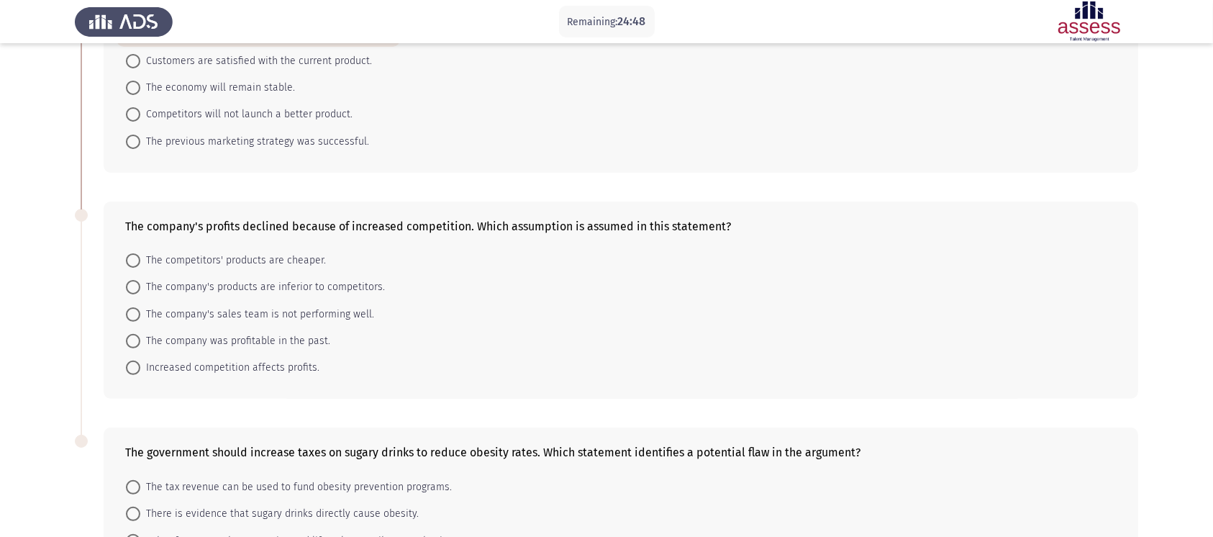
scroll to position [399, 0]
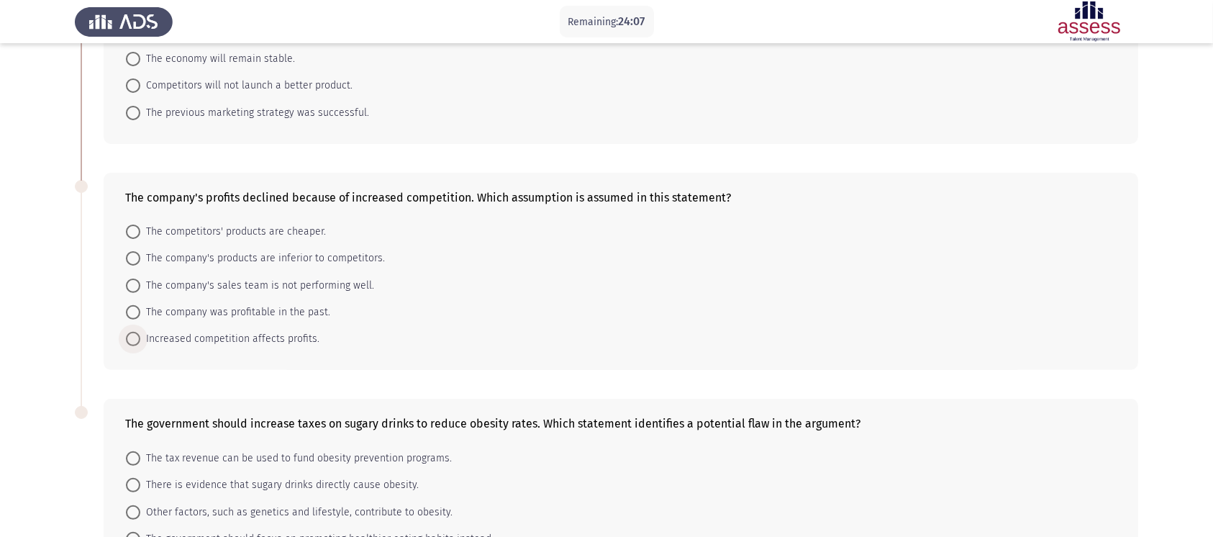
click at [138, 339] on span at bounding box center [133, 339] width 14 height 14
click at [138, 339] on input "Increased competition affects profits." at bounding box center [133, 339] width 14 height 14
radio input "true"
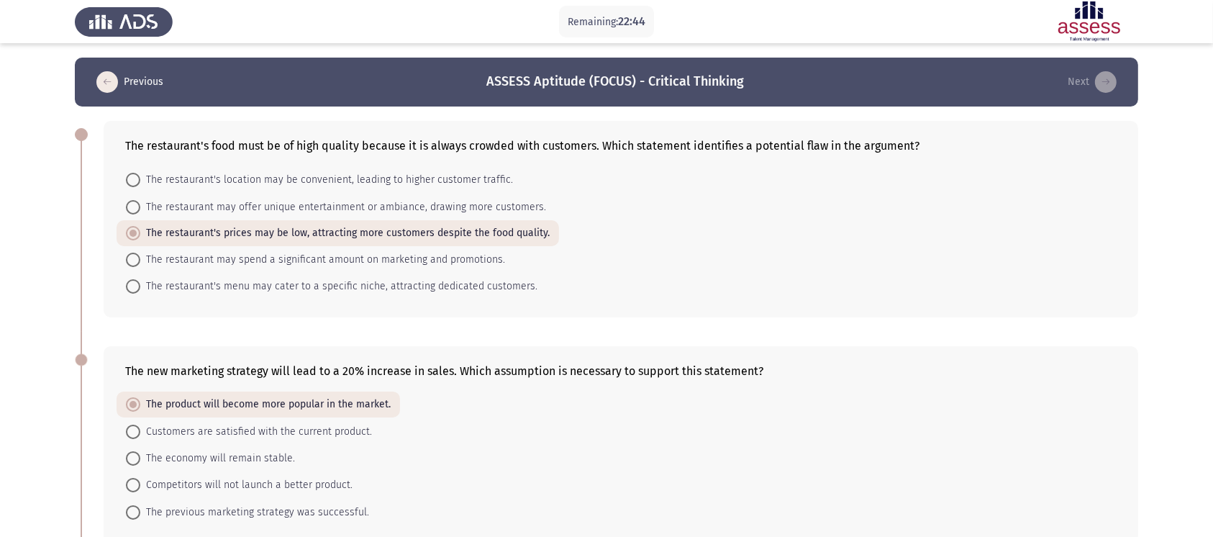
scroll to position [532, 0]
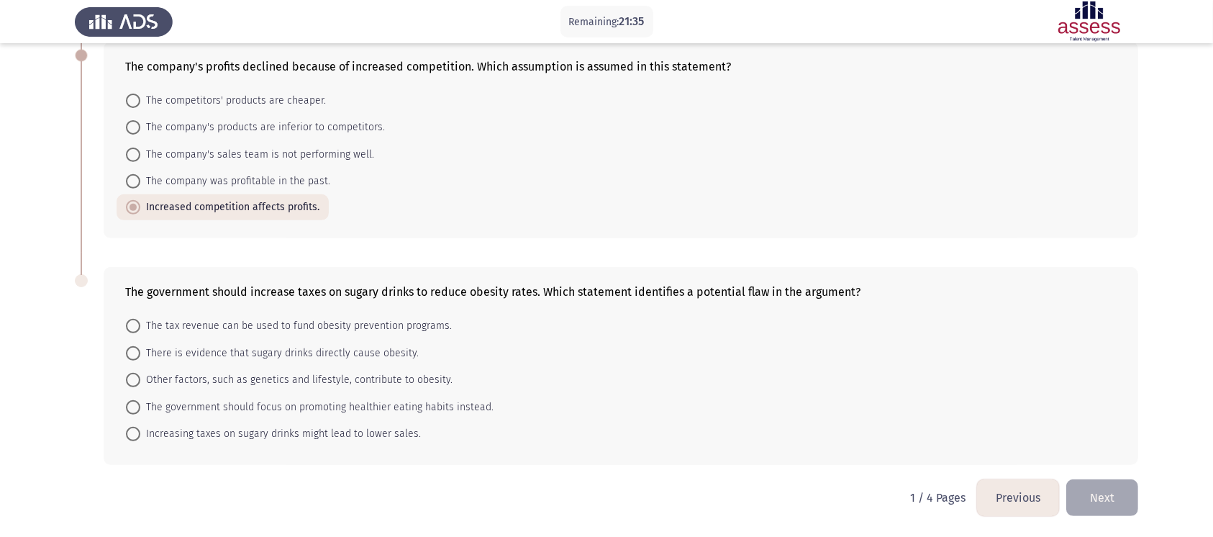
click at [134, 379] on span at bounding box center [133, 380] width 14 height 14
click at [134, 379] on input "Other factors, such as genetics and lifestyle, contribute to obesity." at bounding box center [133, 380] width 14 height 14
radio input "true"
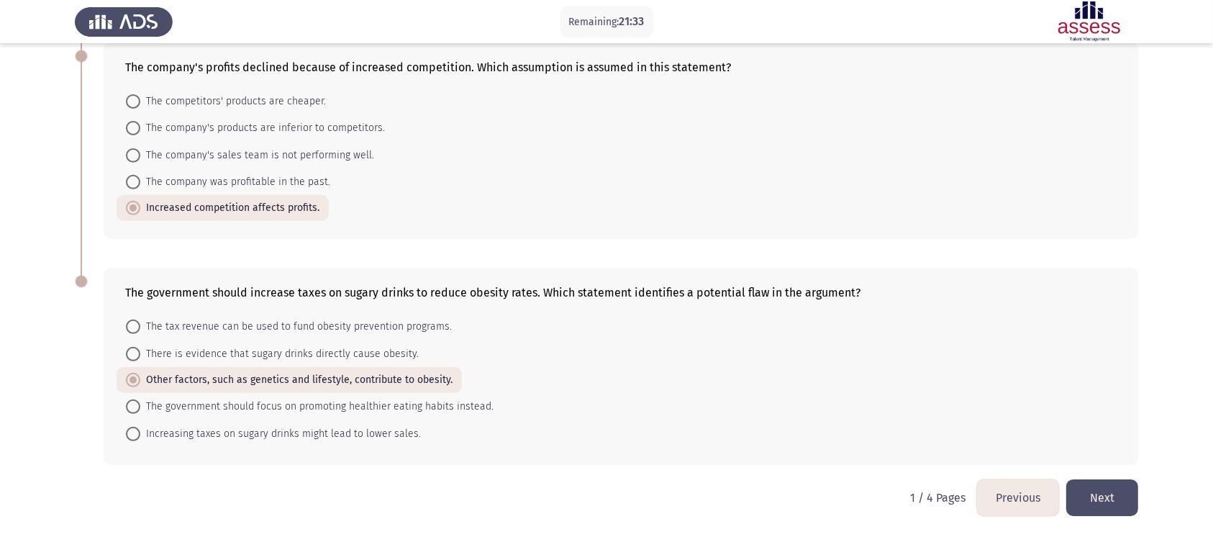
click at [920, 401] on button "Next" at bounding box center [1102, 497] width 72 height 37
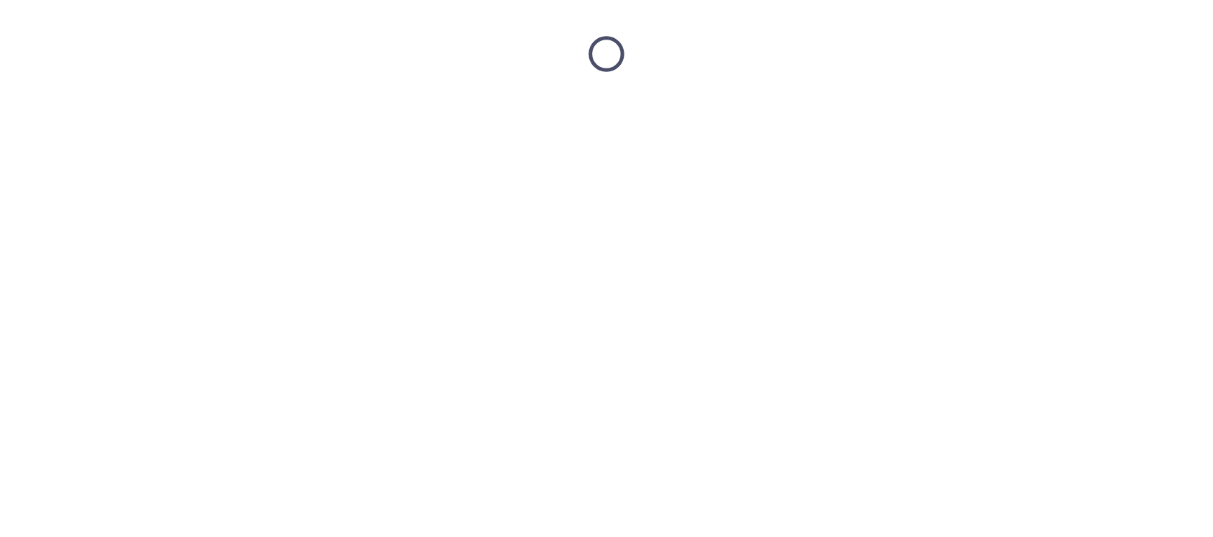
scroll to position [0, 0]
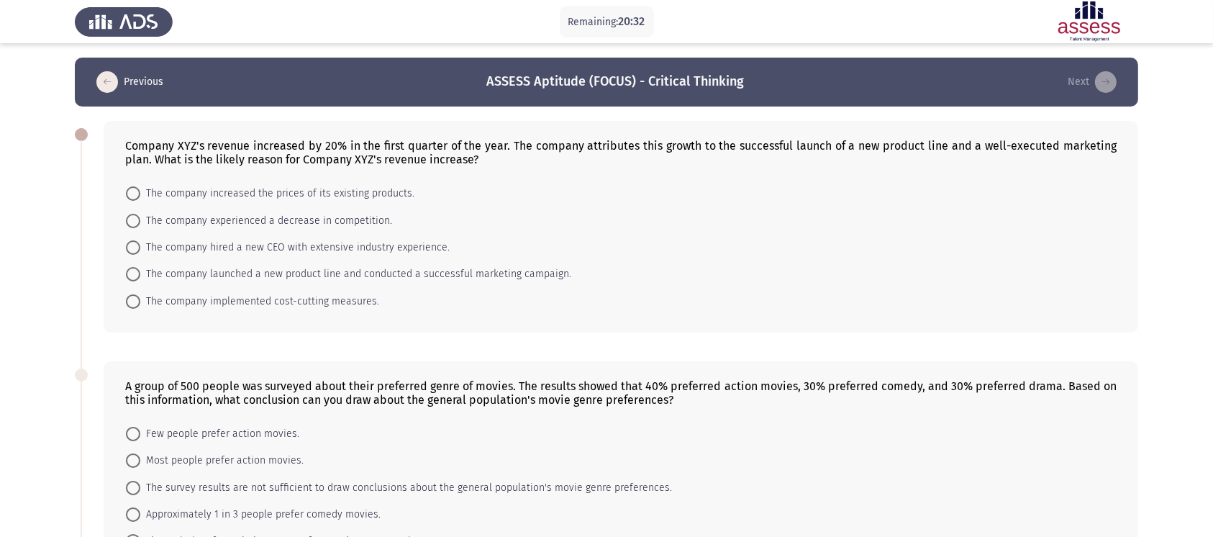
click at [138, 269] on span at bounding box center [133, 274] width 14 height 14
click at [138, 269] on input "The company launched a new product line and conducted a successful marketing ca…" at bounding box center [133, 274] width 14 height 14
radio input "true"
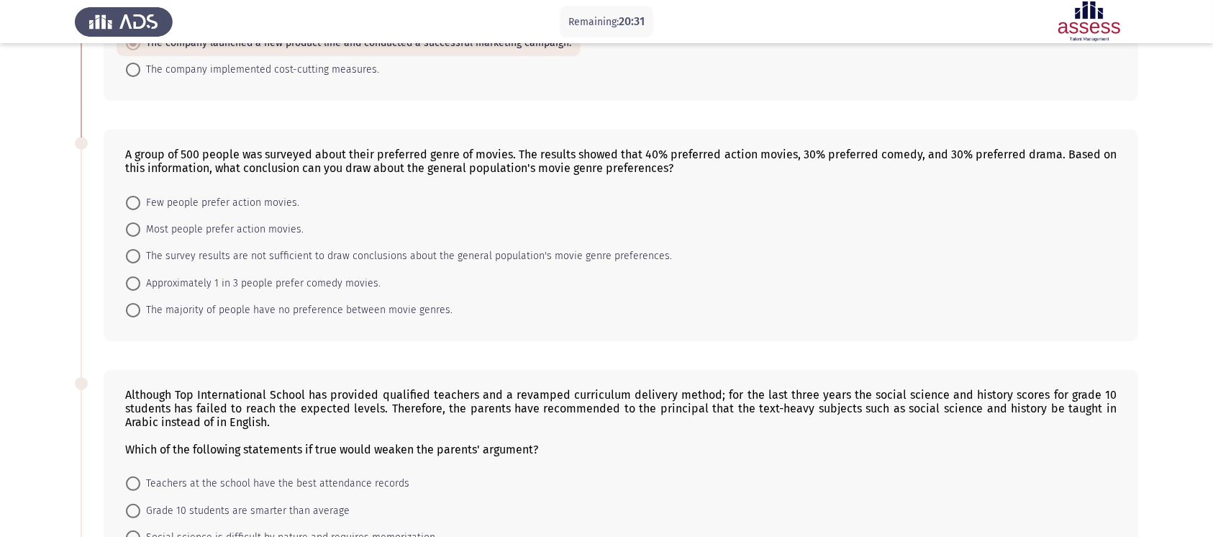
scroll to position [231, 0]
click at [140, 235] on span at bounding box center [133, 229] width 14 height 14
click at [140, 235] on input "Most people prefer action movies." at bounding box center [133, 229] width 14 height 14
radio input "true"
click at [135, 260] on span at bounding box center [133, 254] width 14 height 14
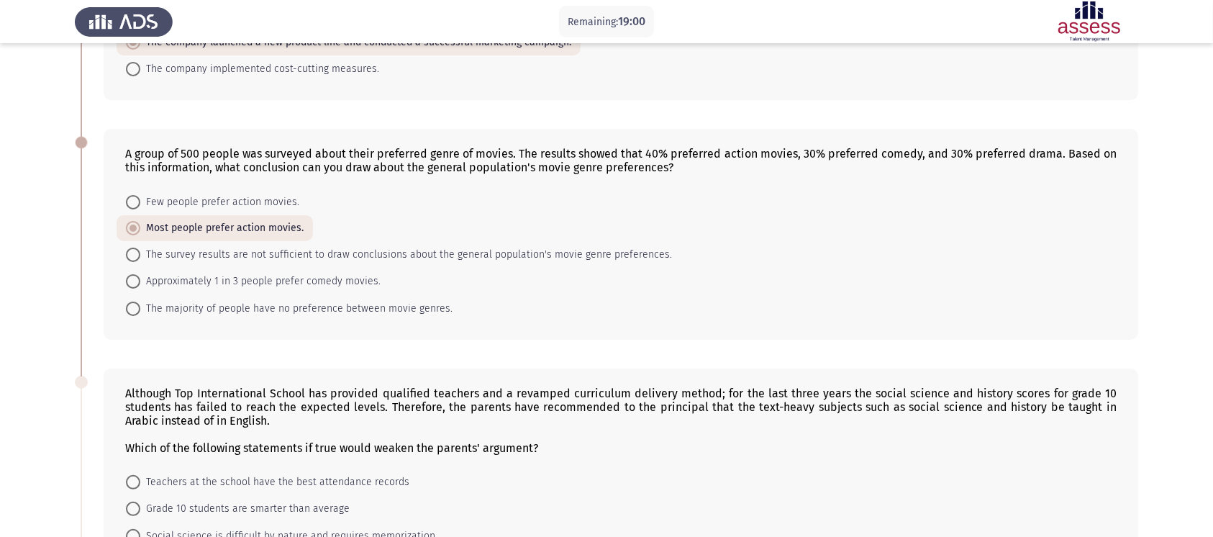
click at [135, 260] on input "The survey results are not sufficient to draw conclusions about the general pop…" at bounding box center [133, 254] width 14 height 14
radio input "true"
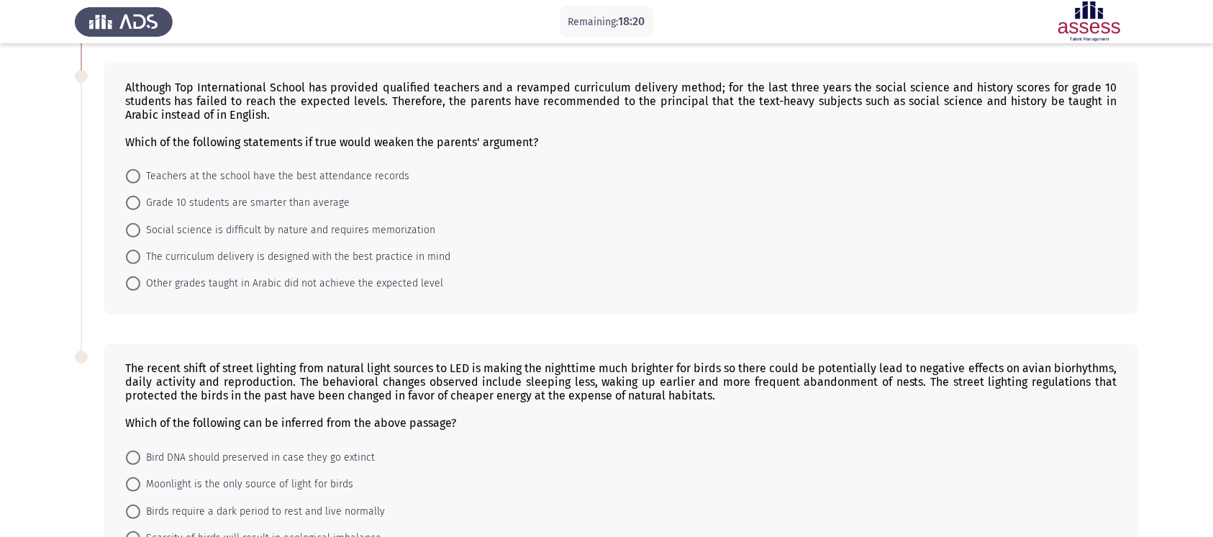
scroll to position [539, 0]
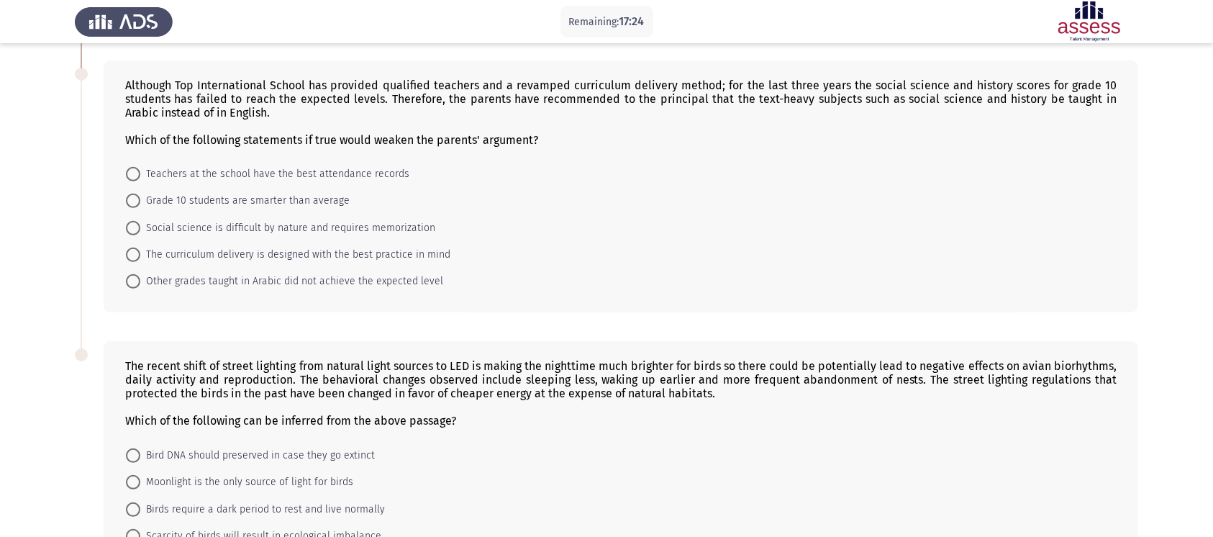
click at [136, 283] on span at bounding box center [133, 281] width 14 height 14
click at [136, 283] on input "Other grades taught in Arabic did not achieve the expected level" at bounding box center [133, 281] width 14 height 14
radio input "true"
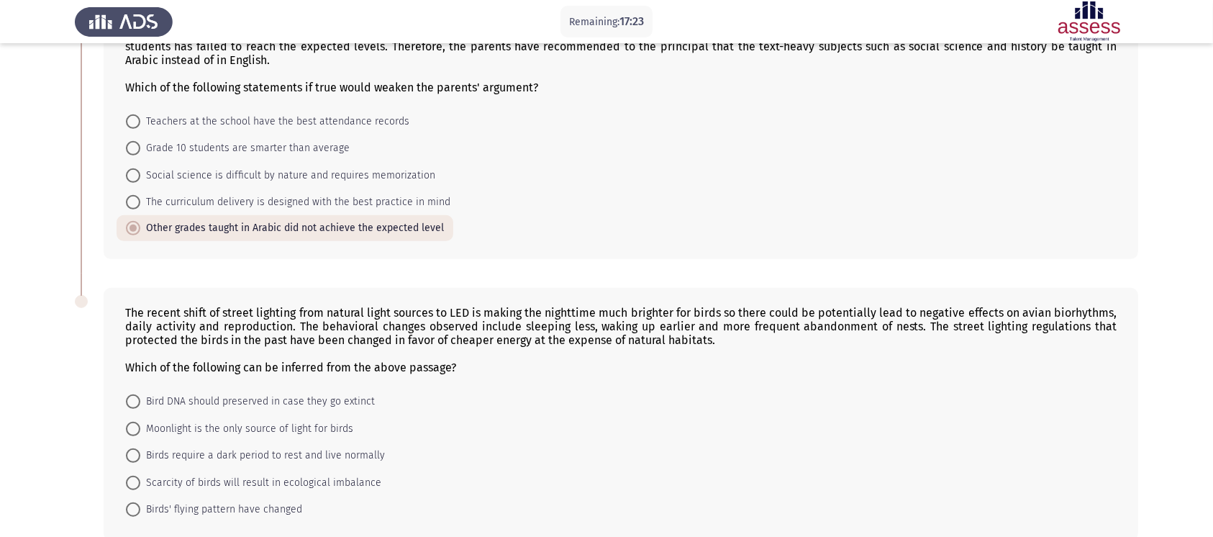
scroll to position [673, 0]
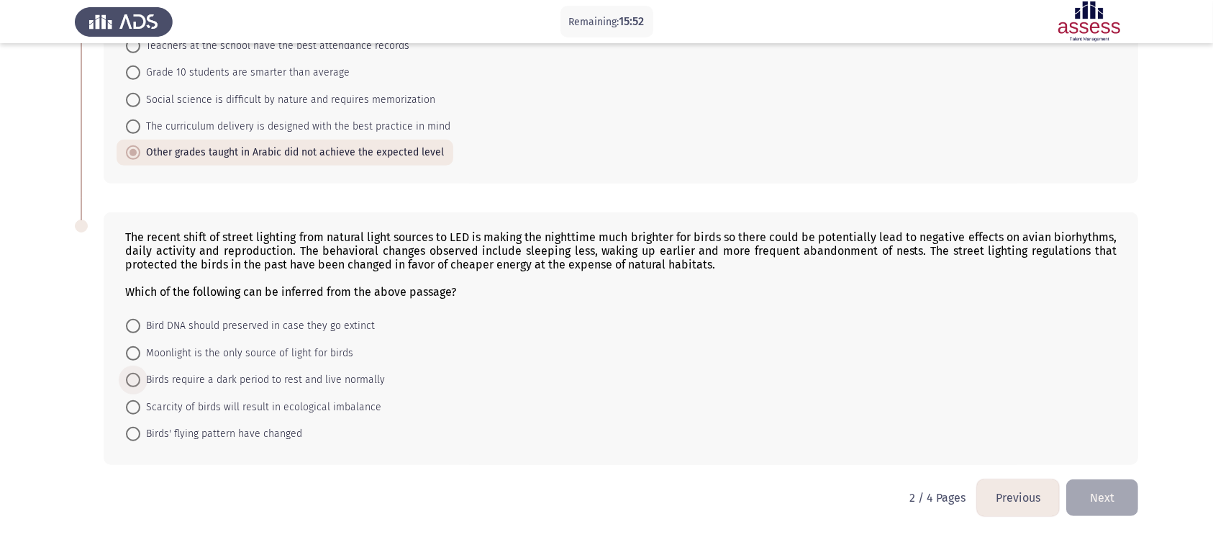
click at [138, 382] on span at bounding box center [133, 380] width 14 height 14
click at [138, 382] on input "Birds require a dark period to rest and live normally" at bounding box center [133, 380] width 14 height 14
radio input "true"
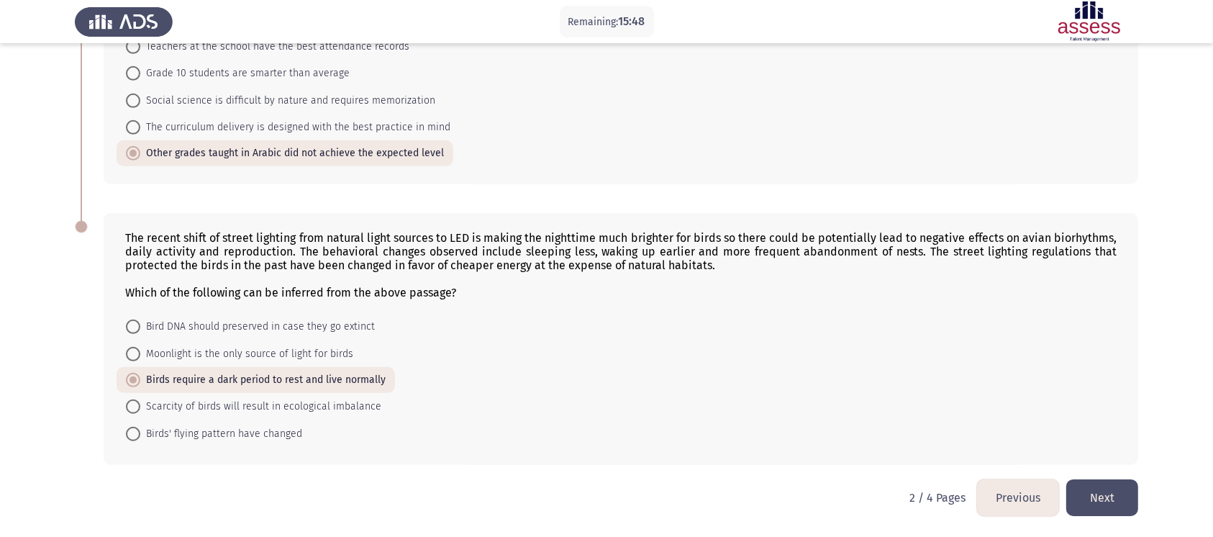
click at [920, 401] on button "Next" at bounding box center [1102, 497] width 72 height 37
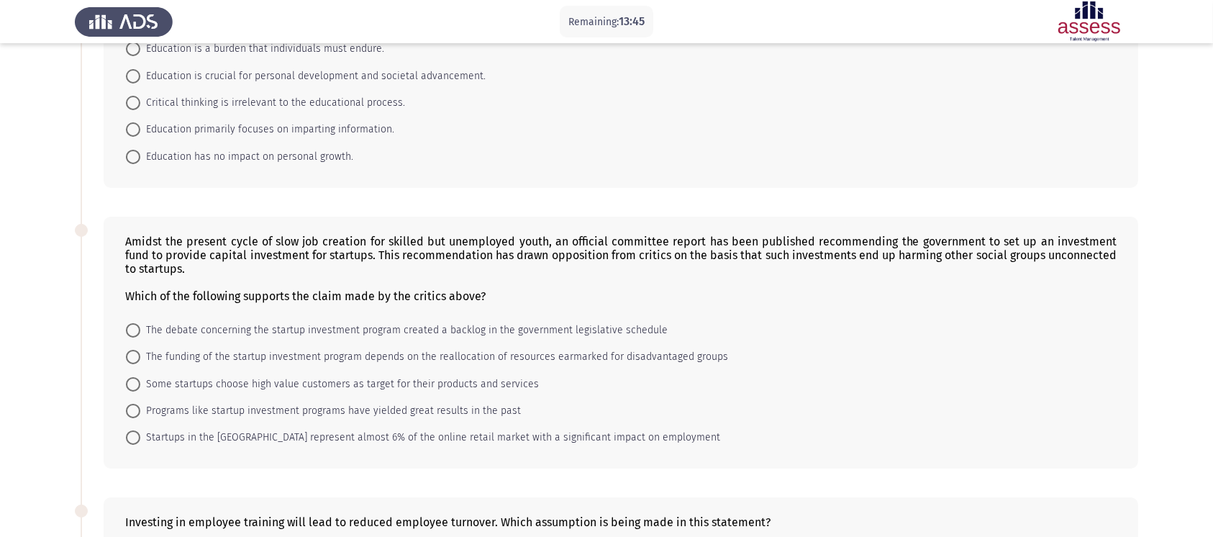
scroll to position [164, 0]
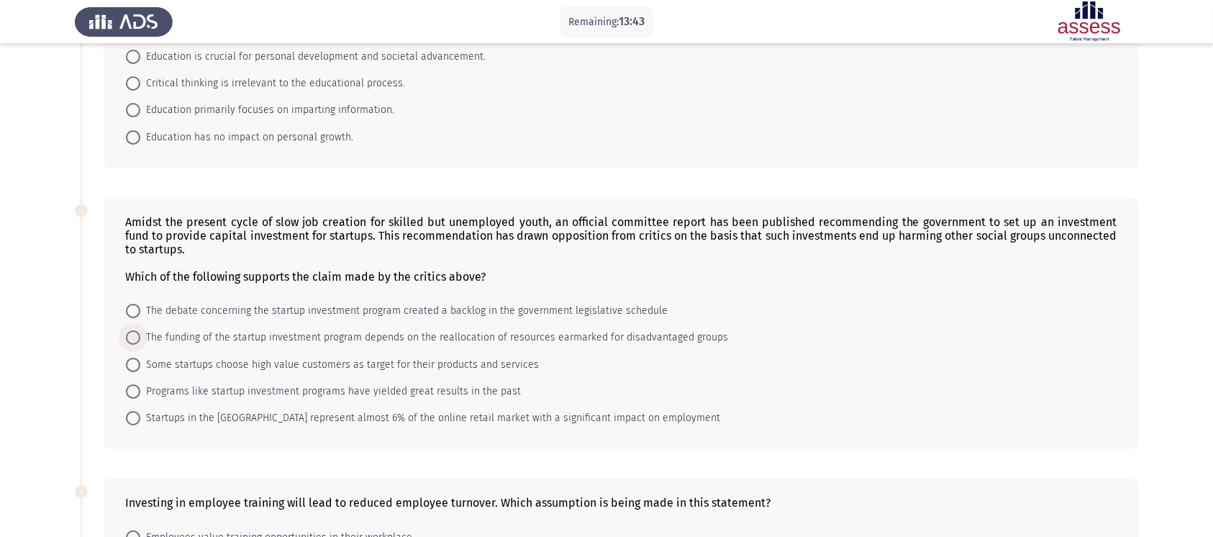
click at [138, 342] on span at bounding box center [133, 337] width 14 height 14
click at [138, 342] on input "The funding of the startup investment program depends on the reallocation of re…" at bounding box center [133, 337] width 14 height 14
radio input "true"
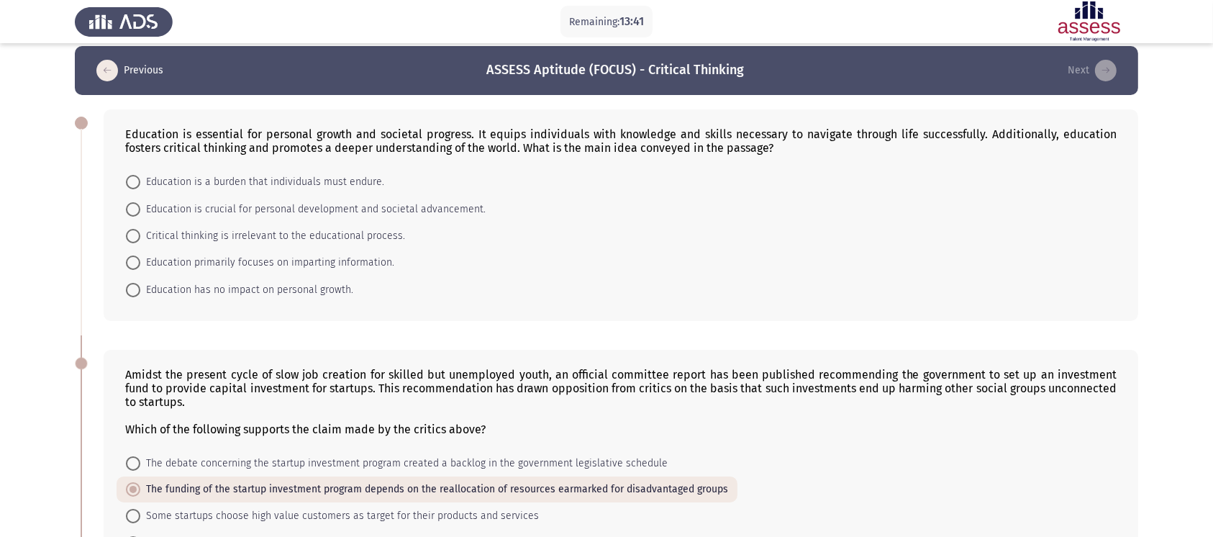
scroll to position [0, 0]
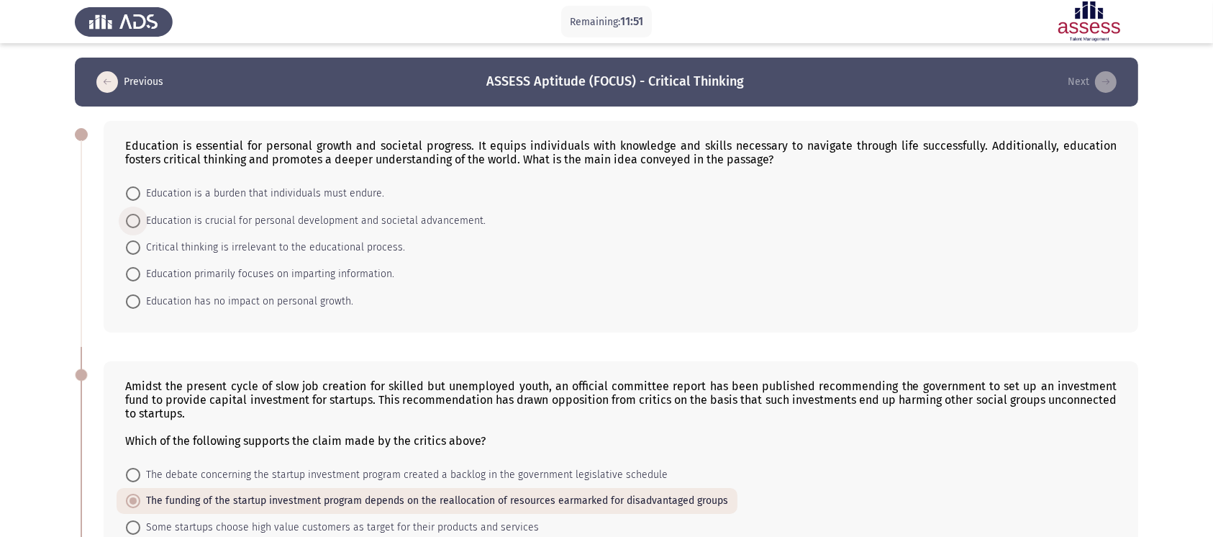
click at [136, 223] on span at bounding box center [133, 221] width 14 height 14
click at [136, 223] on input "Education is crucial for personal development and societal advancement." at bounding box center [133, 221] width 14 height 14
radio input "true"
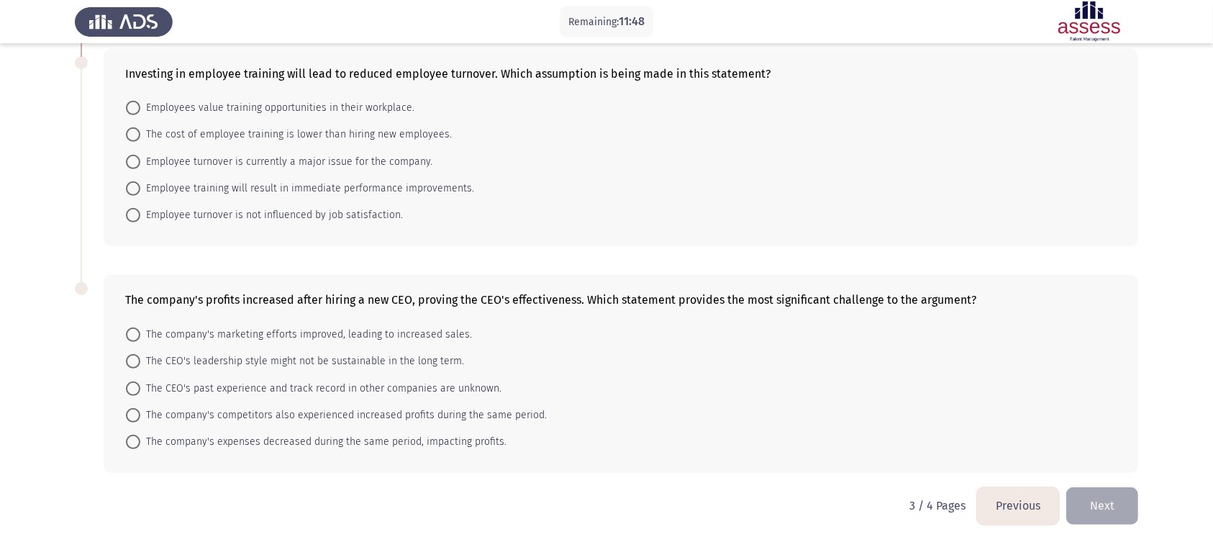
scroll to position [603, 0]
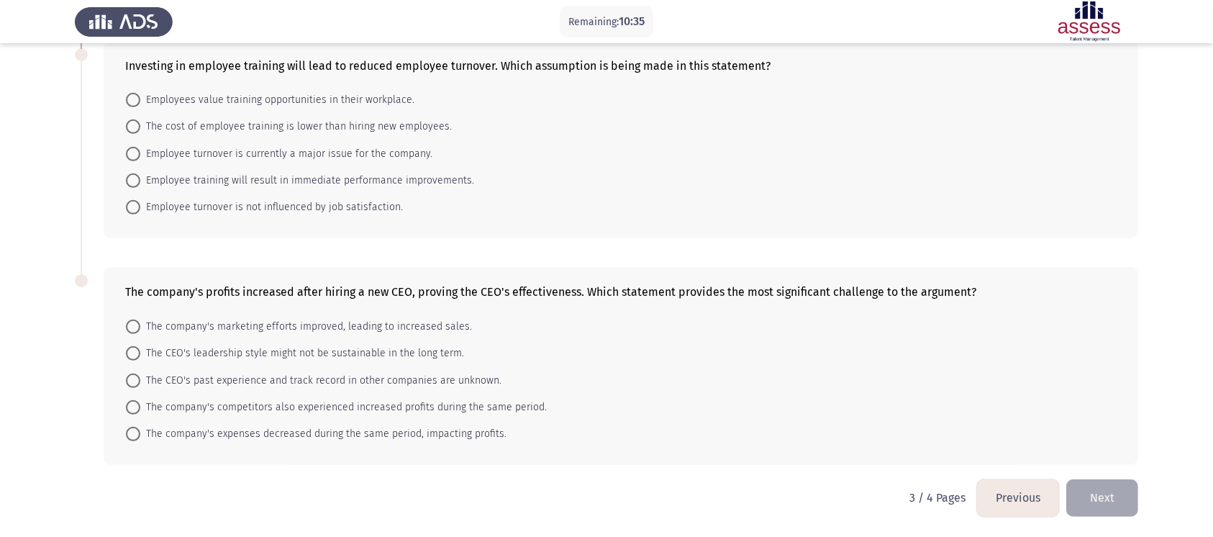
click at [140, 101] on span at bounding box center [133, 100] width 14 height 14
click at [140, 101] on input "Employees value training opportunities in their workplace." at bounding box center [133, 100] width 14 height 14
radio input "true"
click at [142, 401] on span "The company's competitors also experienced increased profits during the same pe…" at bounding box center [343, 407] width 406 height 17
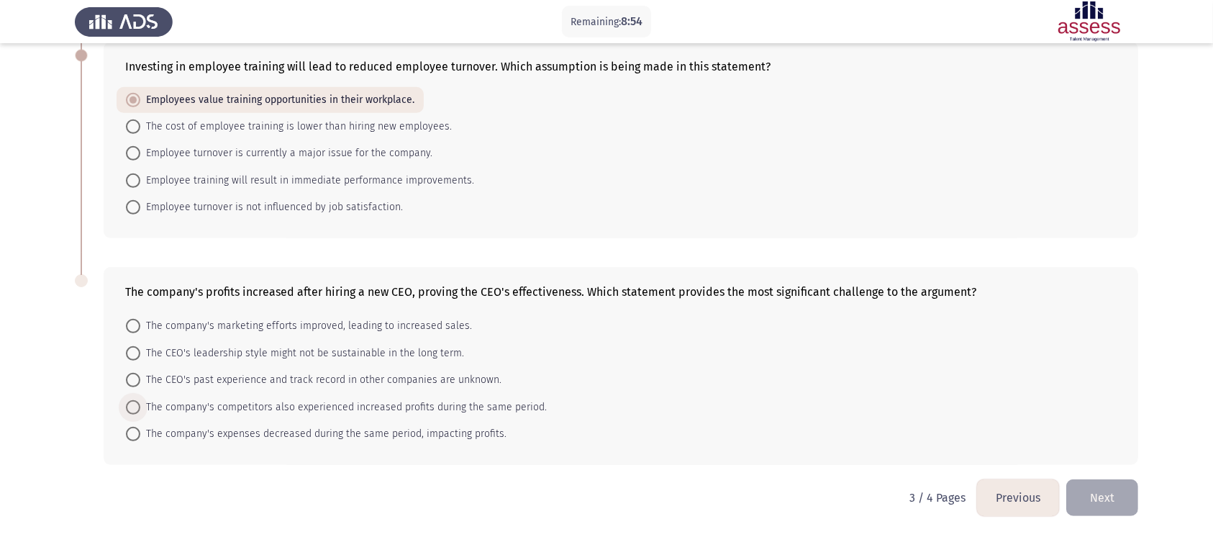
click at [140, 401] on input "The company's competitors also experienced increased profits during the same pe…" at bounding box center [133, 407] width 14 height 14
radio input "true"
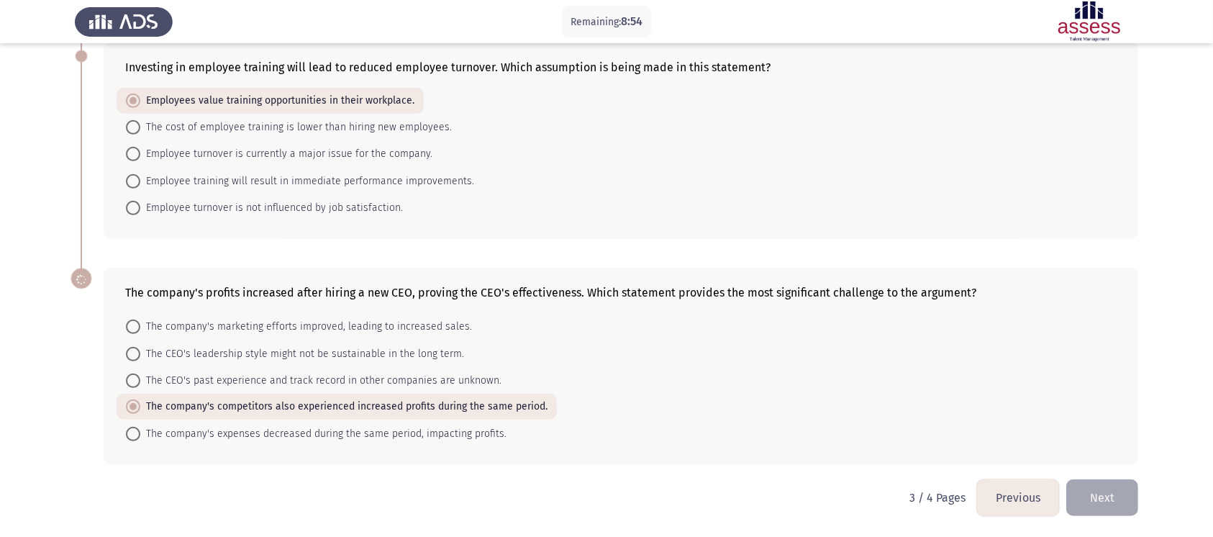
scroll to position [601, 0]
click at [920, 401] on button "Next" at bounding box center [1102, 497] width 72 height 37
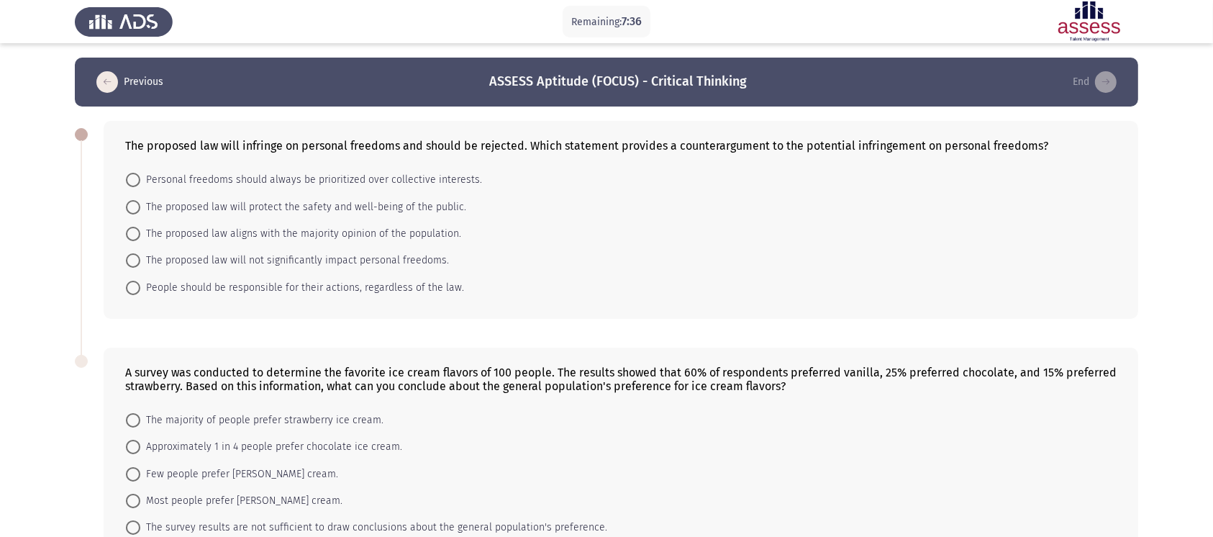
click at [135, 208] on span at bounding box center [133, 207] width 14 height 14
click at [135, 208] on input "The proposed law will protect the safety and well-being of the public." at bounding box center [133, 207] width 14 height 14
radio input "true"
click at [135, 208] on span at bounding box center [133, 207] width 14 height 14
click at [135, 208] on input "The proposed law will protect the safety and well-being of the public." at bounding box center [133, 207] width 14 height 14
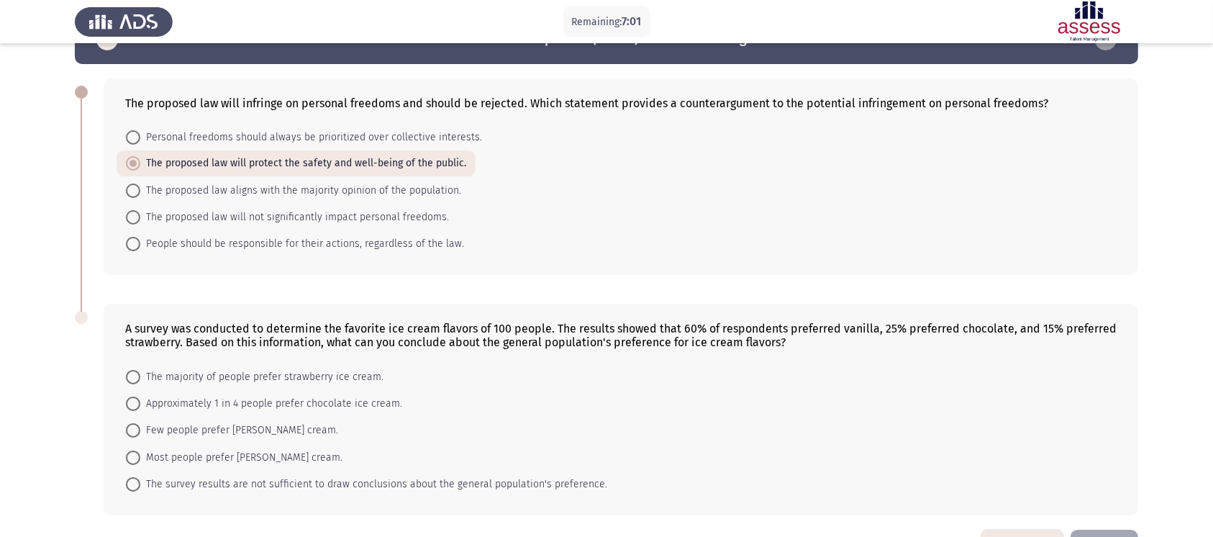
scroll to position [94, 0]
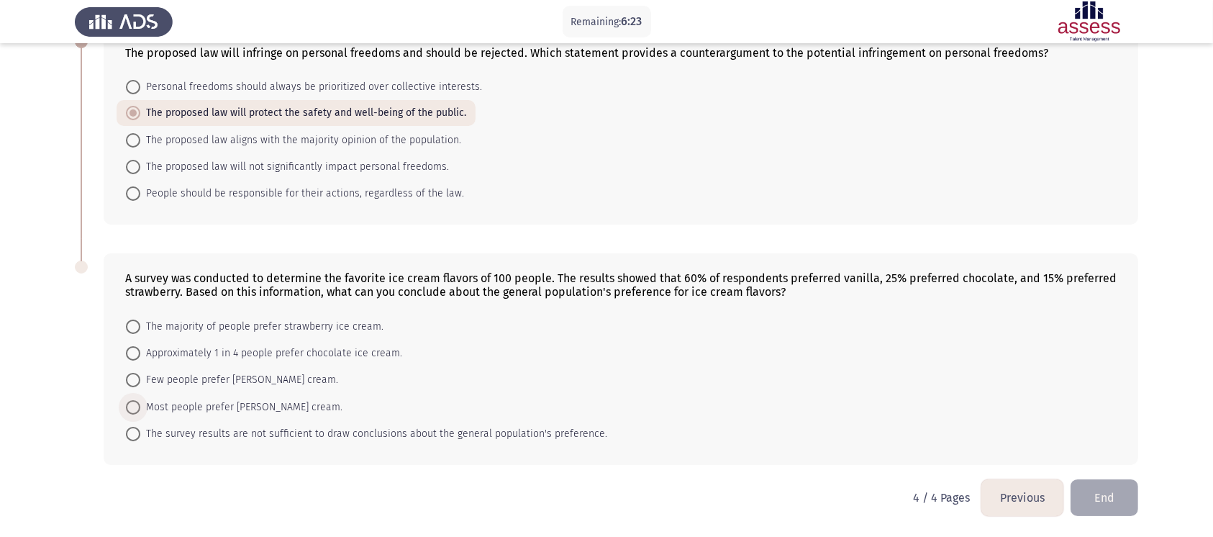
click at [135, 401] on span at bounding box center [133, 407] width 14 height 14
click at [135, 401] on input "Most people prefer vanilla ice cream." at bounding box center [133, 407] width 14 height 14
radio input "true"
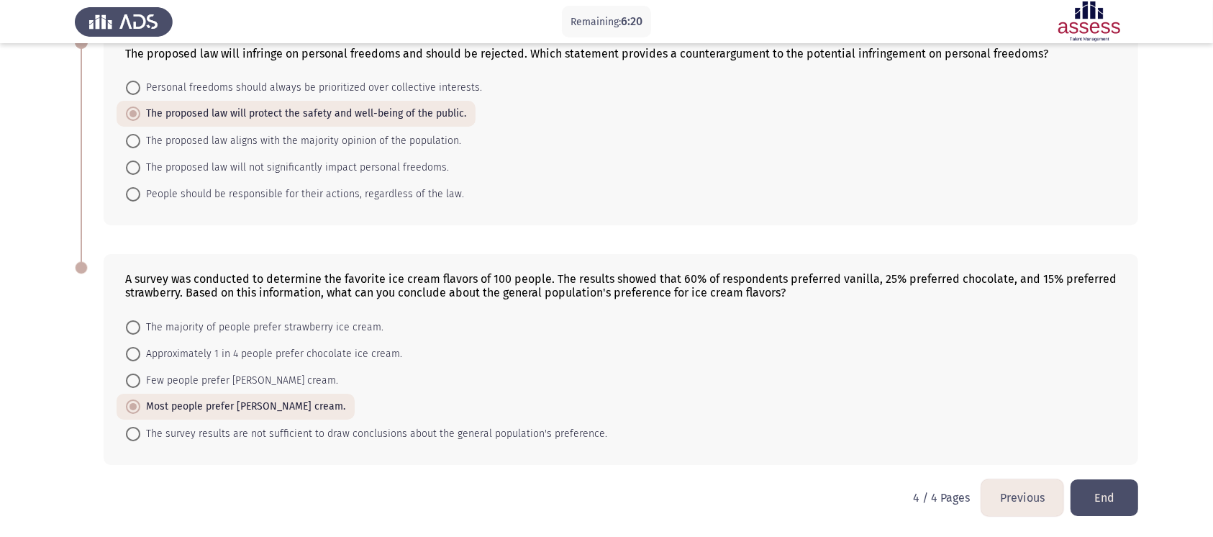
click at [920, 401] on button "End" at bounding box center [1105, 497] width 68 height 37
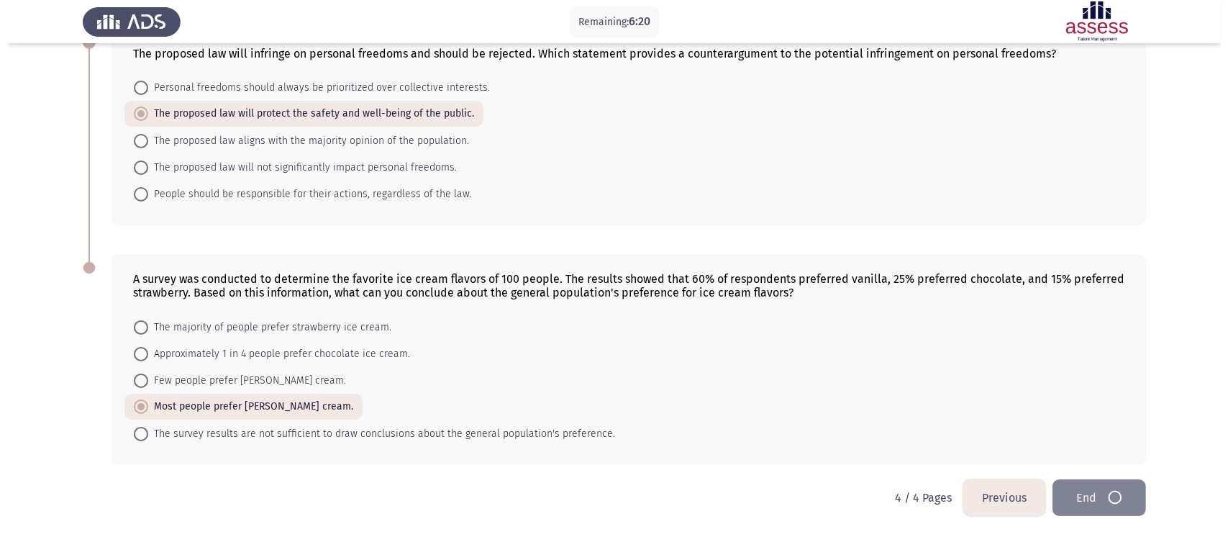
scroll to position [0, 0]
